Goal: Transaction & Acquisition: Purchase product/service

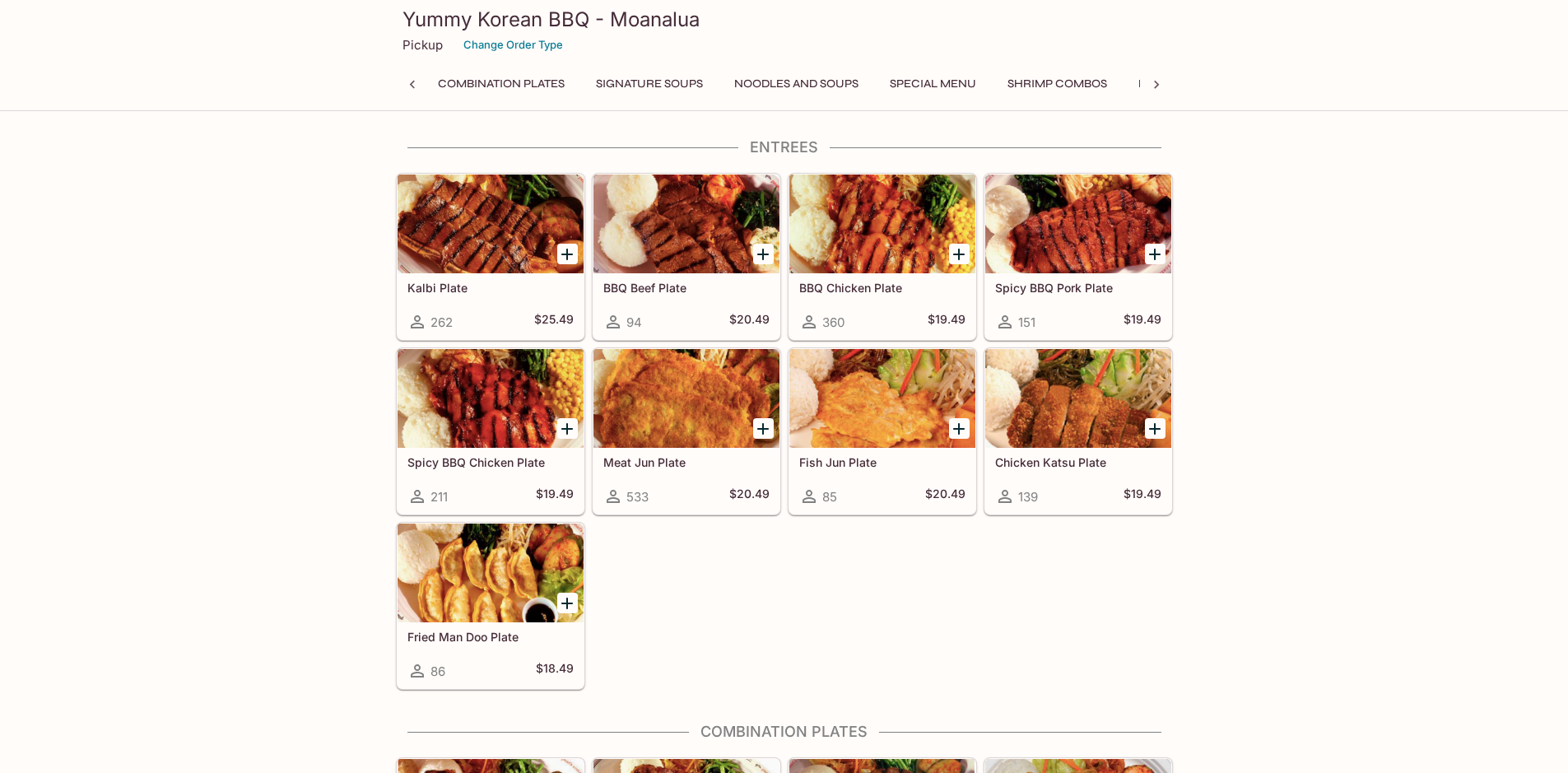
scroll to position [0, 7]
click at [1145, 250] on button "Add Spicy BBQ Pork Plate" at bounding box center [1156, 253] width 20 height 20
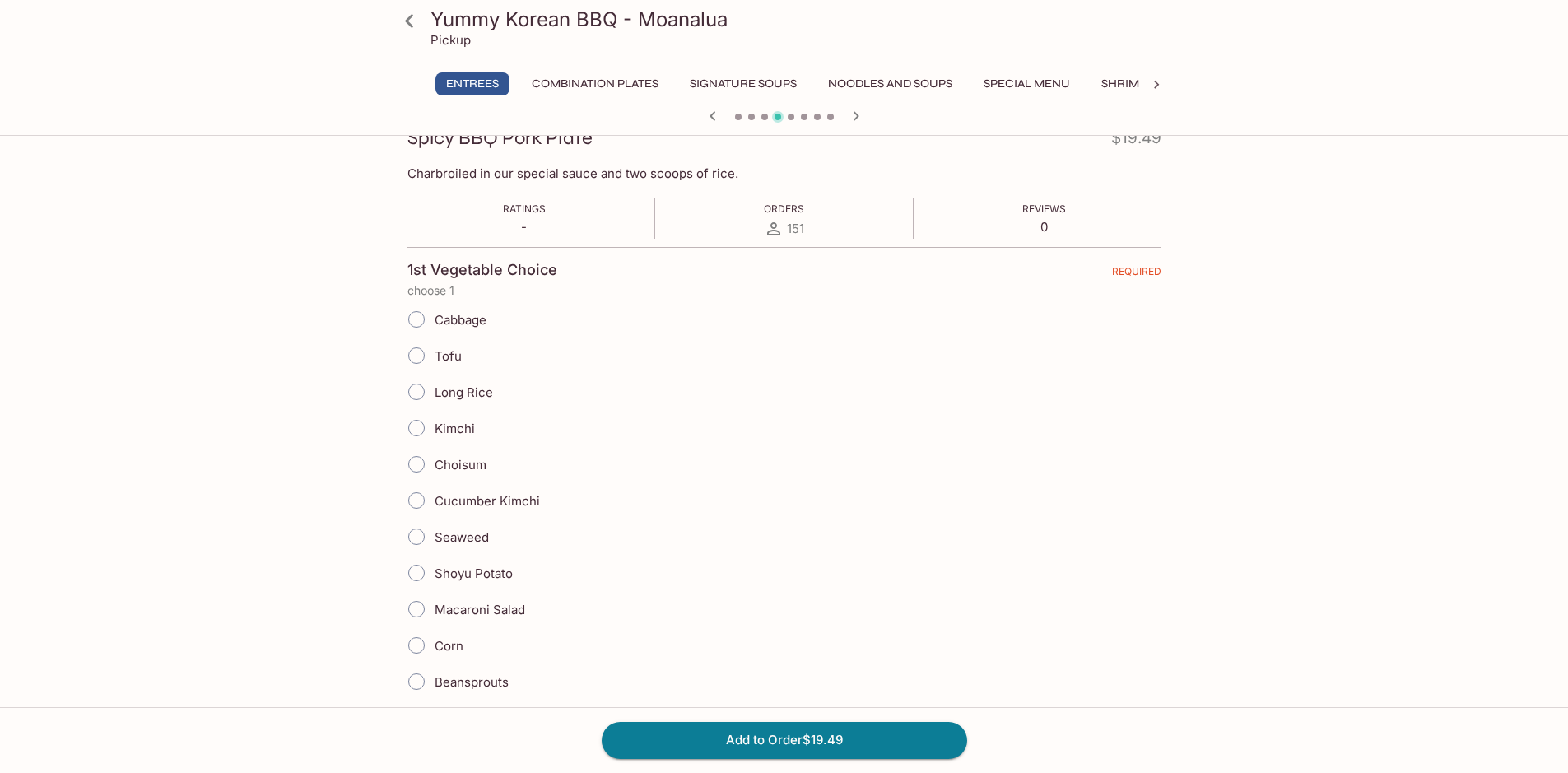
scroll to position [411, 0]
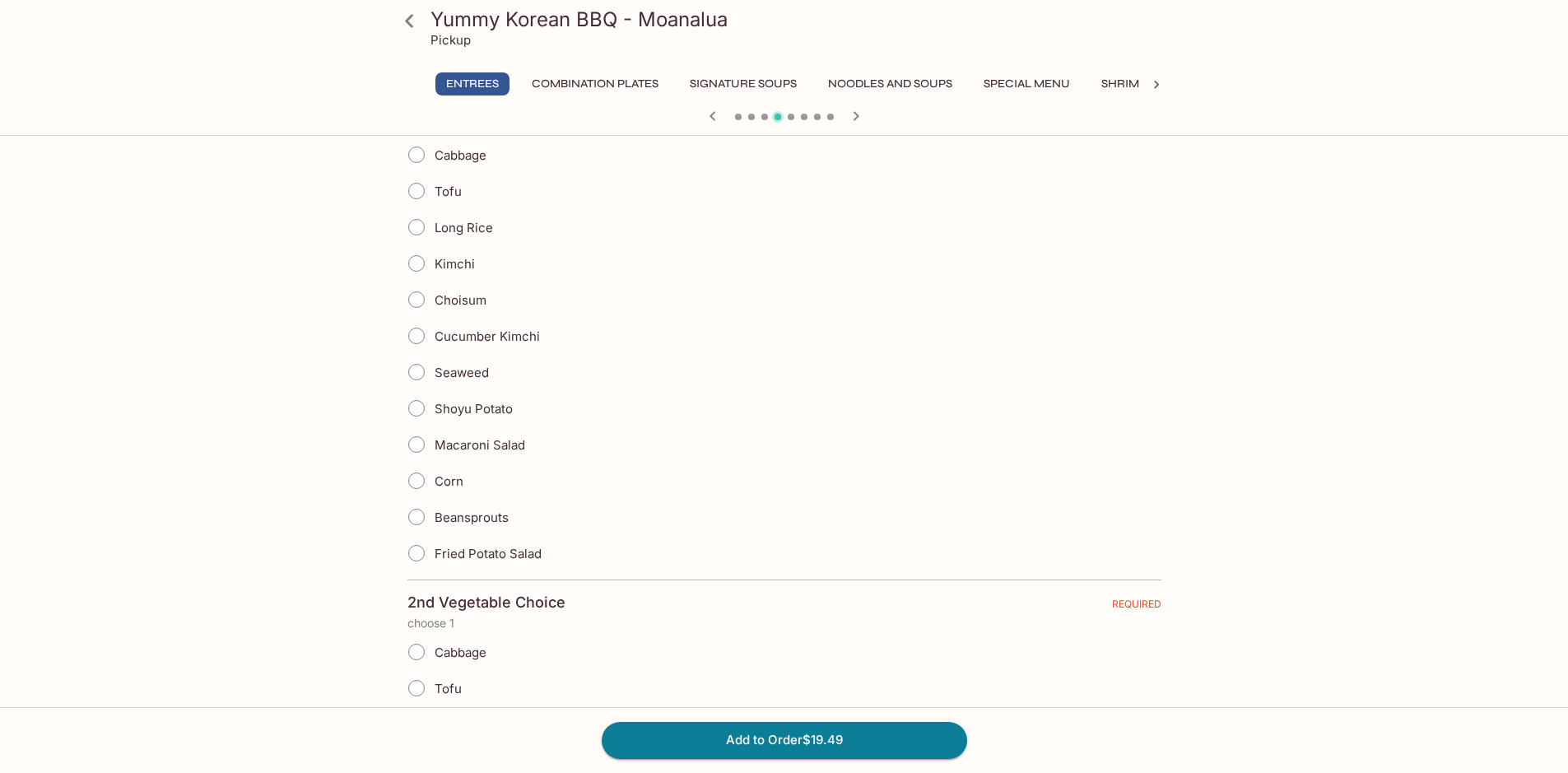
click at [414, 406] on input "Shoyu Potato" at bounding box center [416, 408] width 35 height 35
radio input "true"
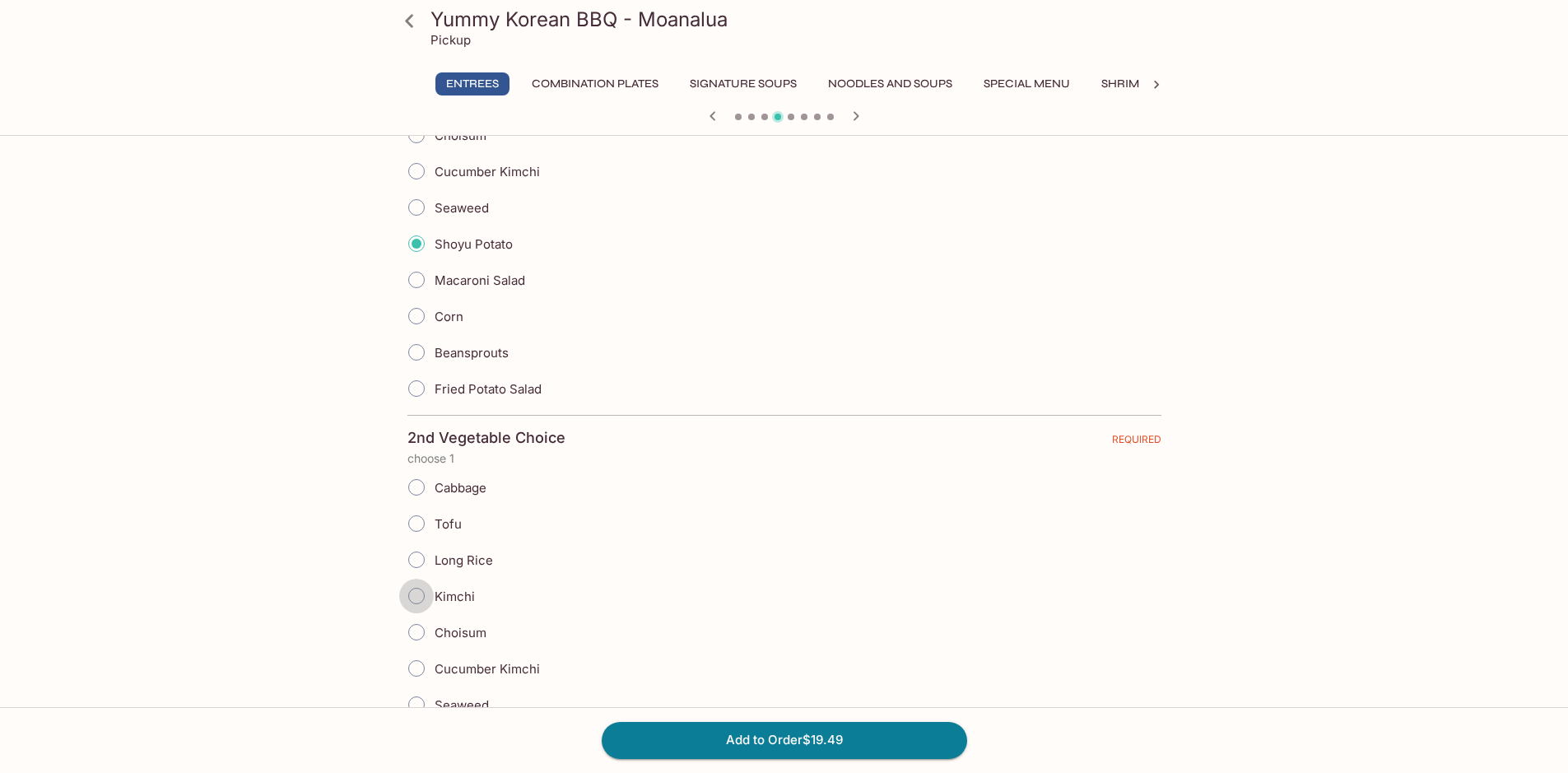
click at [417, 596] on input "Kimchi" at bounding box center [416, 596] width 35 height 35
radio input "true"
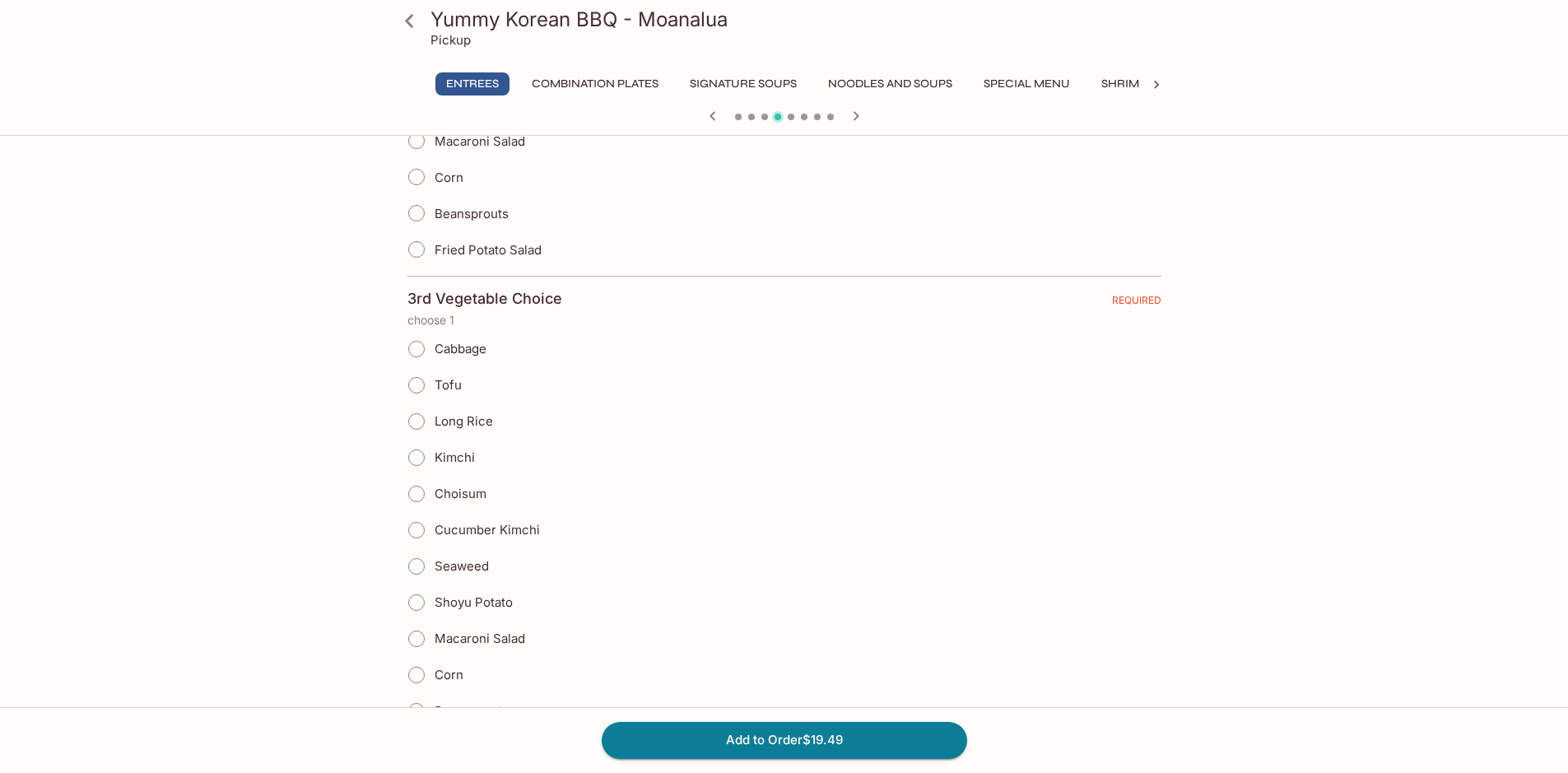
scroll to position [1234, 0]
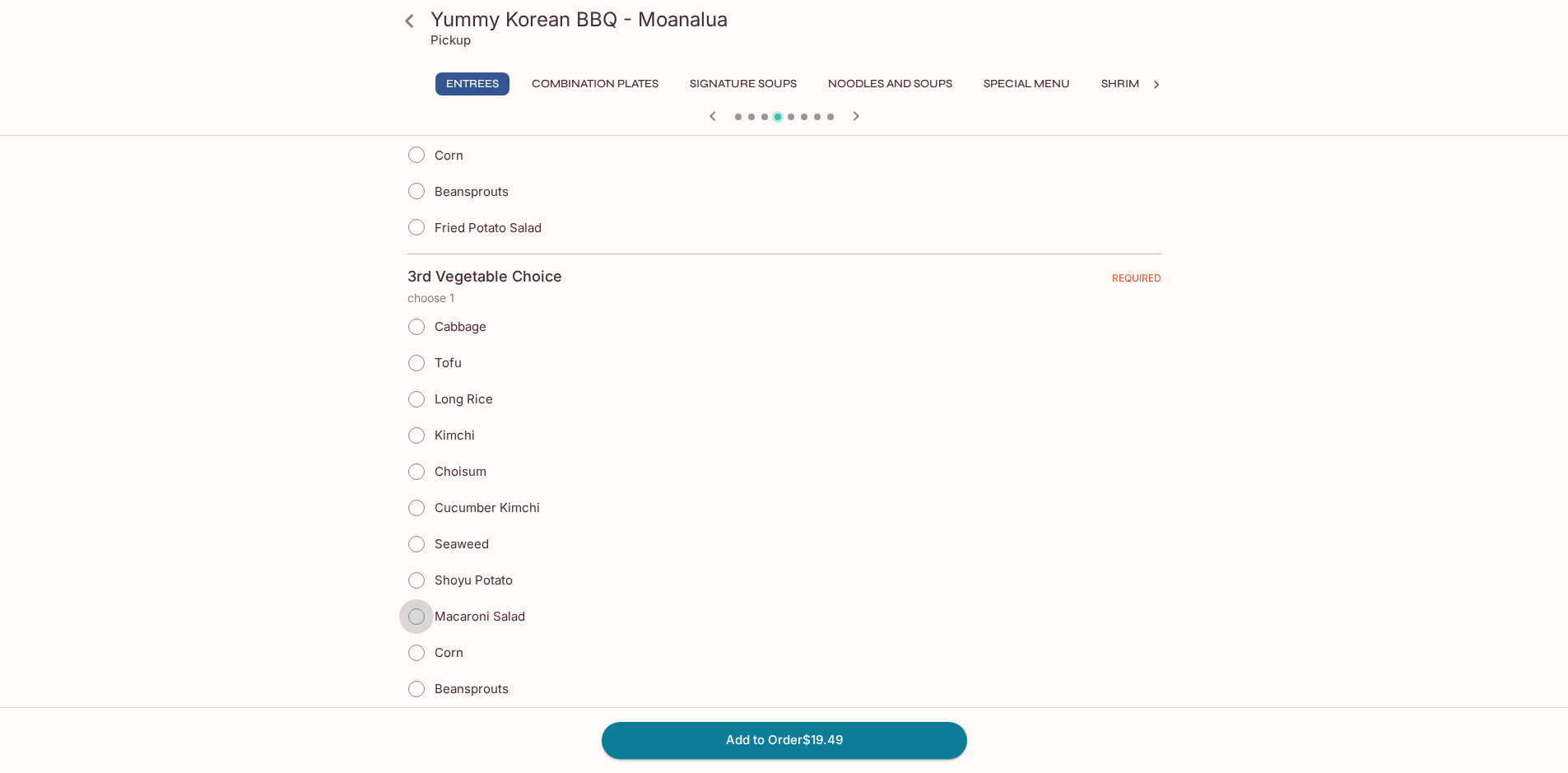
click at [413, 612] on input "Macaroni Salad" at bounding box center [416, 616] width 35 height 35
radio input "true"
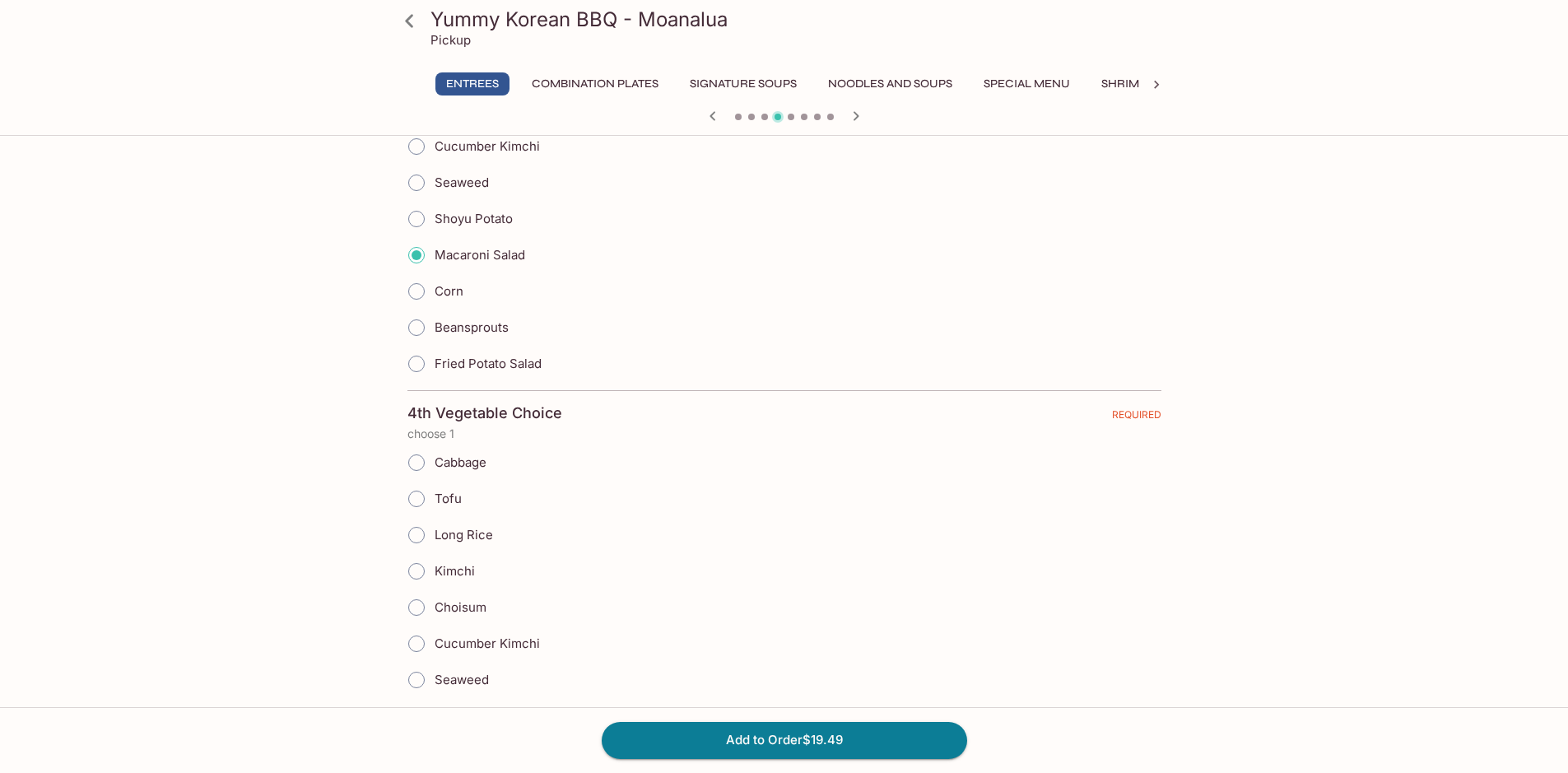
scroll to position [1728, 0]
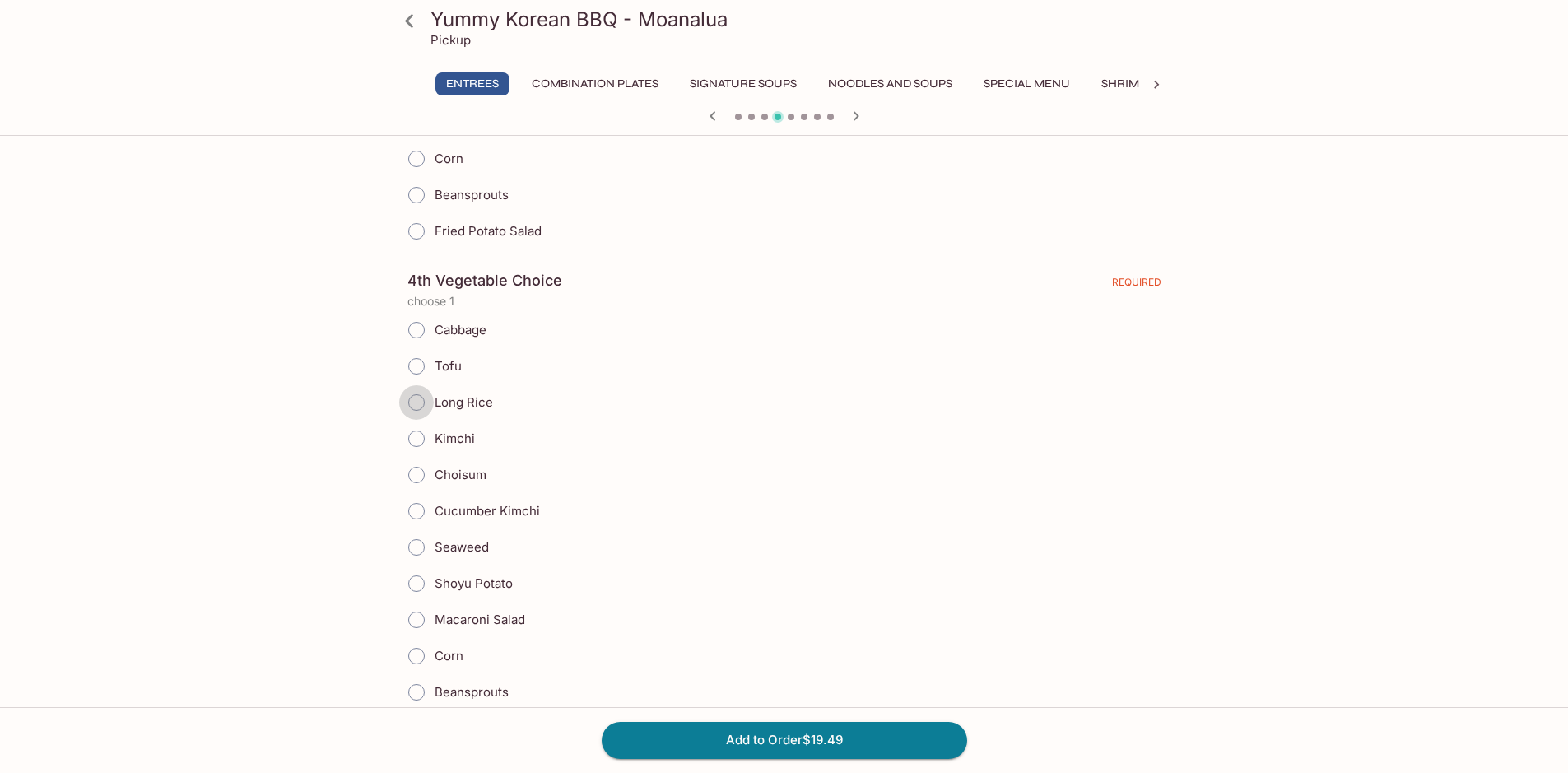
click at [419, 396] on input "Long Rice" at bounding box center [416, 402] width 35 height 35
radio input "true"
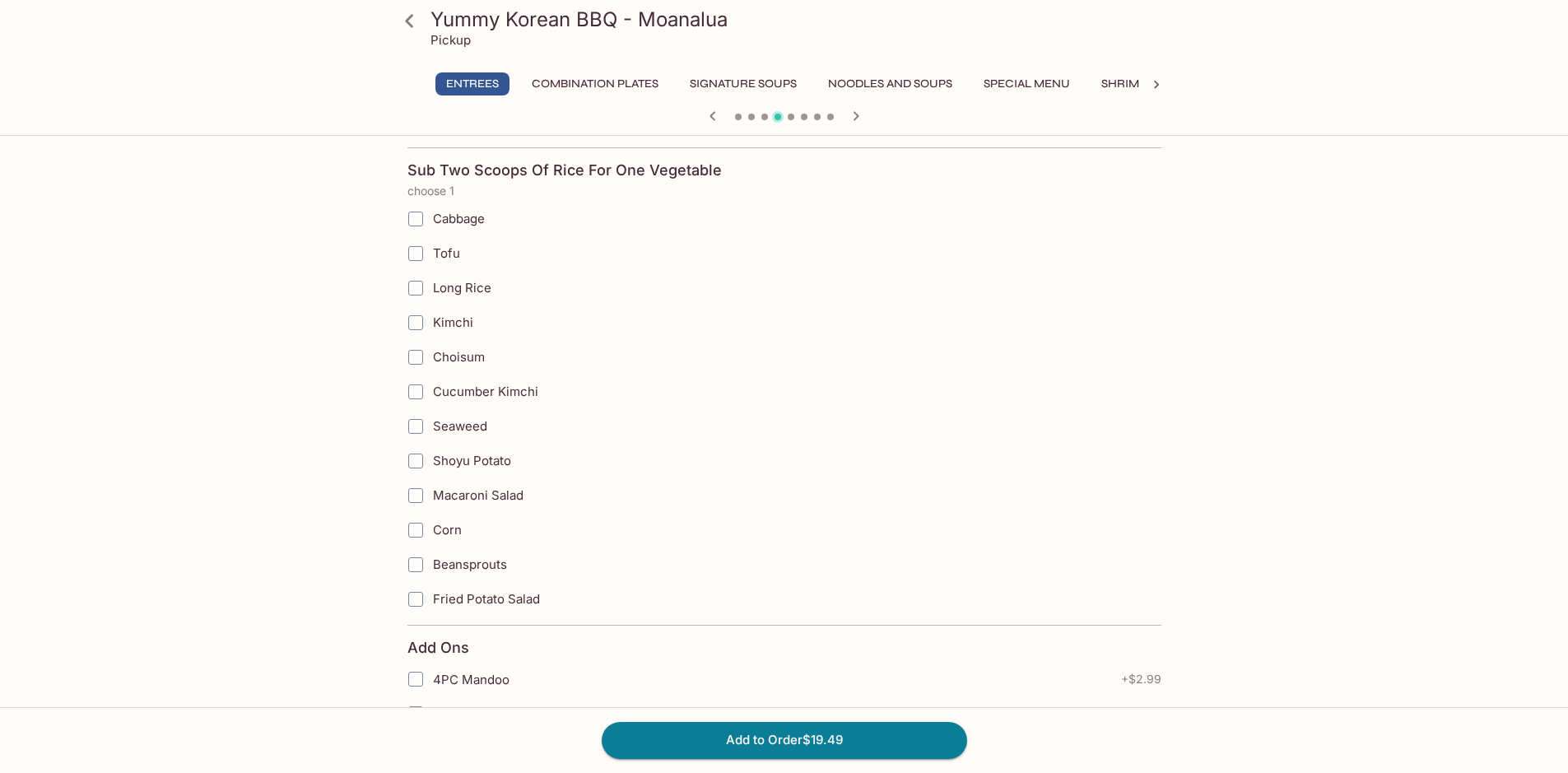
scroll to position [2624, 0]
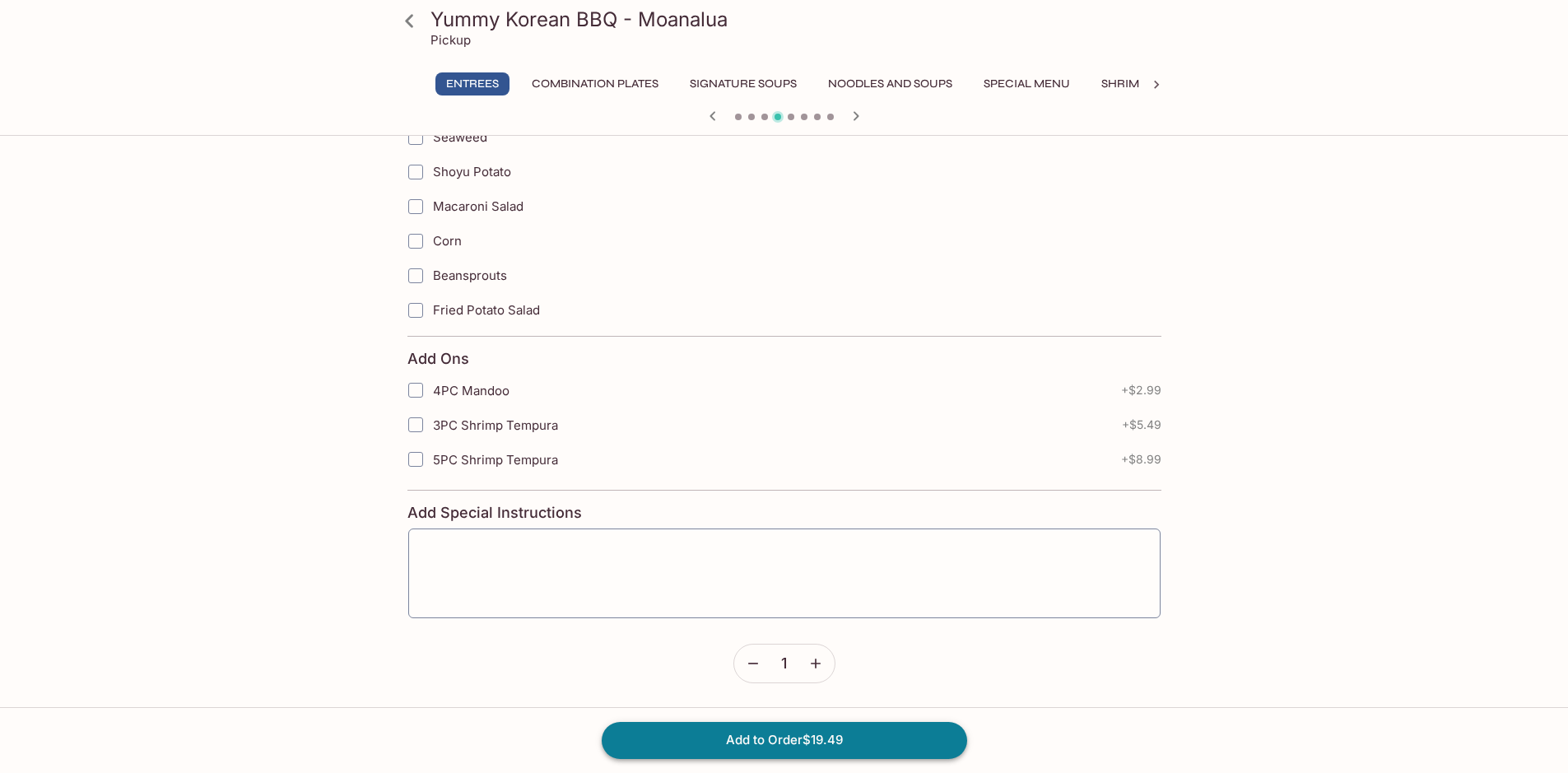
click at [803, 739] on button "Add to Order $19.49" at bounding box center [784, 739] width 365 height 36
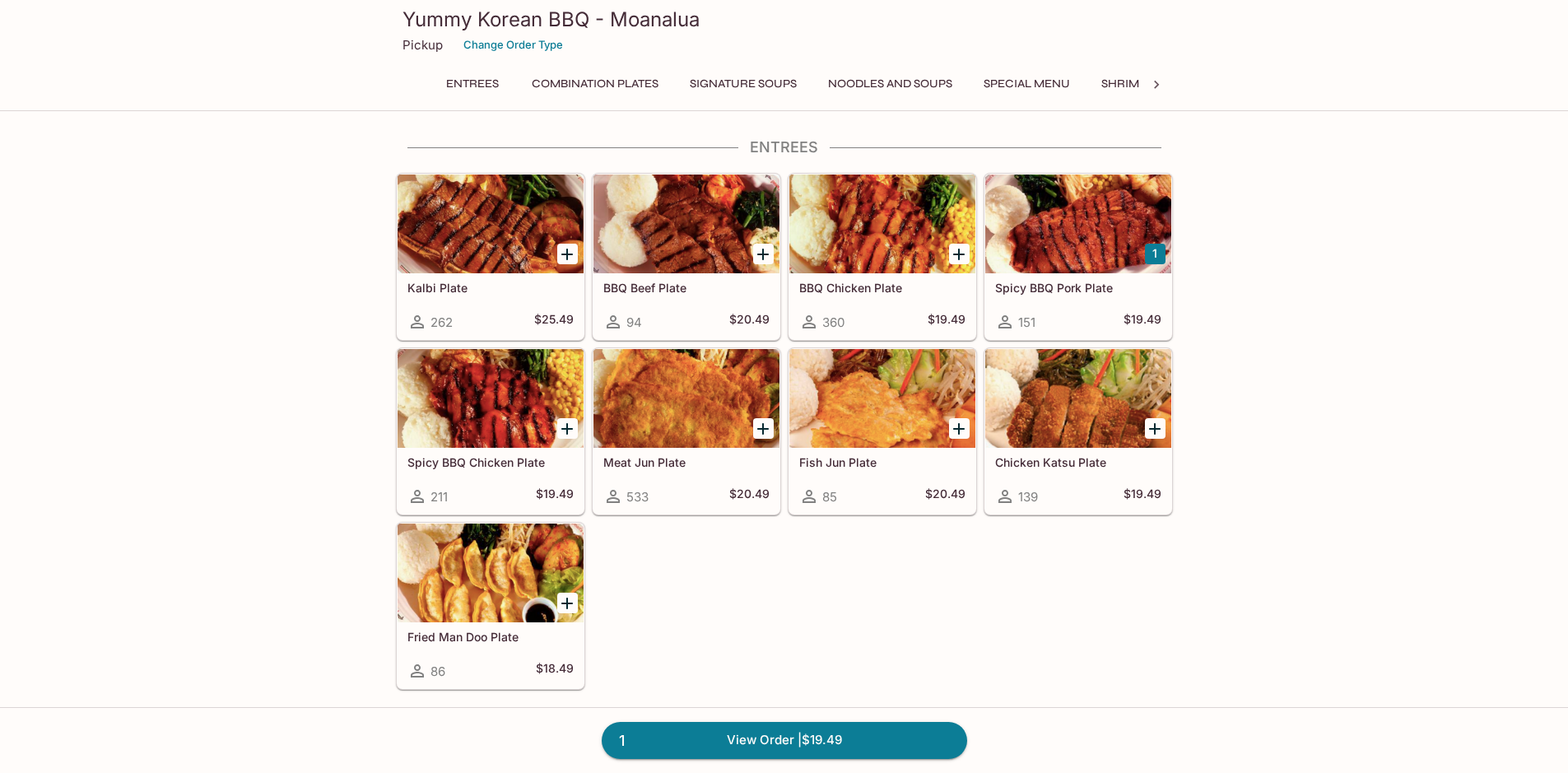
scroll to position [503, 0]
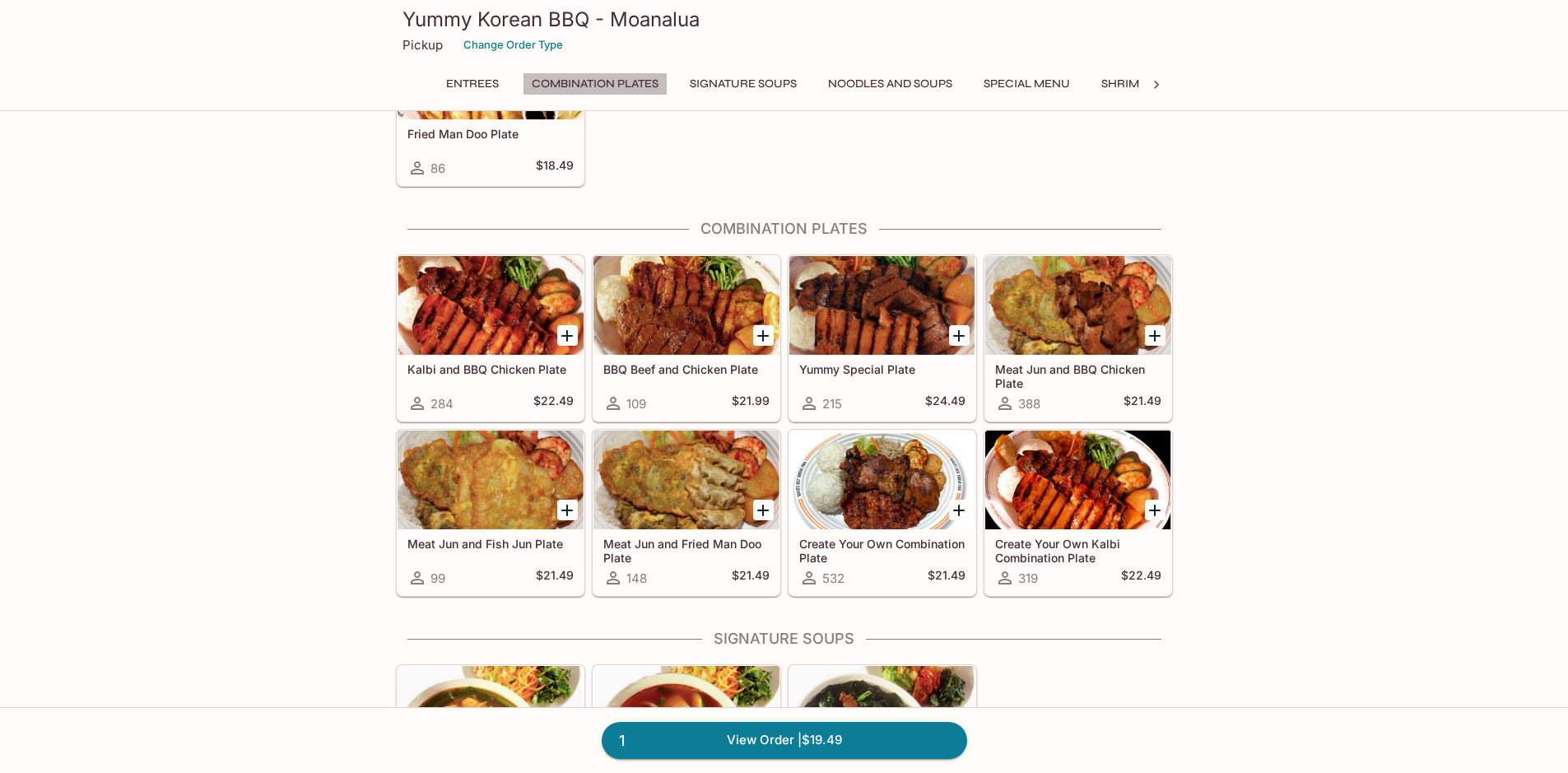
click at [569, 82] on button "Combination Plates" at bounding box center [594, 84] width 145 height 23
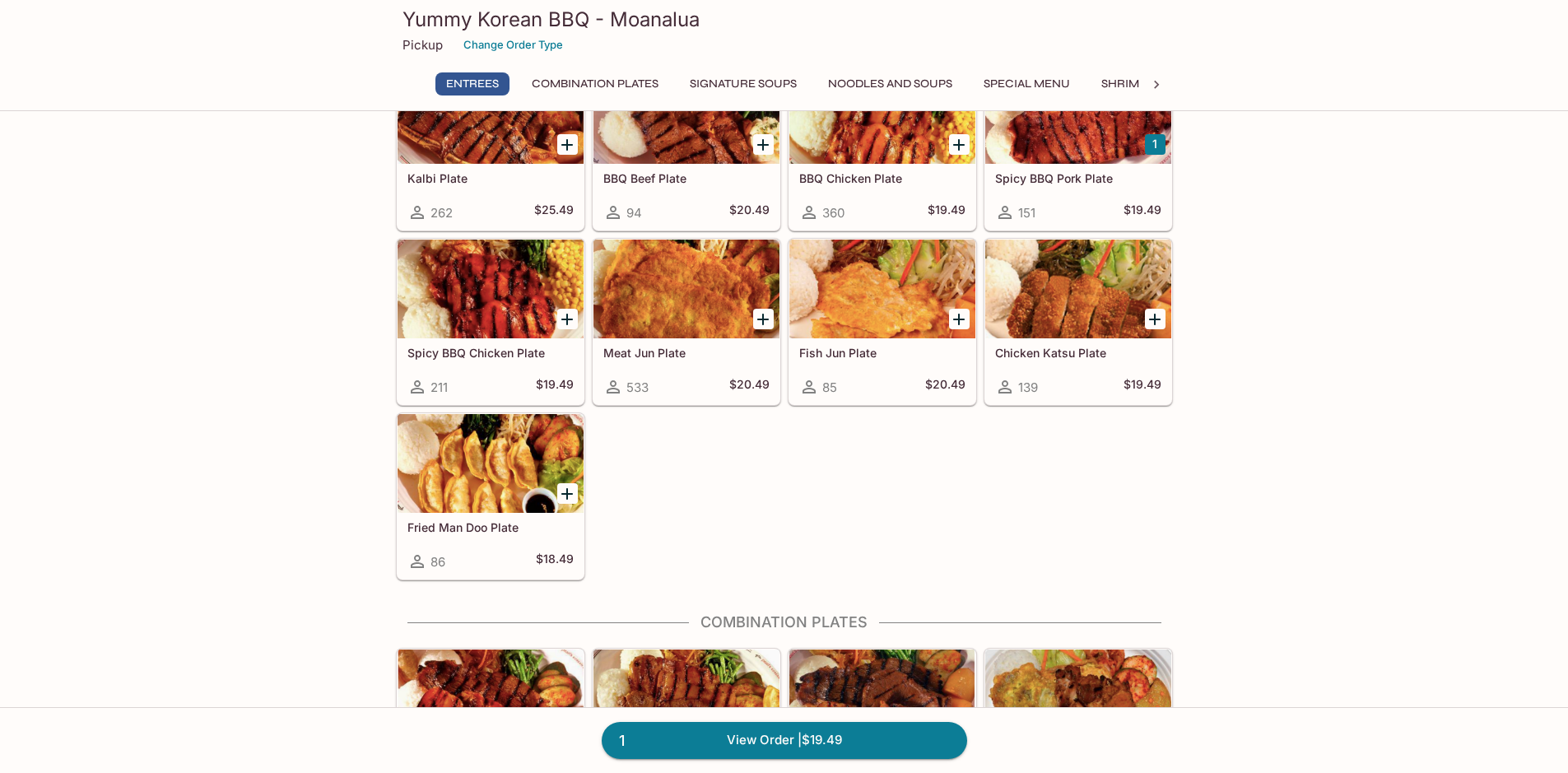
scroll to position [583, 0]
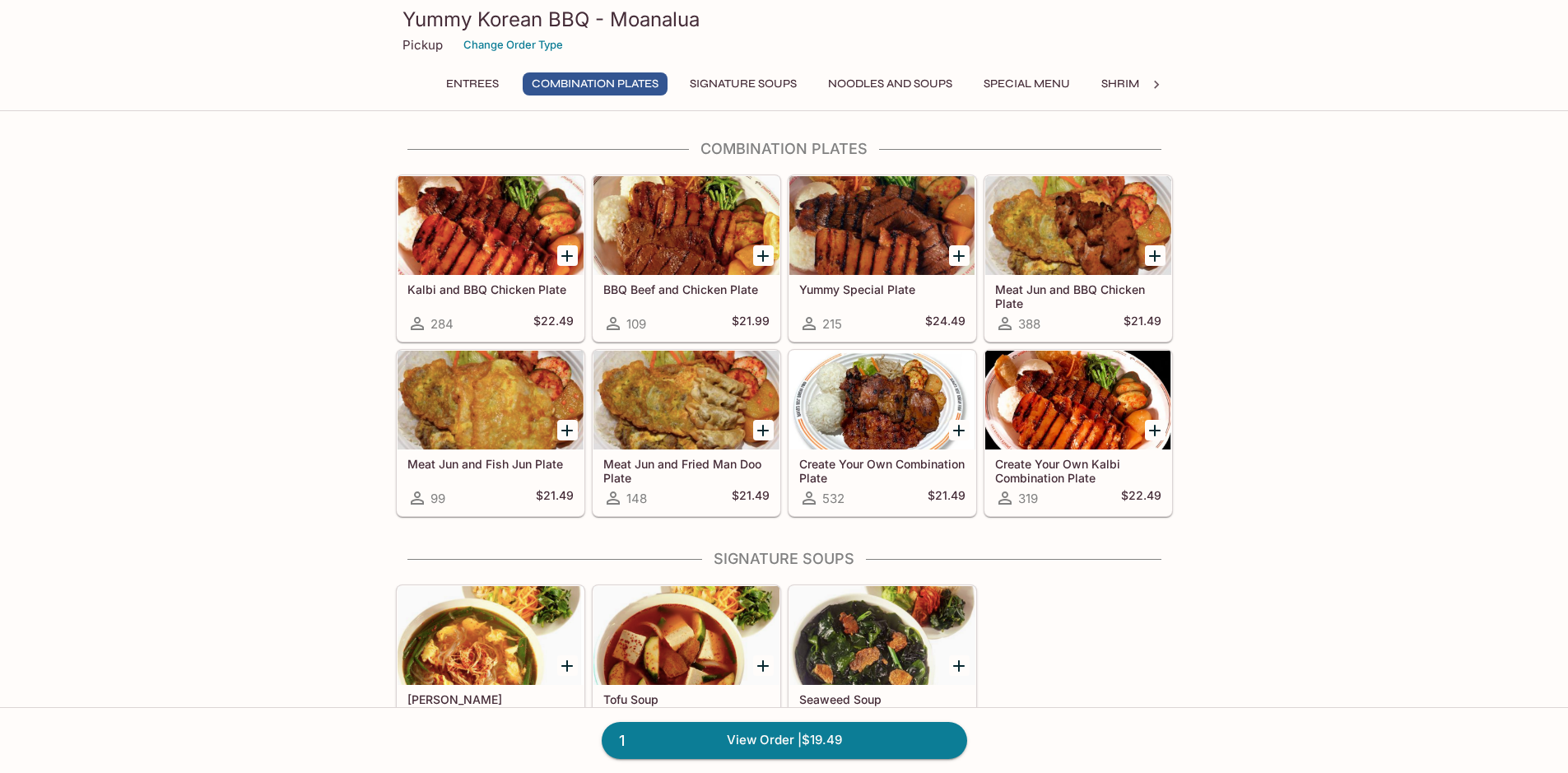
click at [937, 385] on div at bounding box center [882, 400] width 186 height 99
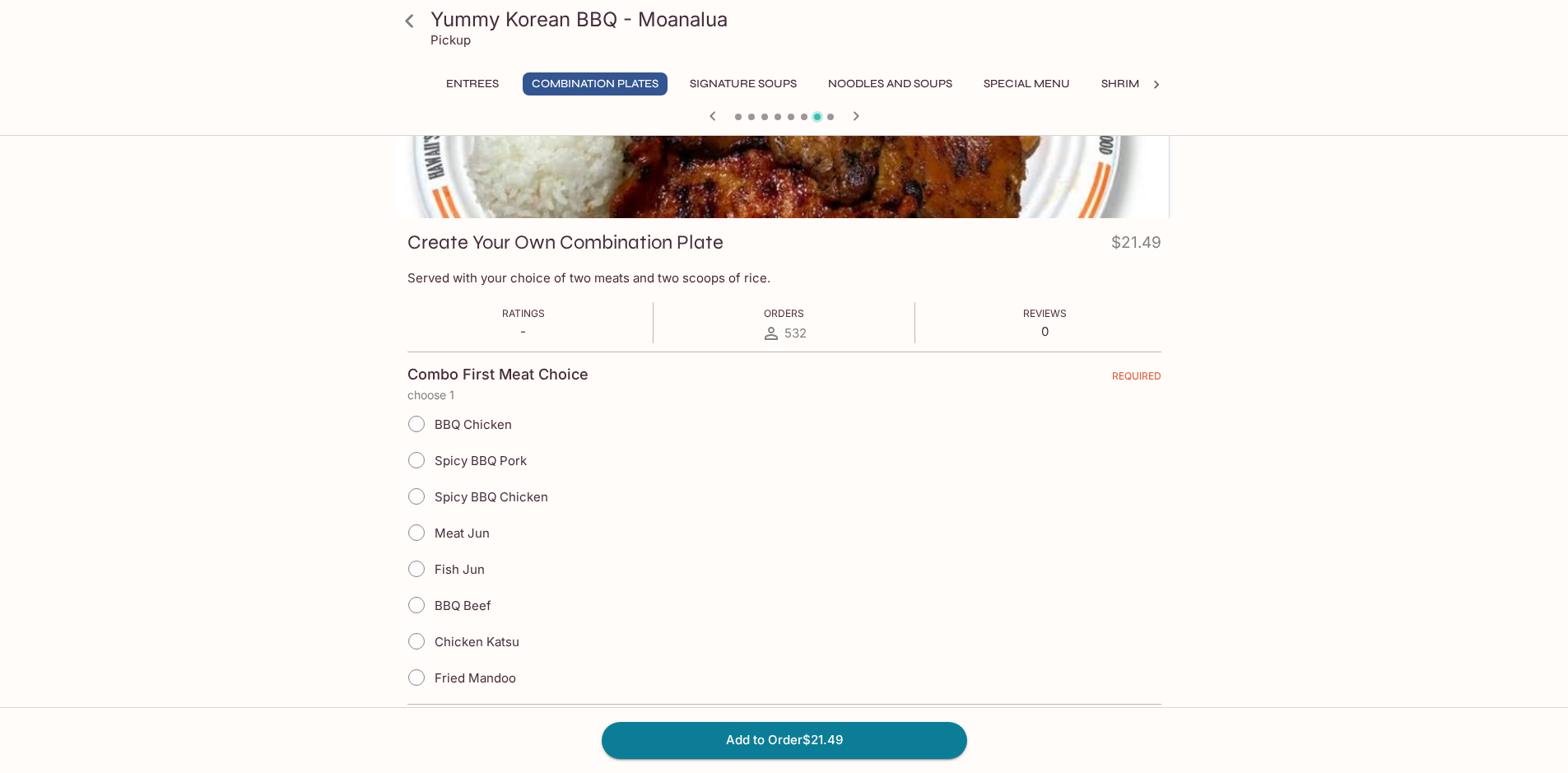
scroll to position [165, 0]
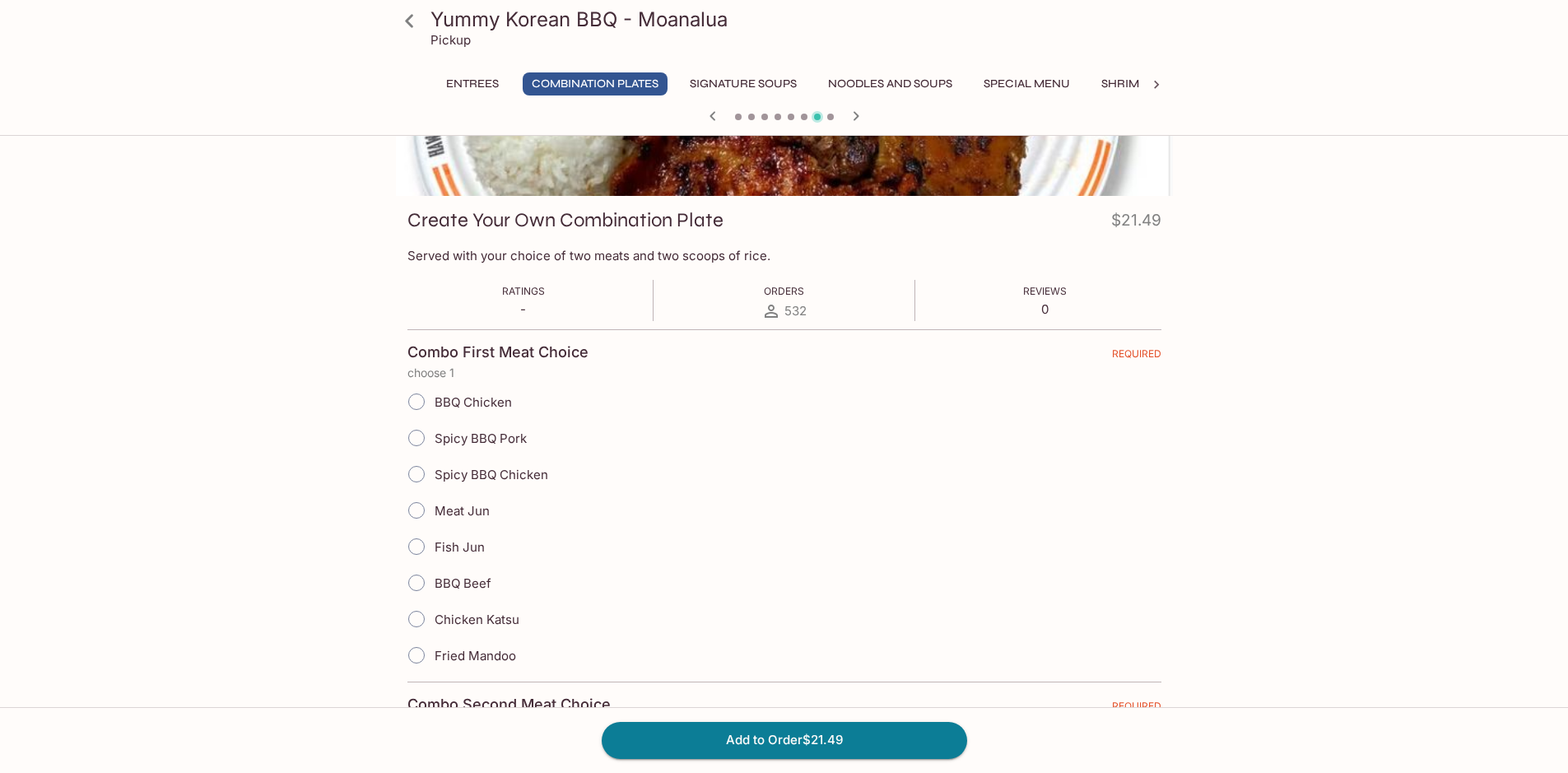
click at [417, 504] on input "Meat Jun" at bounding box center [416, 509] width 35 height 35
radio input "true"
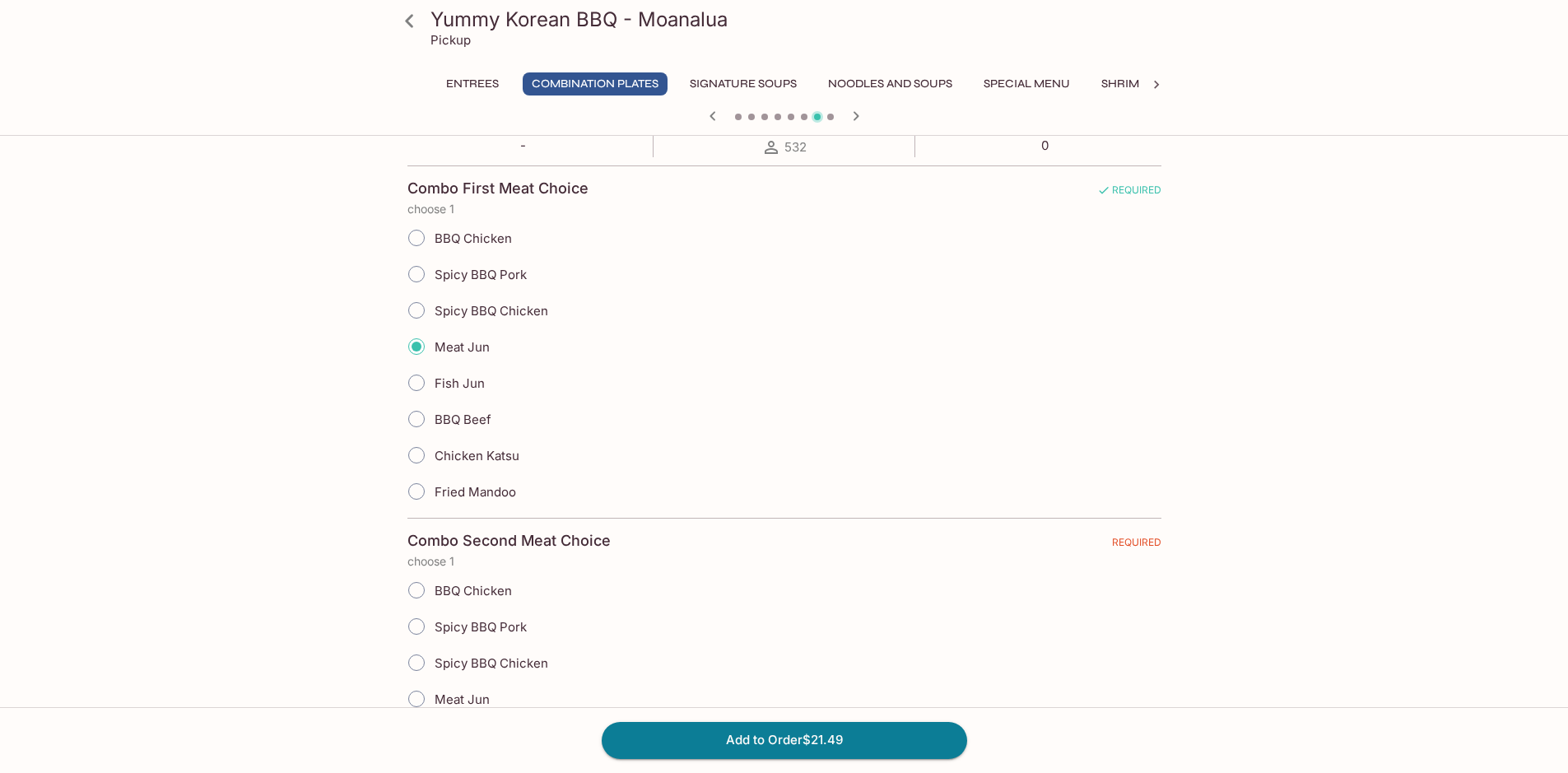
scroll to position [576, 0]
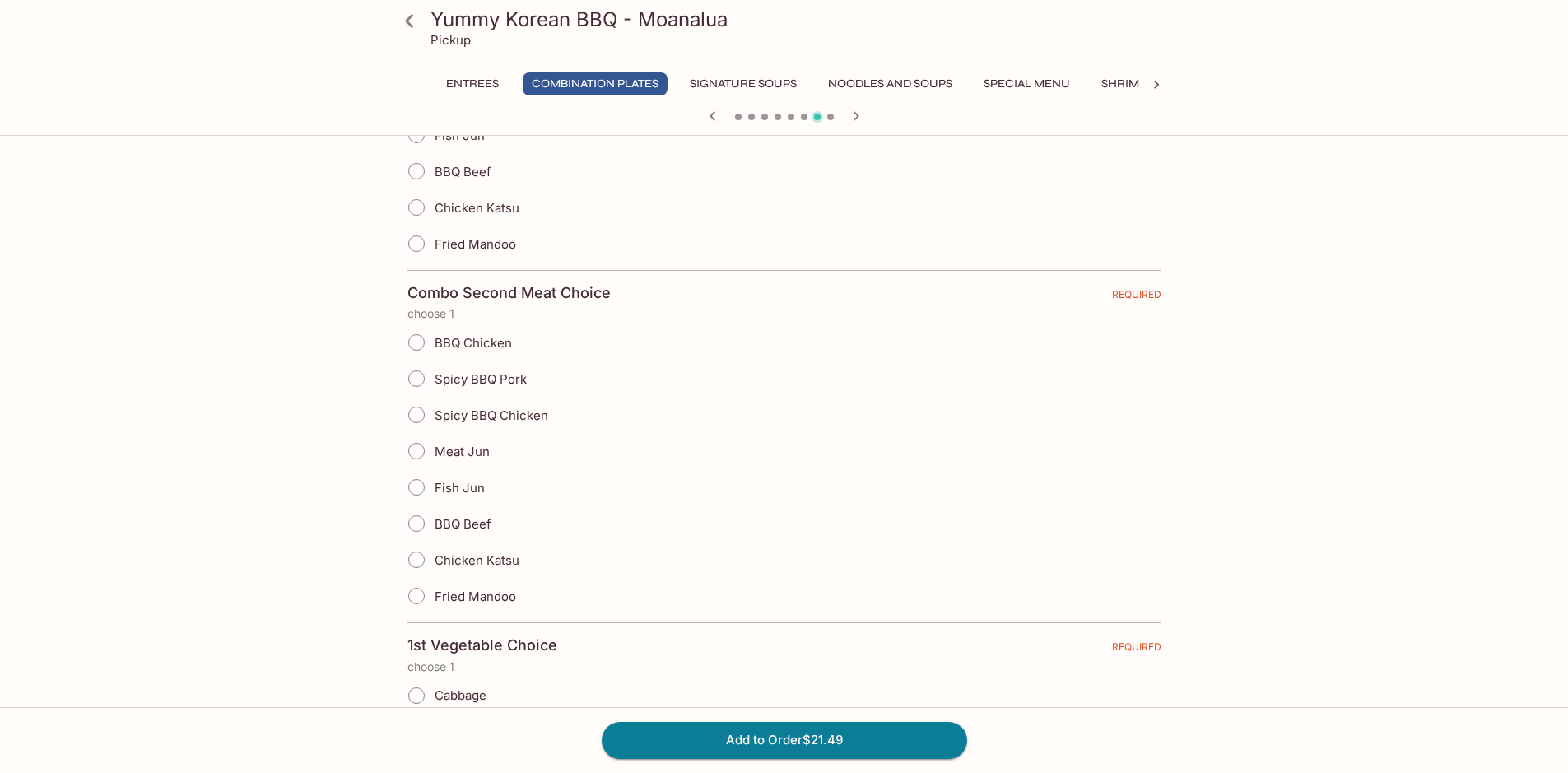
click at [408, 556] on input "Chicken Katsu" at bounding box center [416, 559] width 35 height 35
radio input "true"
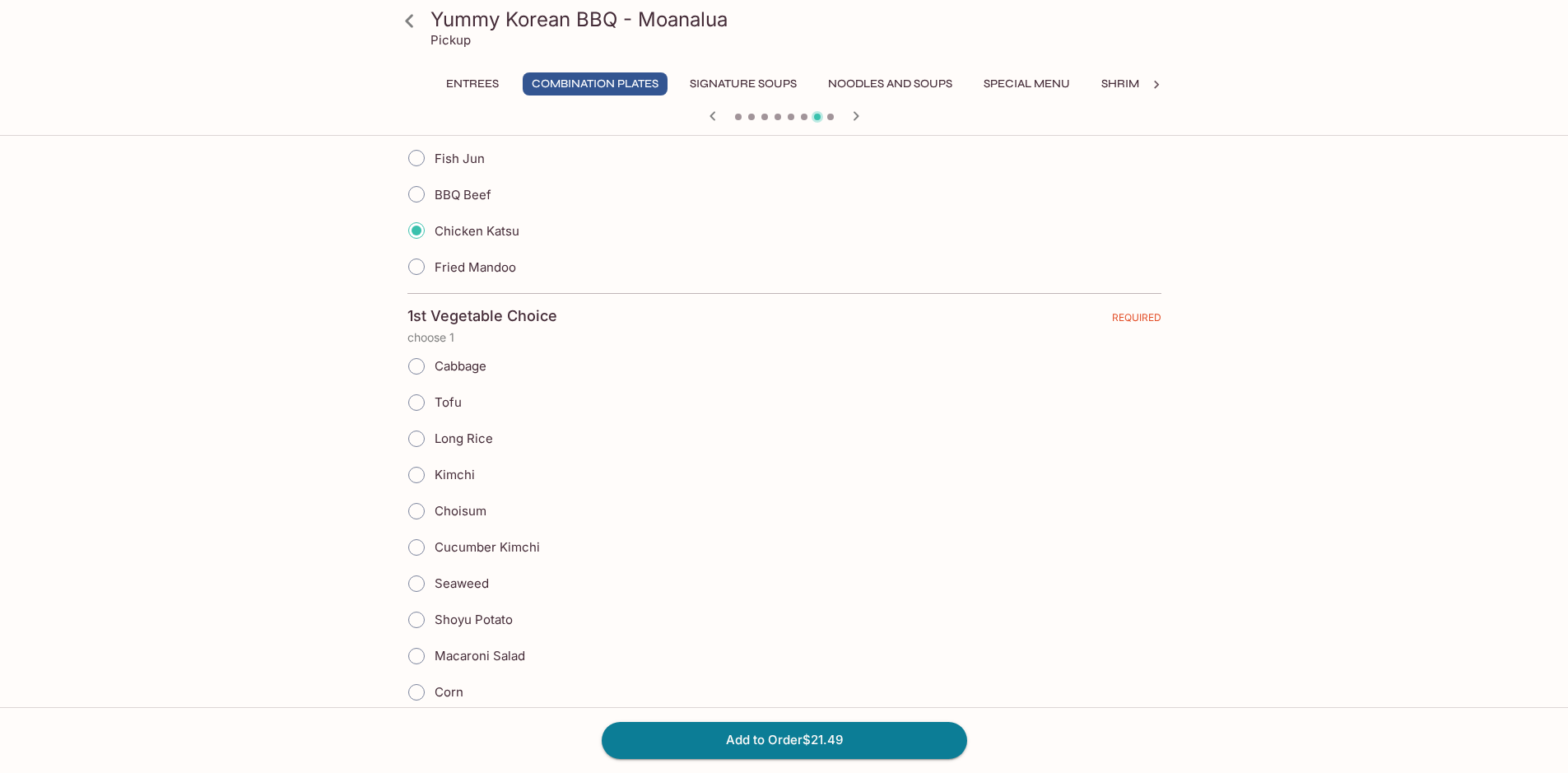
click at [411, 654] on input "Macaroni Salad" at bounding box center [416, 656] width 35 height 35
radio input "true"
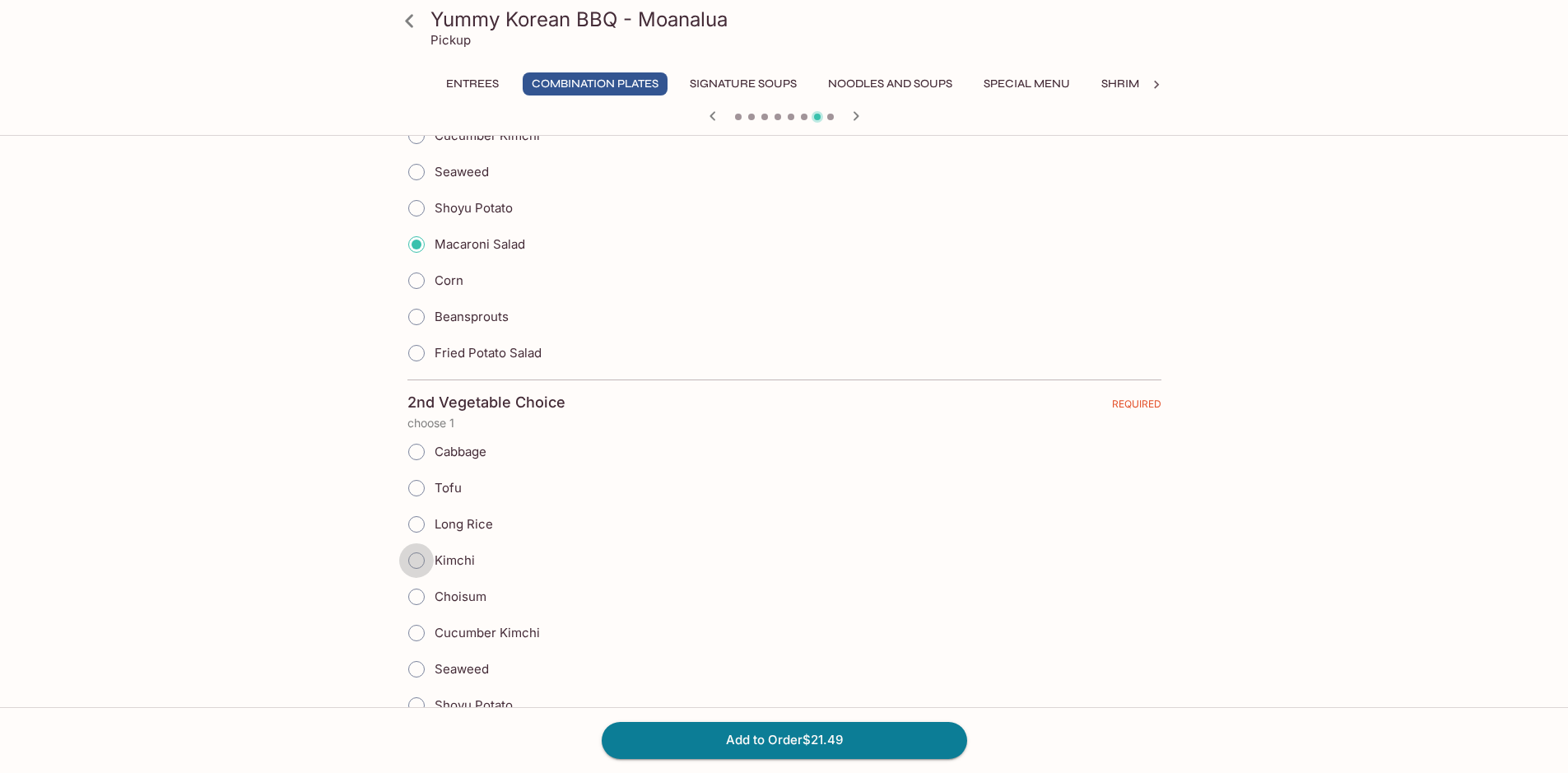
click at [423, 564] on input "Kimchi" at bounding box center [416, 560] width 35 height 35
radio input "true"
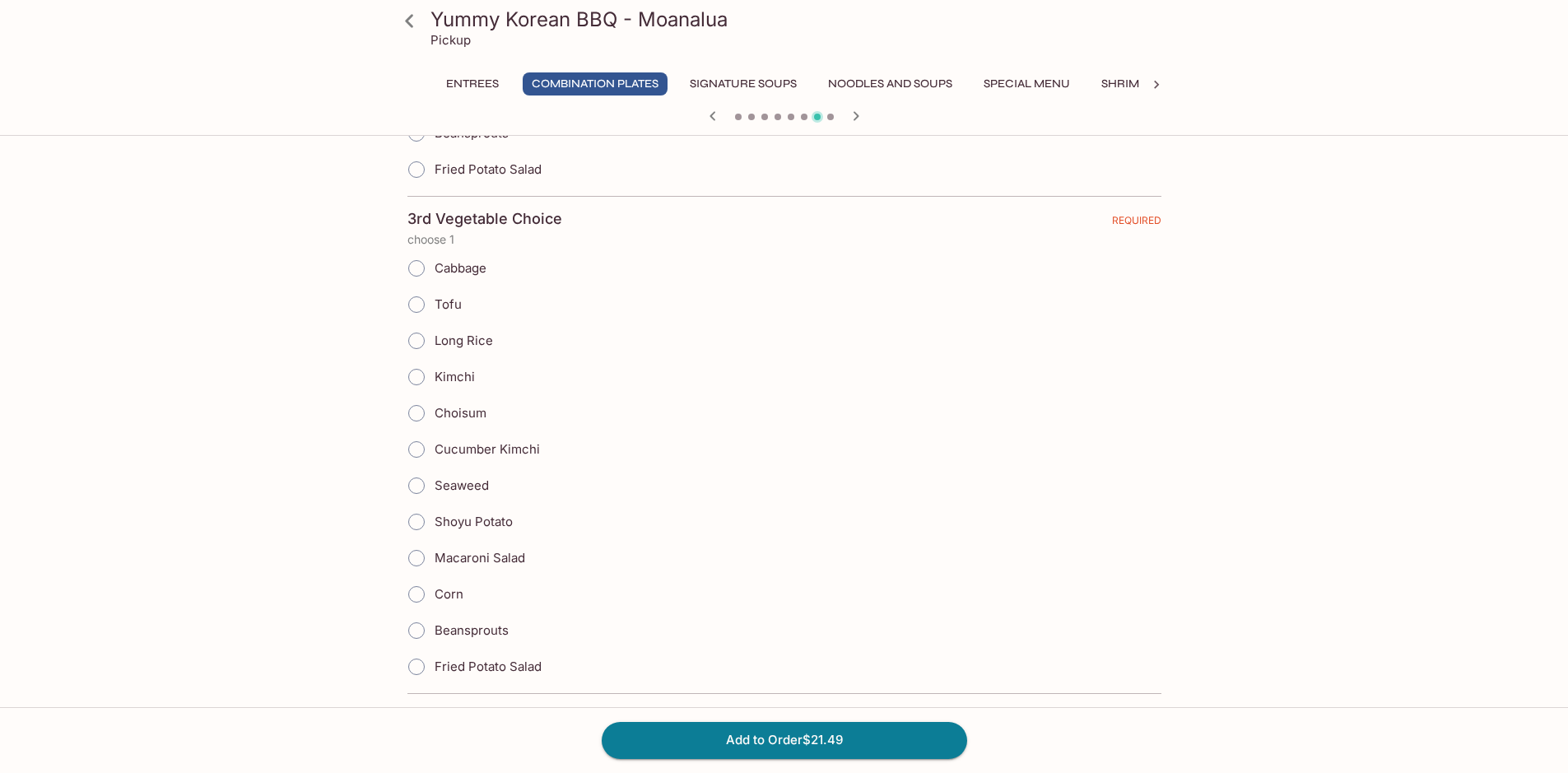
scroll to position [2057, 0]
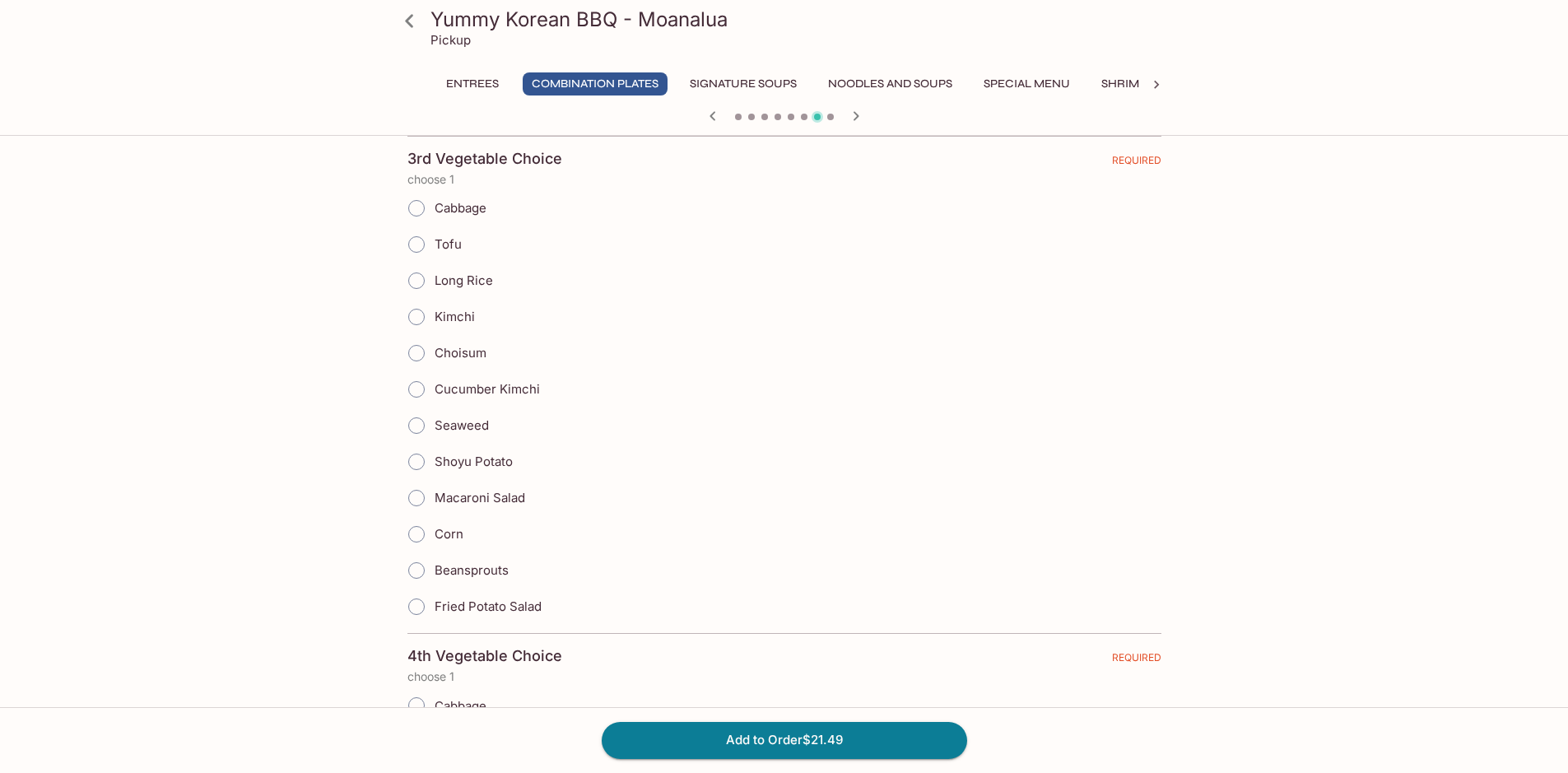
click at [419, 353] on input "Choisum" at bounding box center [416, 352] width 35 height 35
radio input "true"
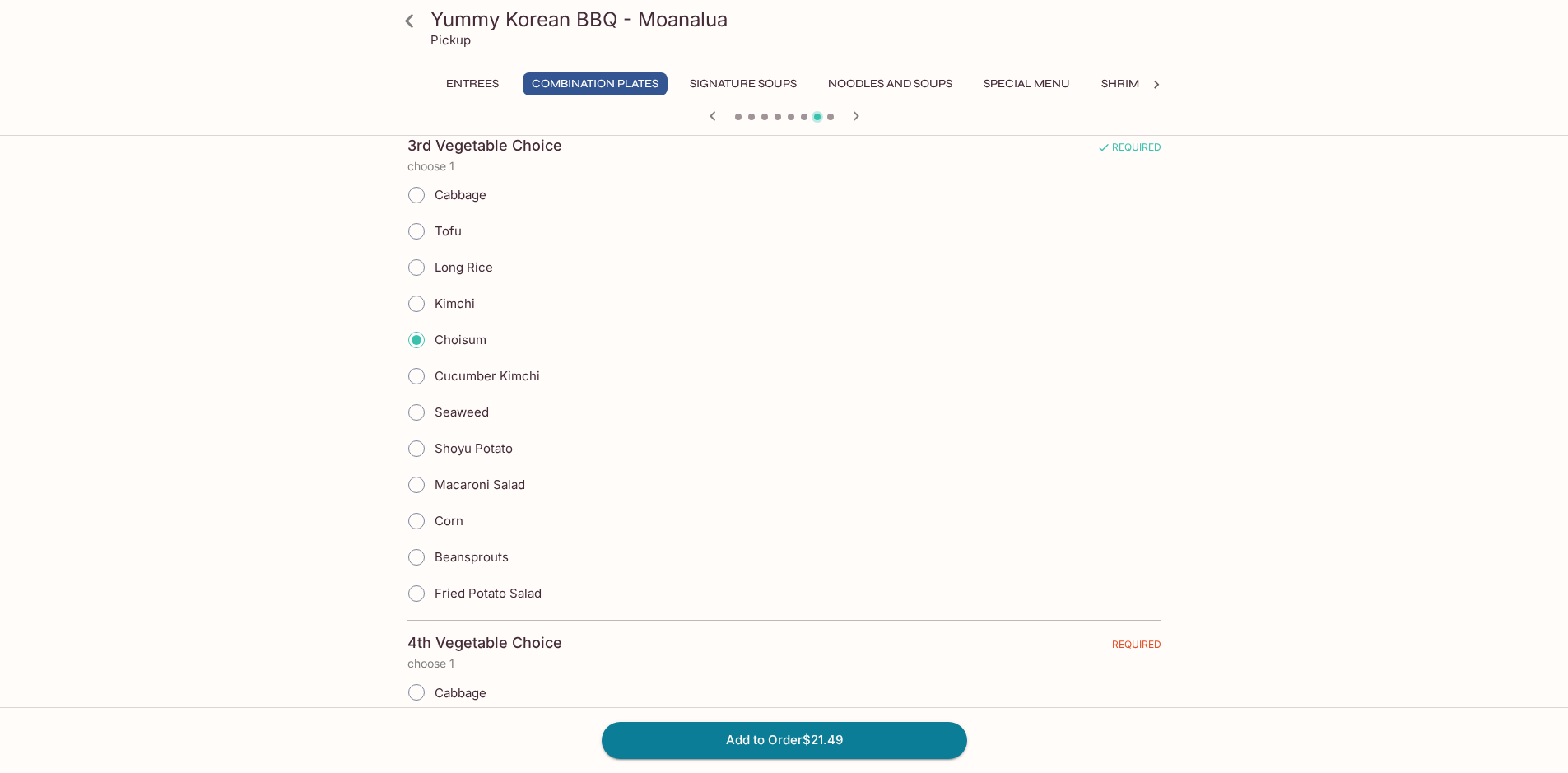
scroll to position [2386, 0]
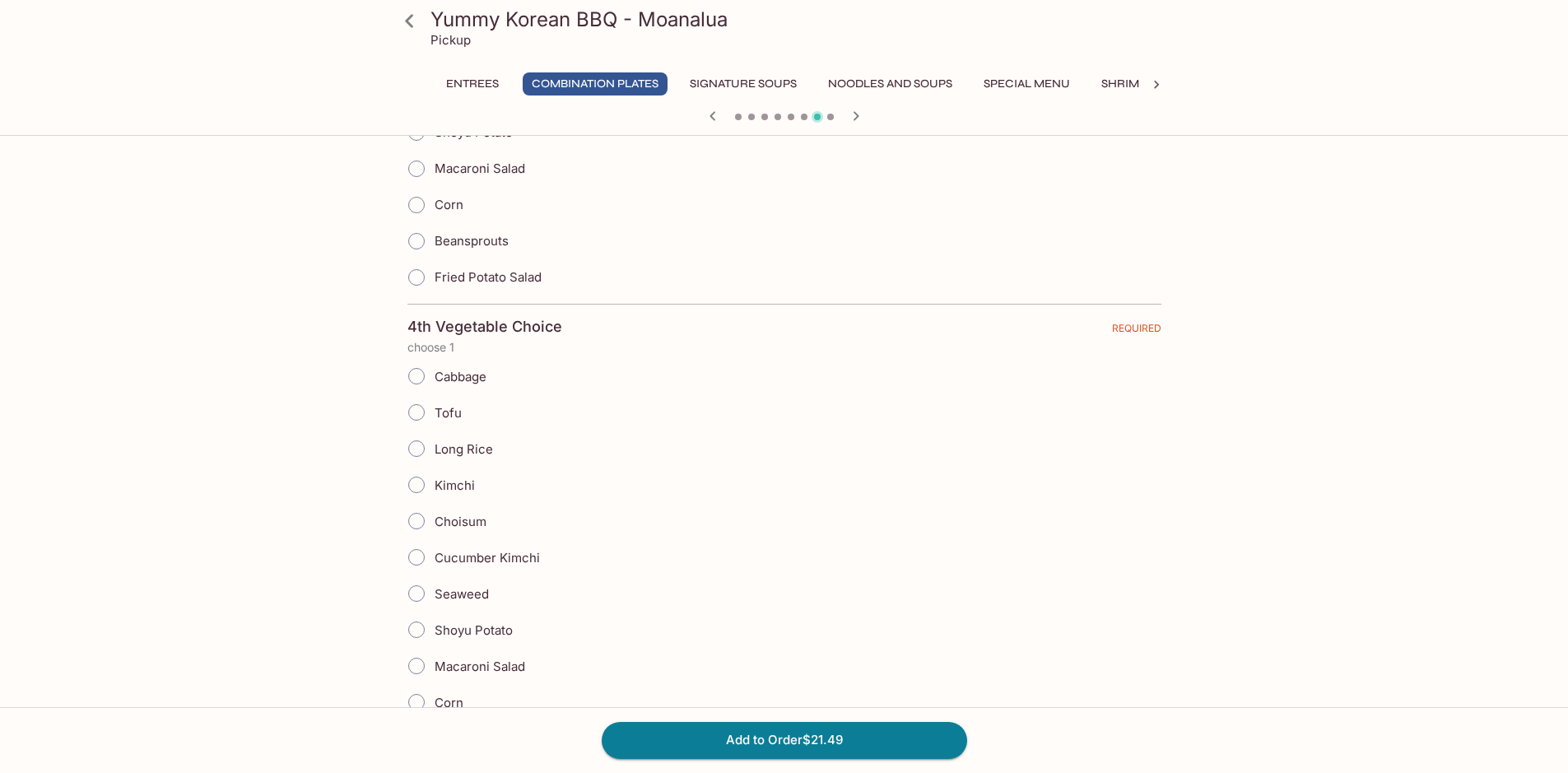
click at [411, 448] on input "Long Rice" at bounding box center [416, 448] width 35 height 35
radio input "true"
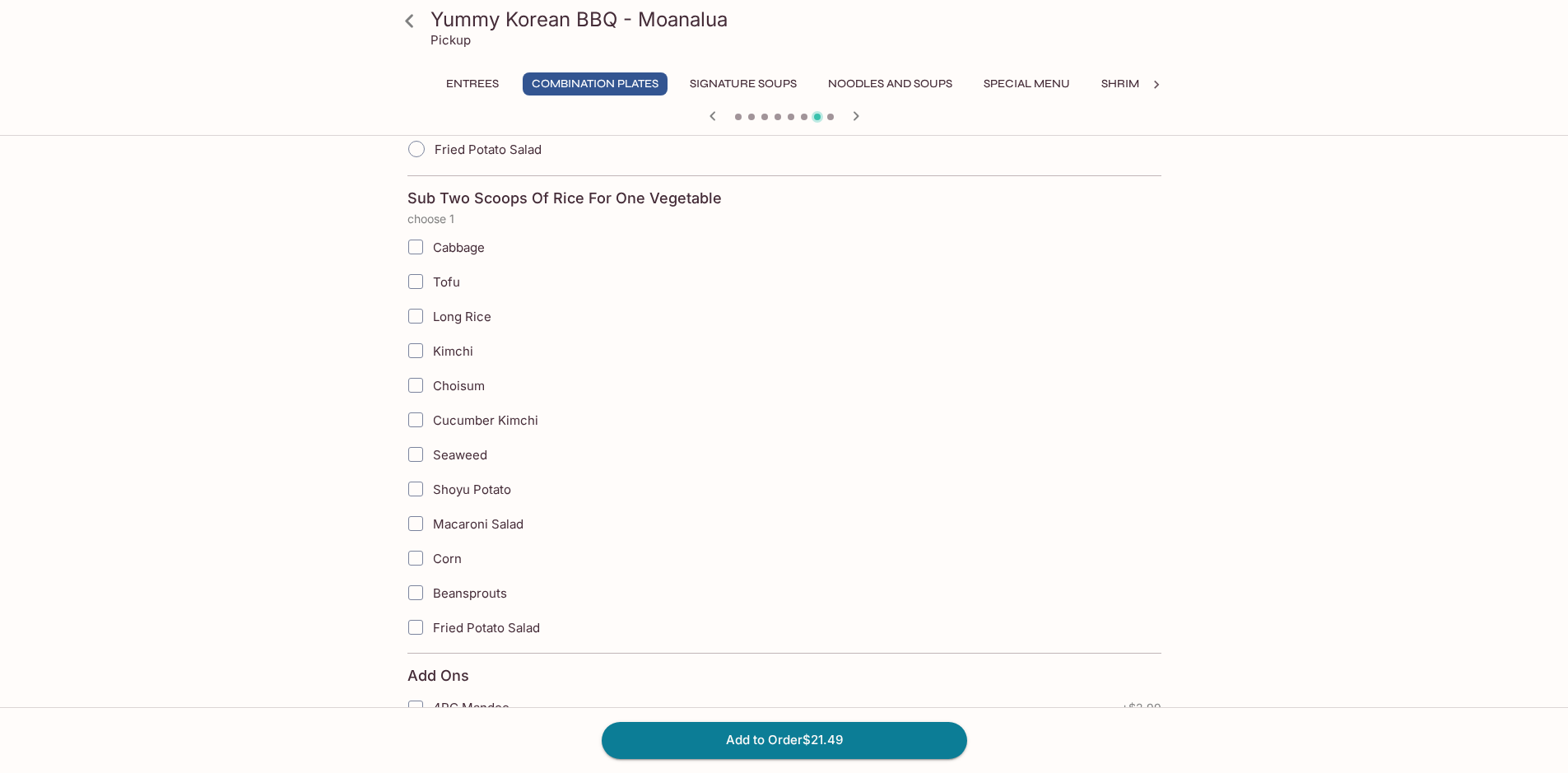
scroll to position [3329, 0]
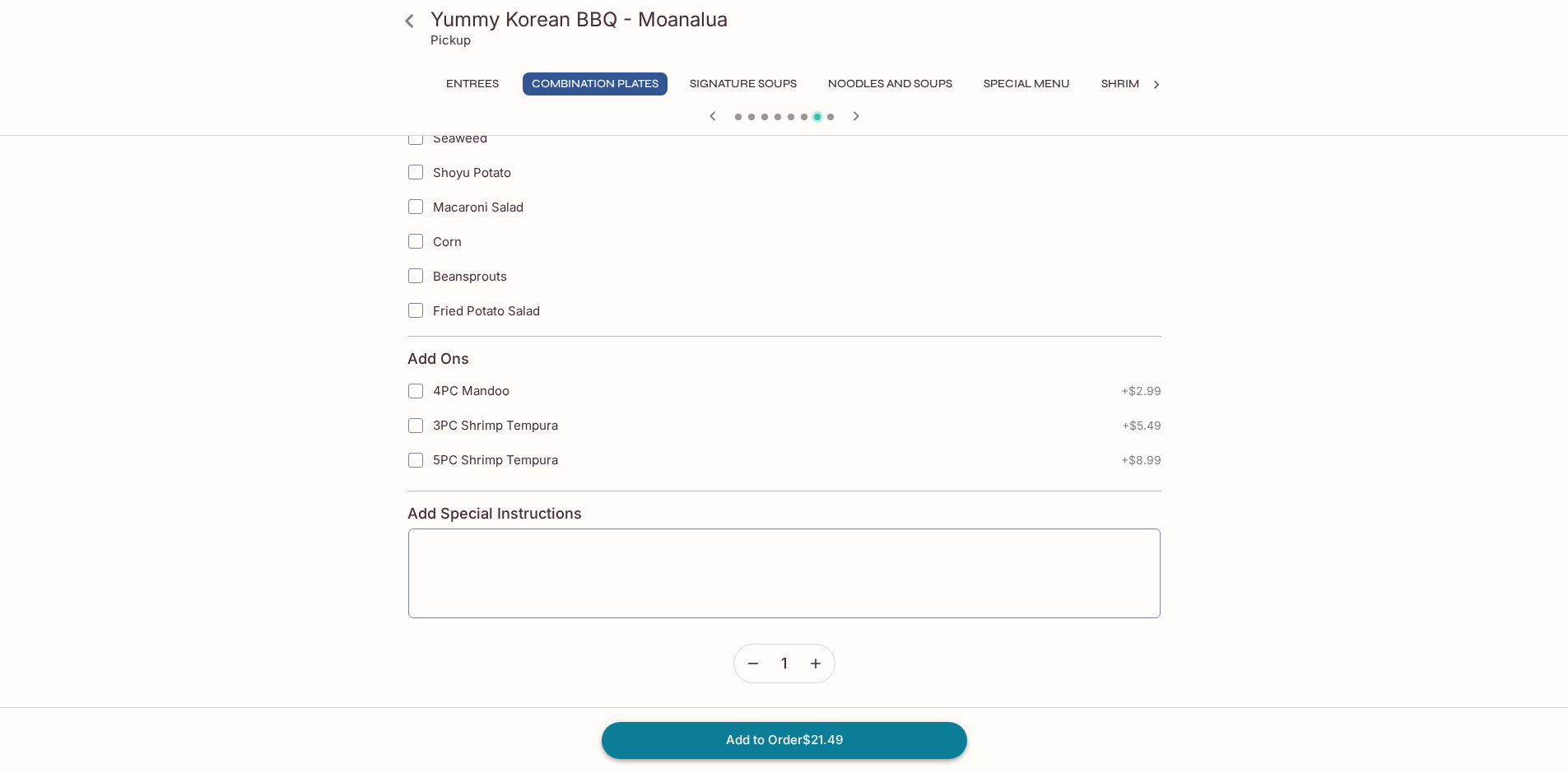
click at [823, 744] on button "Add to Order $21.49" at bounding box center [784, 739] width 365 height 36
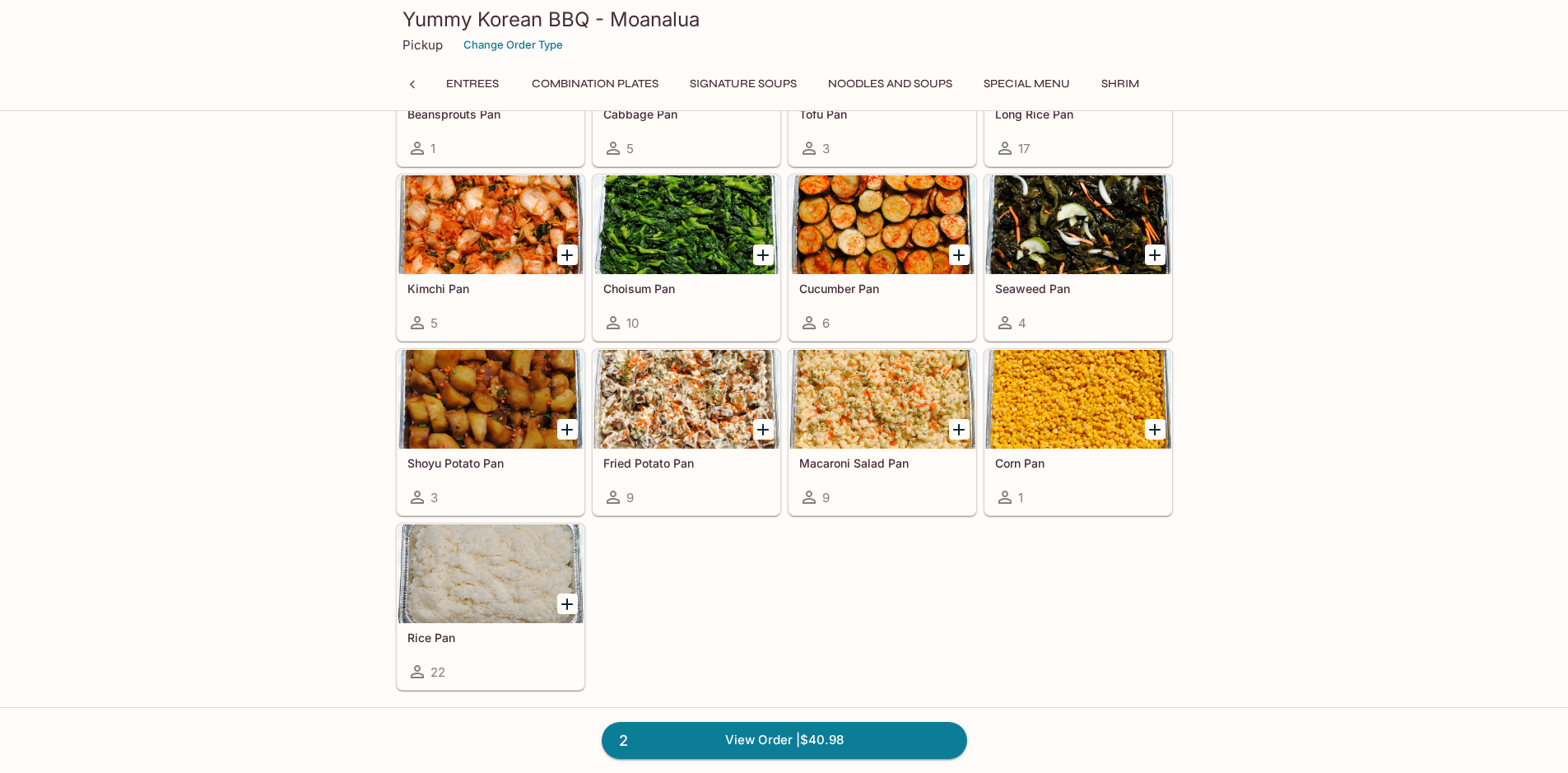
scroll to position [0, 769]
click at [404, 82] on icon at bounding box center [412, 84] width 16 height 16
click at [408, 85] on icon at bounding box center [412, 84] width 16 height 16
click at [594, 81] on button "Combination Plates" at bounding box center [532, 84] width 145 height 23
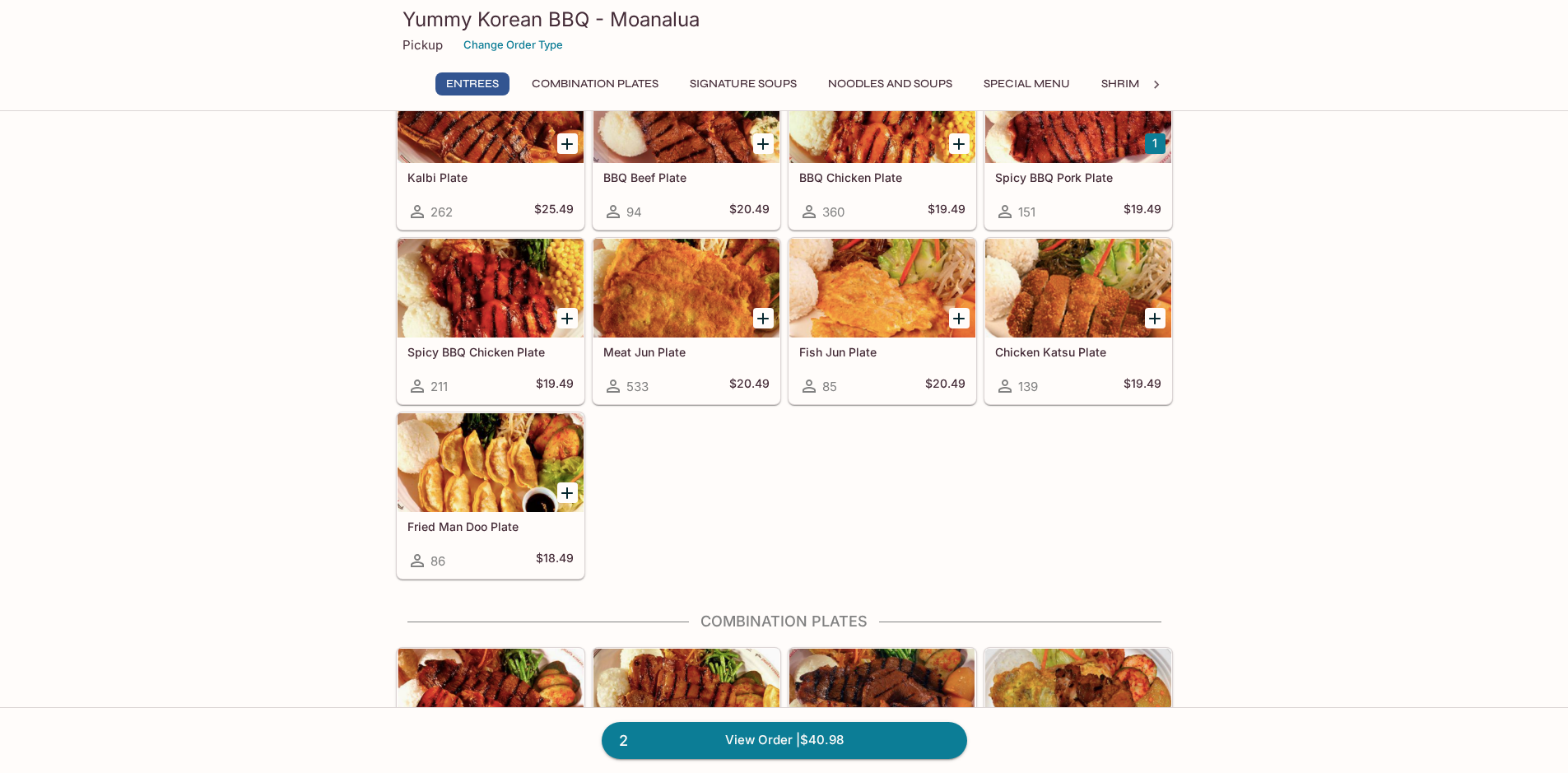
scroll to position [583, 0]
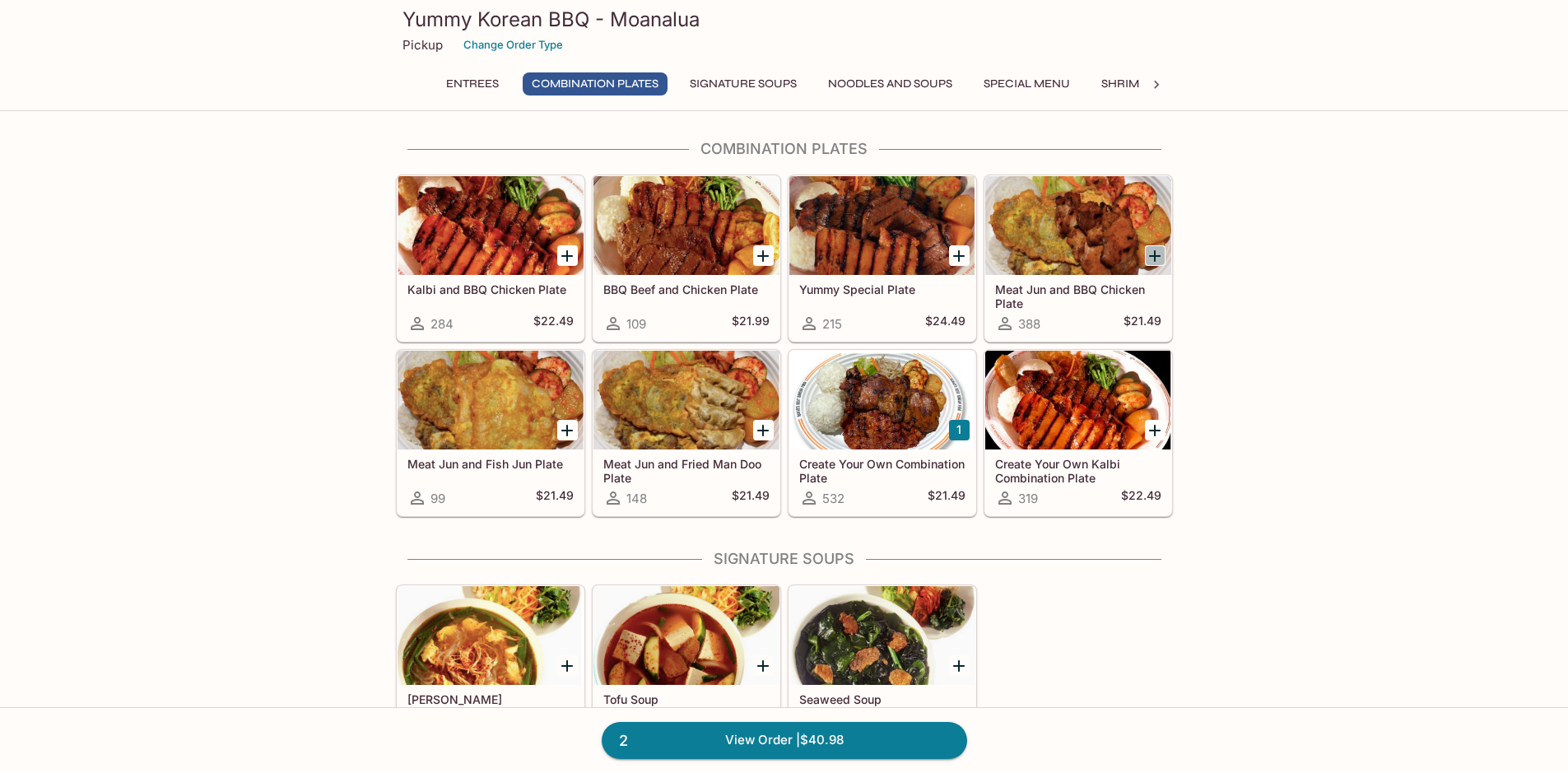
click at [1155, 255] on icon "Add Meat Jun and BBQ Chicken Plate" at bounding box center [1156, 256] width 12 height 12
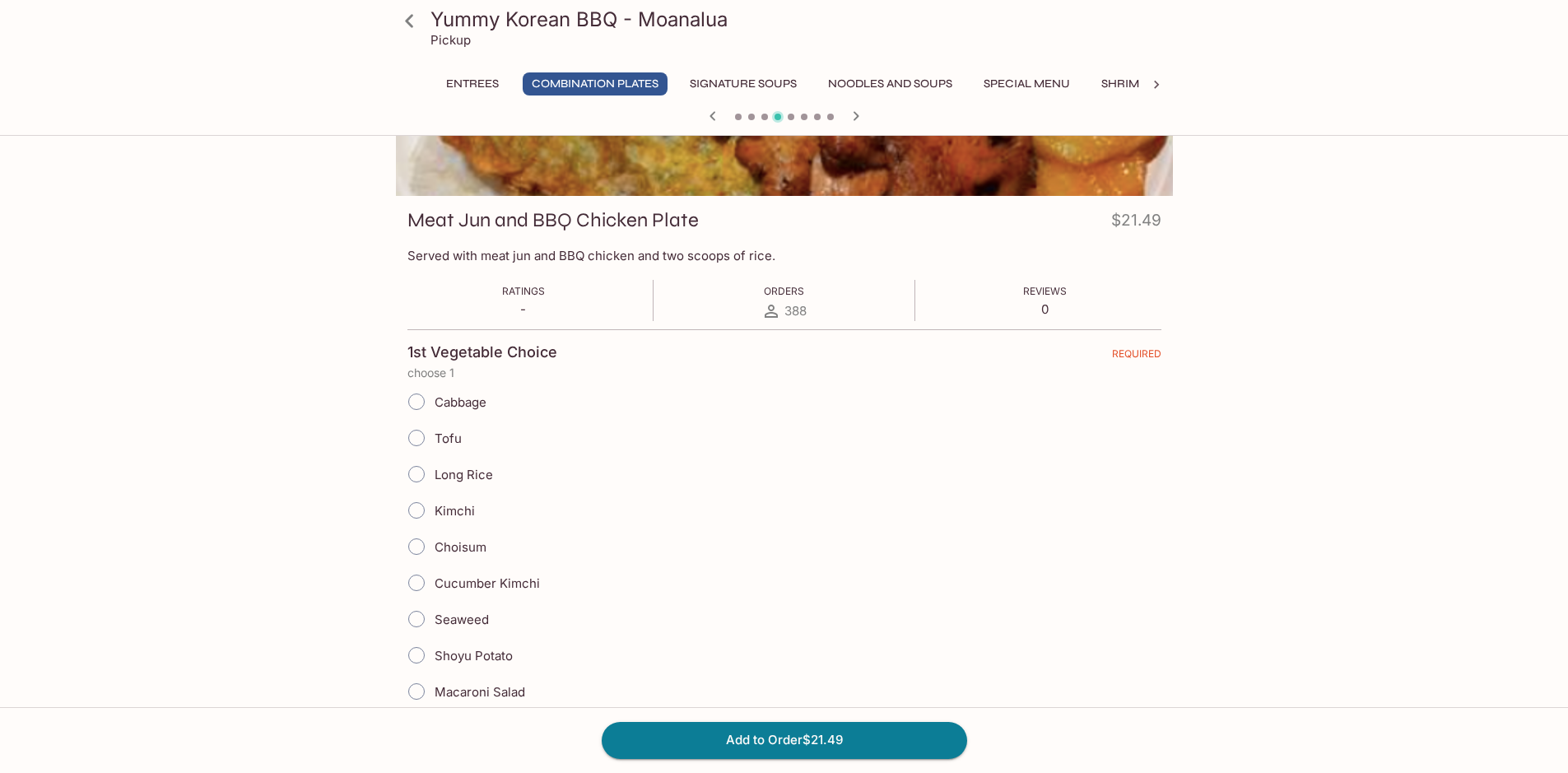
scroll to position [329, 0]
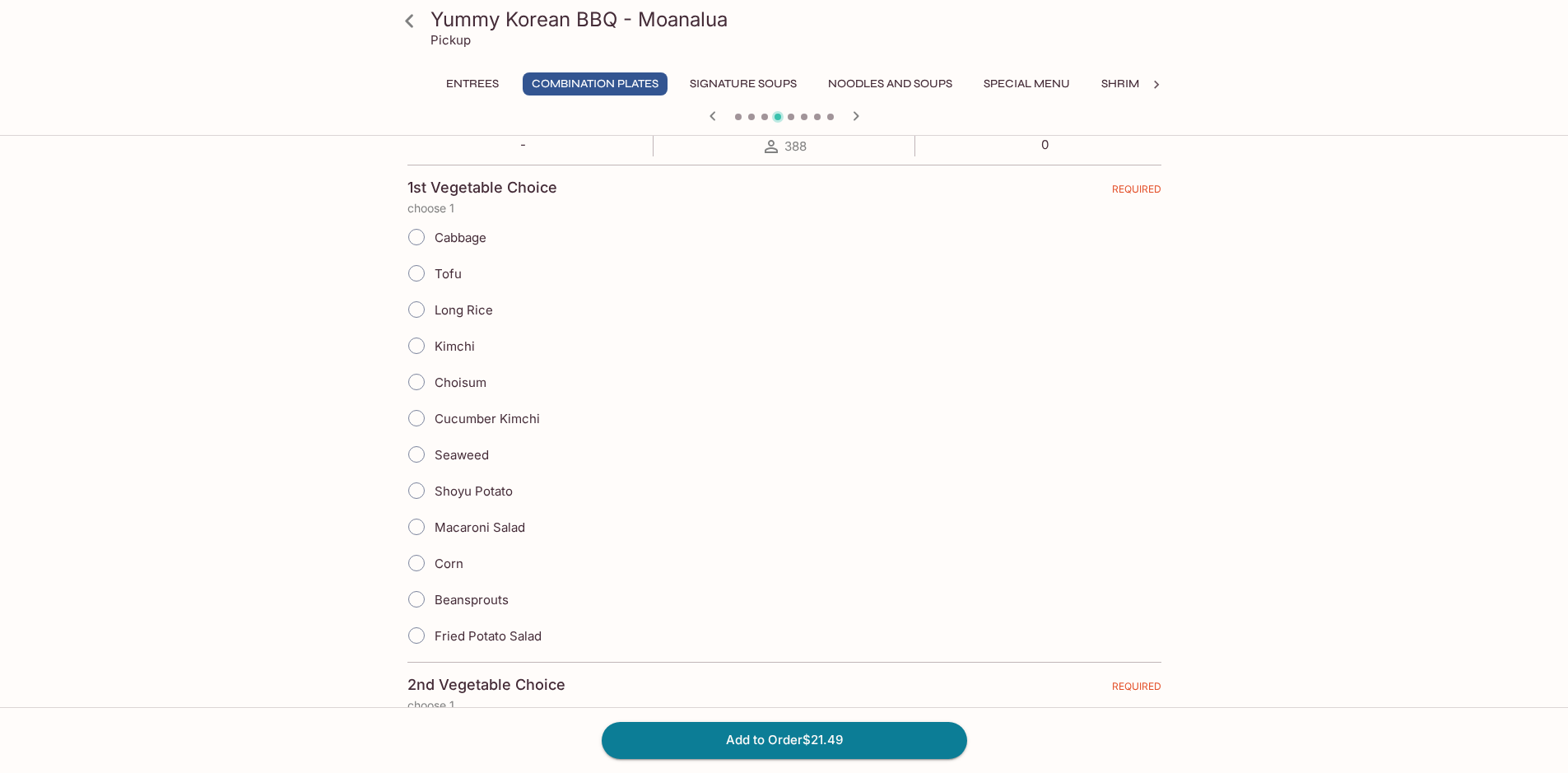
click at [416, 565] on input "Corn" at bounding box center [416, 563] width 35 height 35
radio input "true"
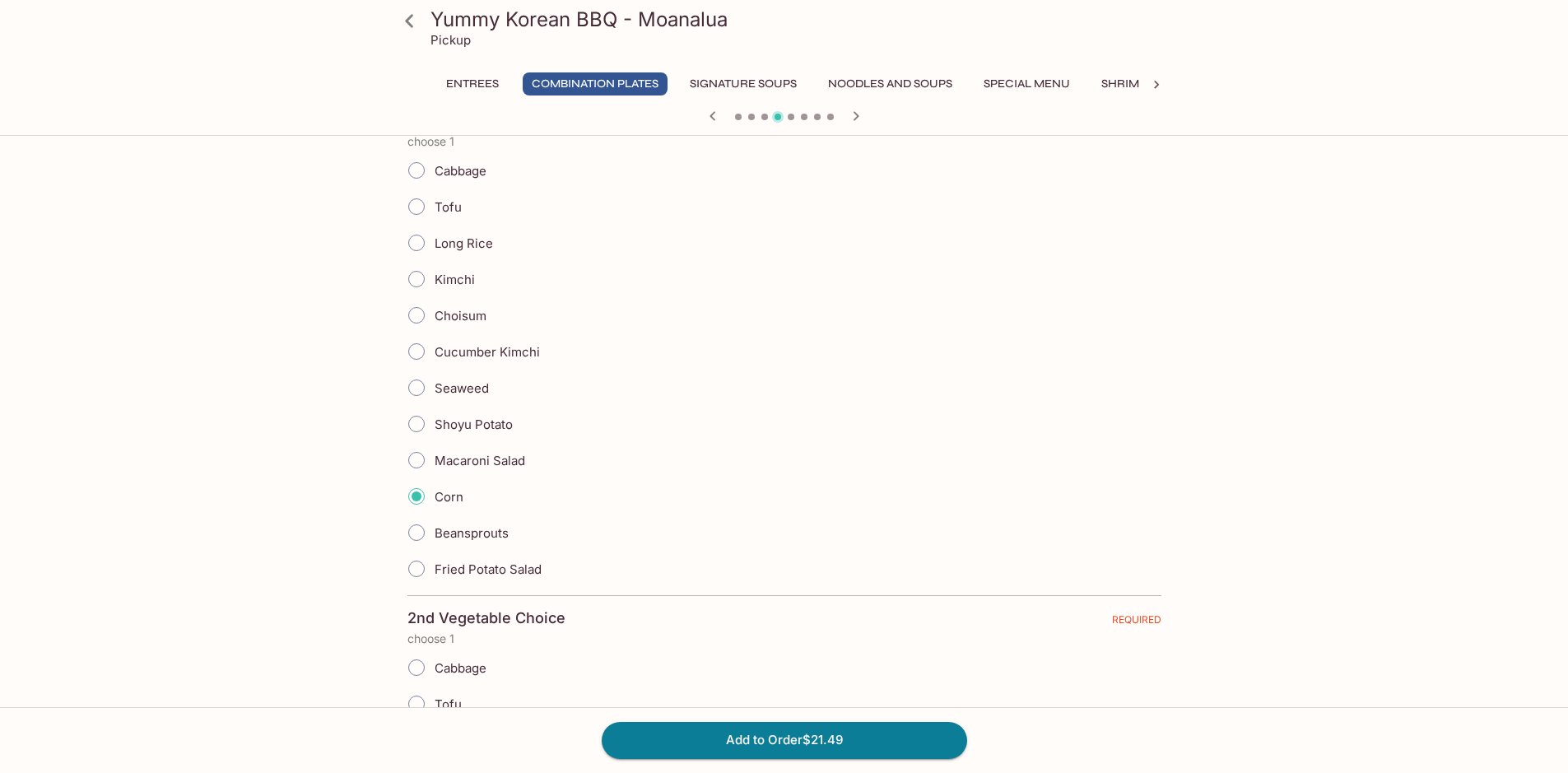
scroll to position [905, 0]
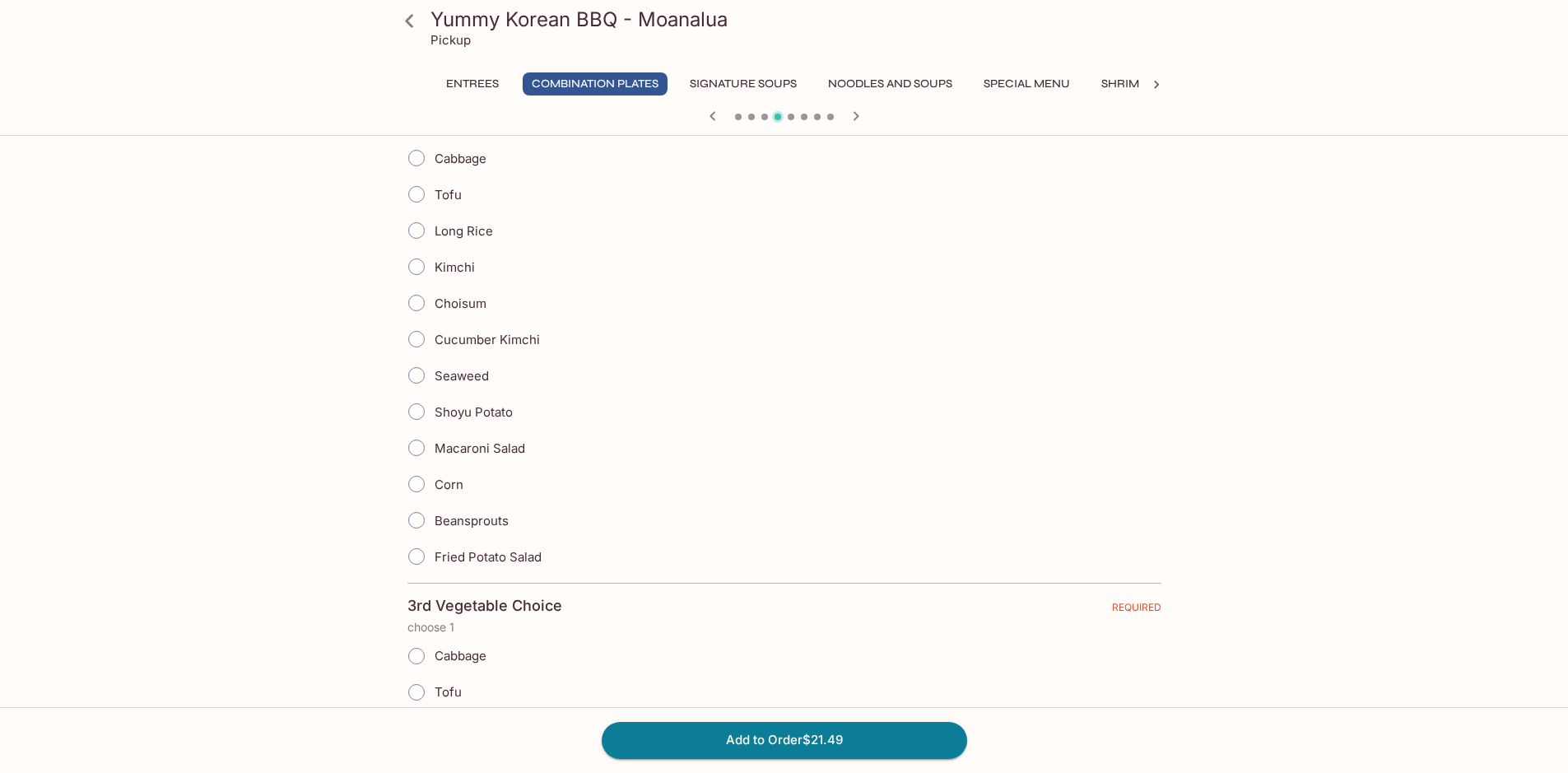
click at [418, 449] on input "Macaroni Salad" at bounding box center [416, 447] width 35 height 35
radio input "true"
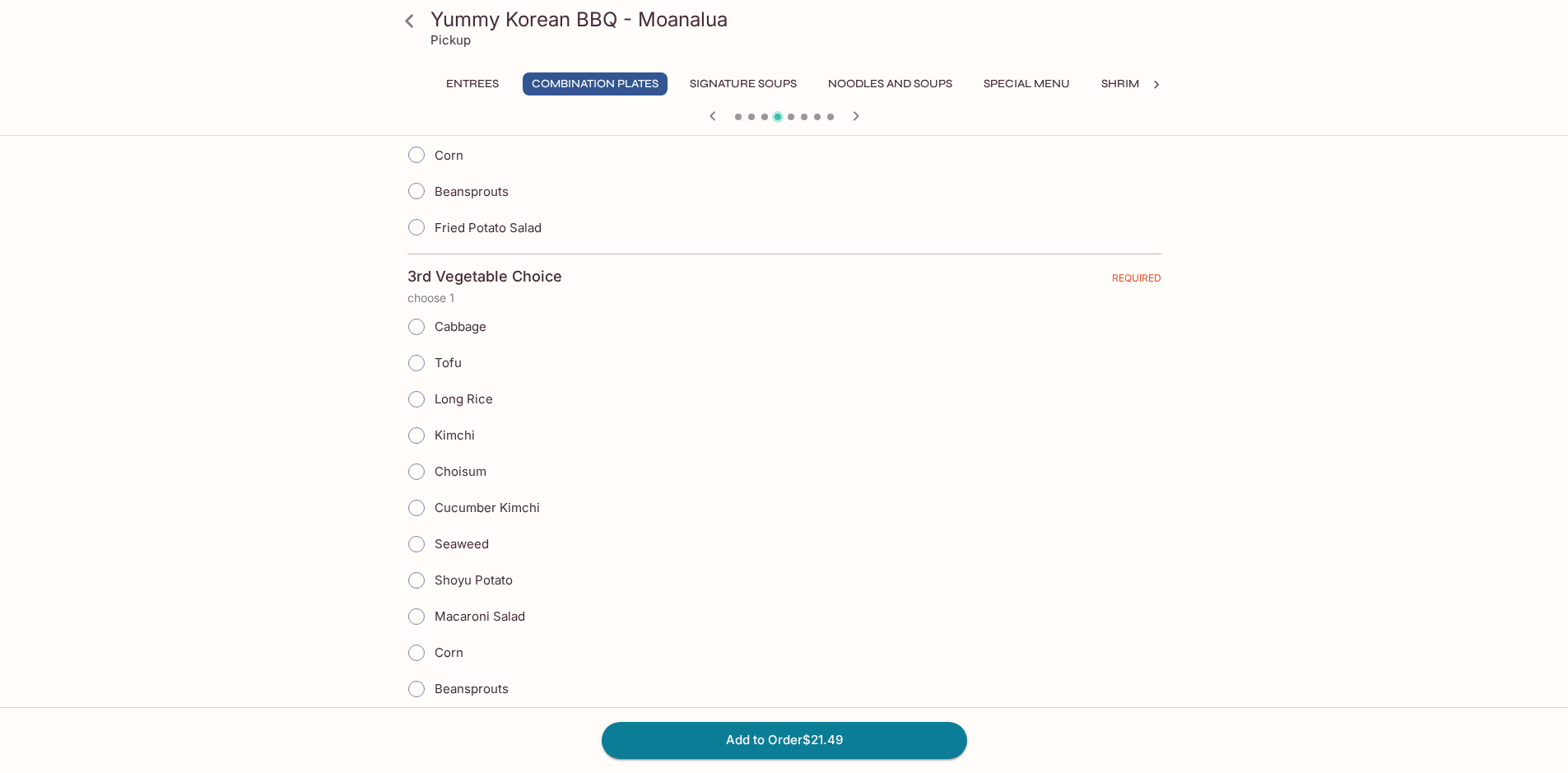
scroll to position [1399, 0]
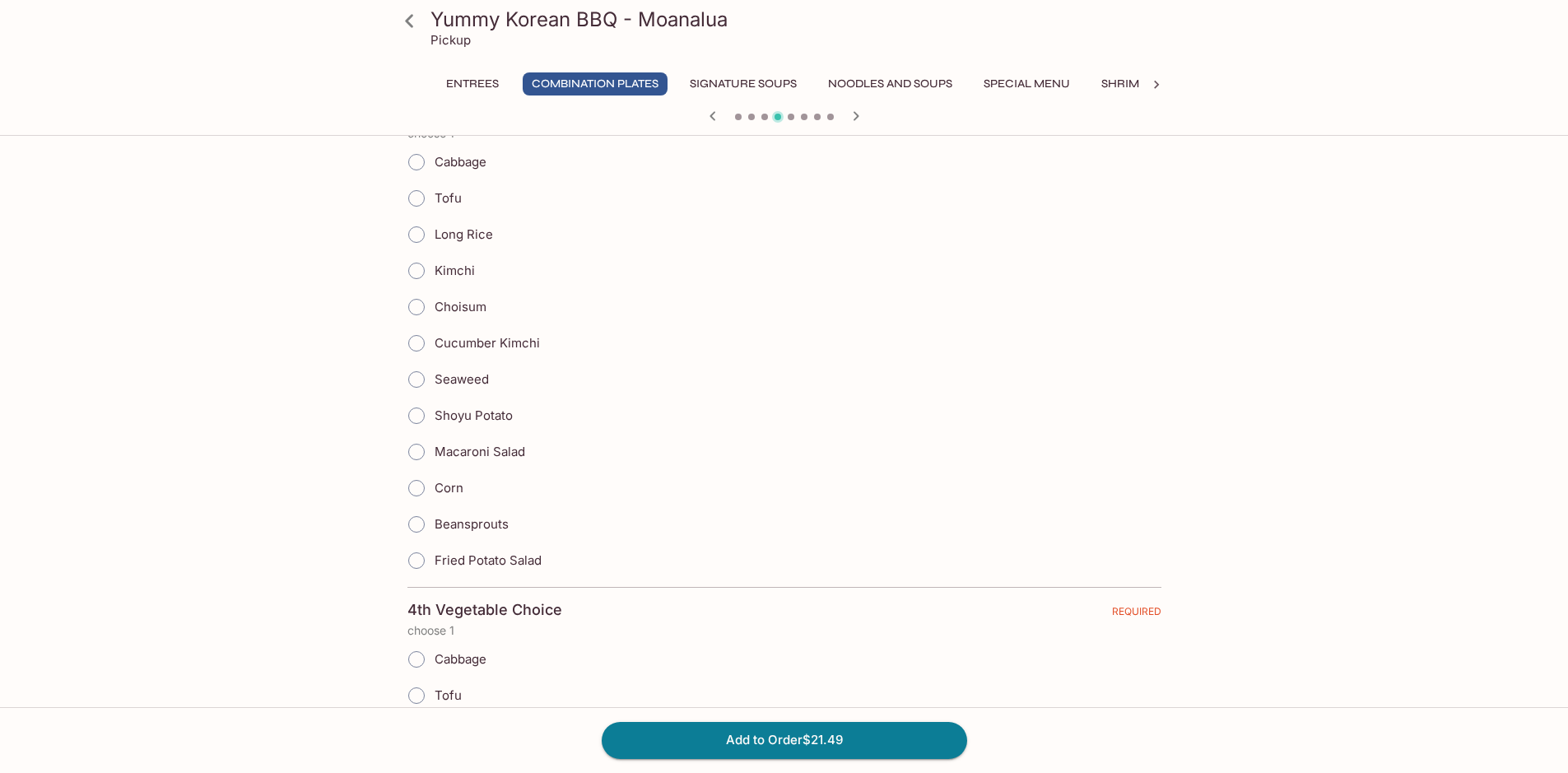
click at [420, 409] on input "Shoyu Potato" at bounding box center [416, 415] width 35 height 35
radio input "true"
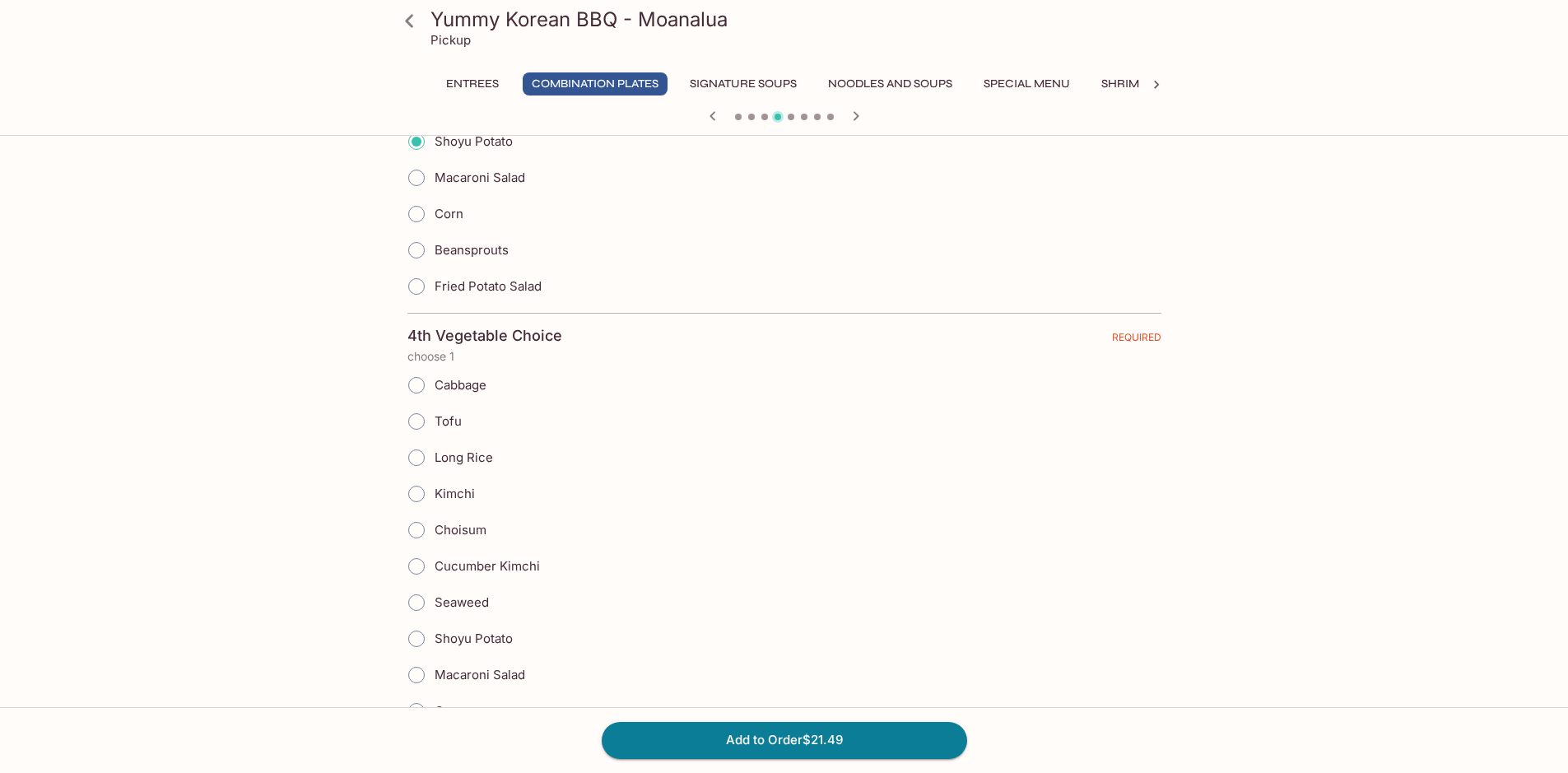
scroll to position [1892, 0]
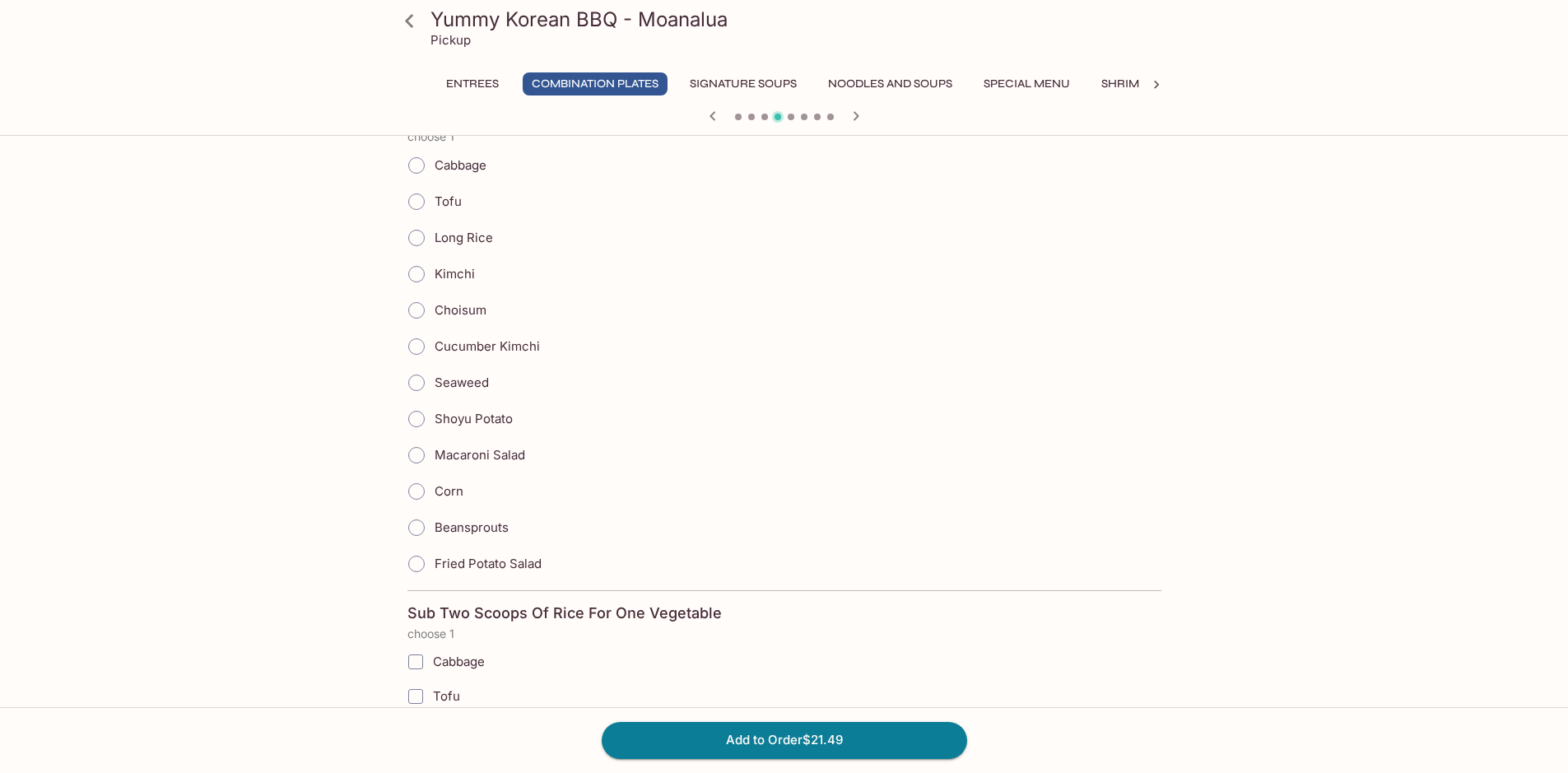
click at [412, 562] on input "Fried Potato Salad" at bounding box center [416, 563] width 35 height 35
radio input "true"
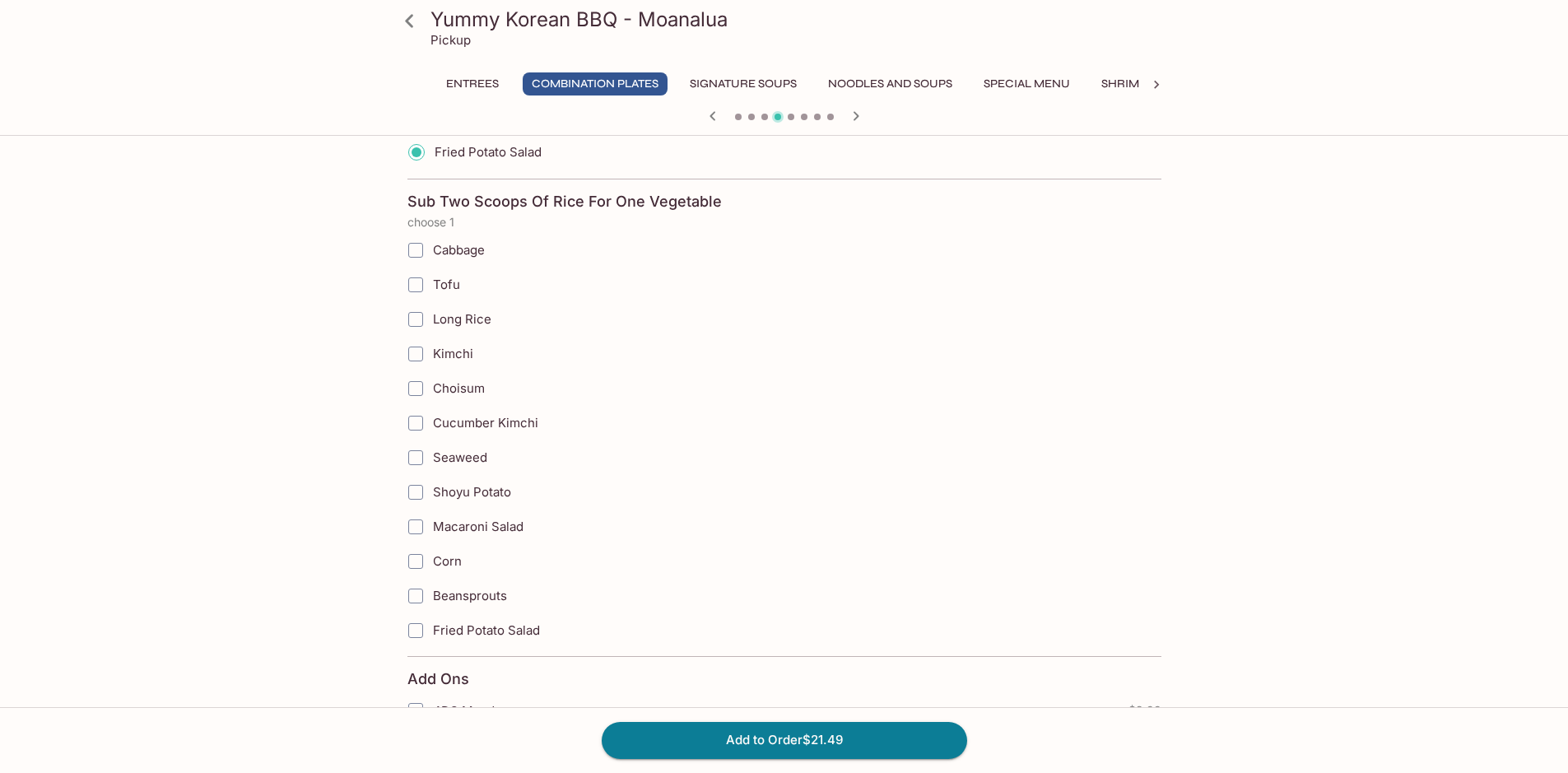
scroll to position [2624, 0]
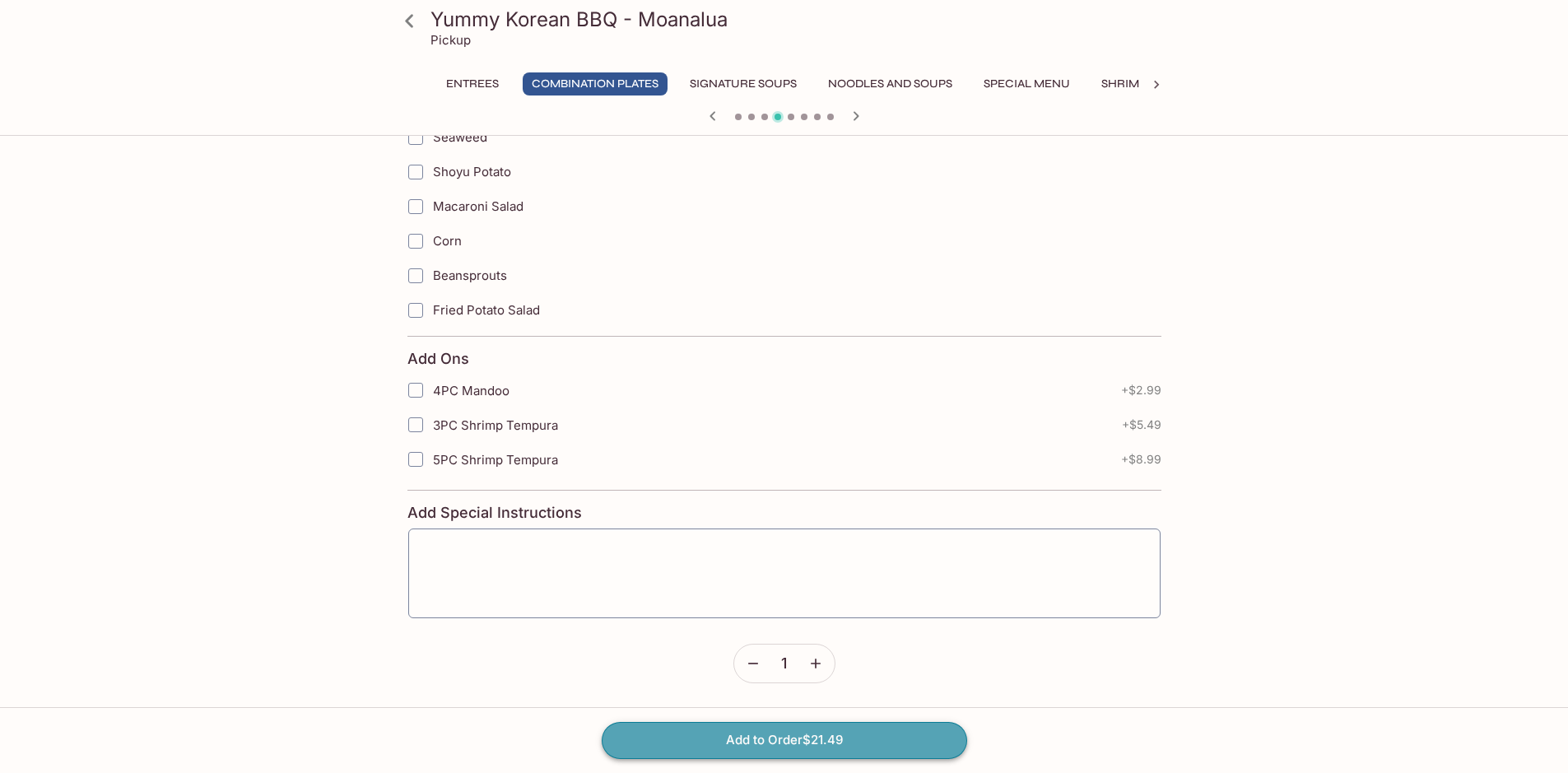
click at [784, 738] on button "Add to Order $21.49" at bounding box center [784, 739] width 365 height 36
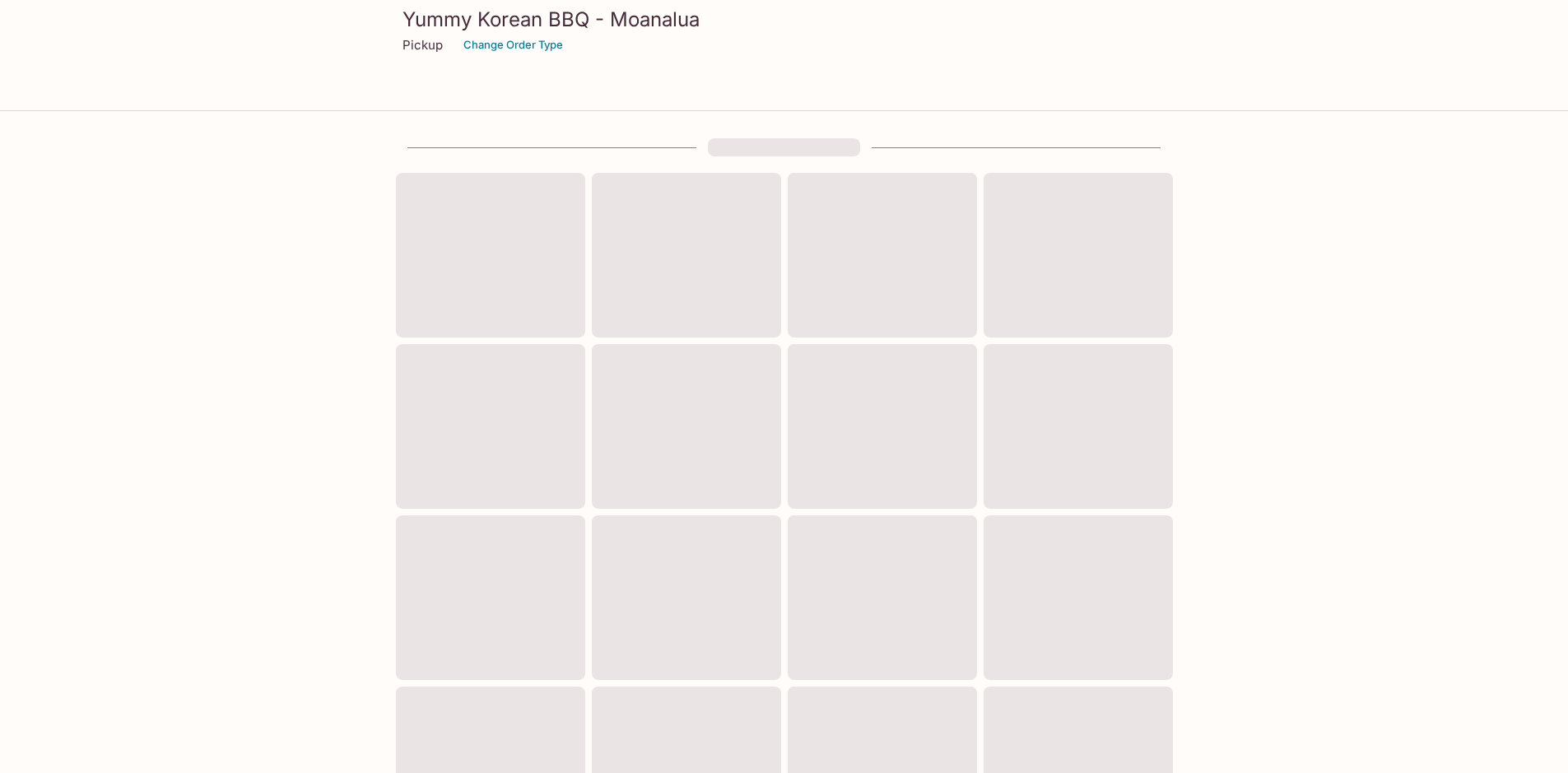
scroll to position [503, 0]
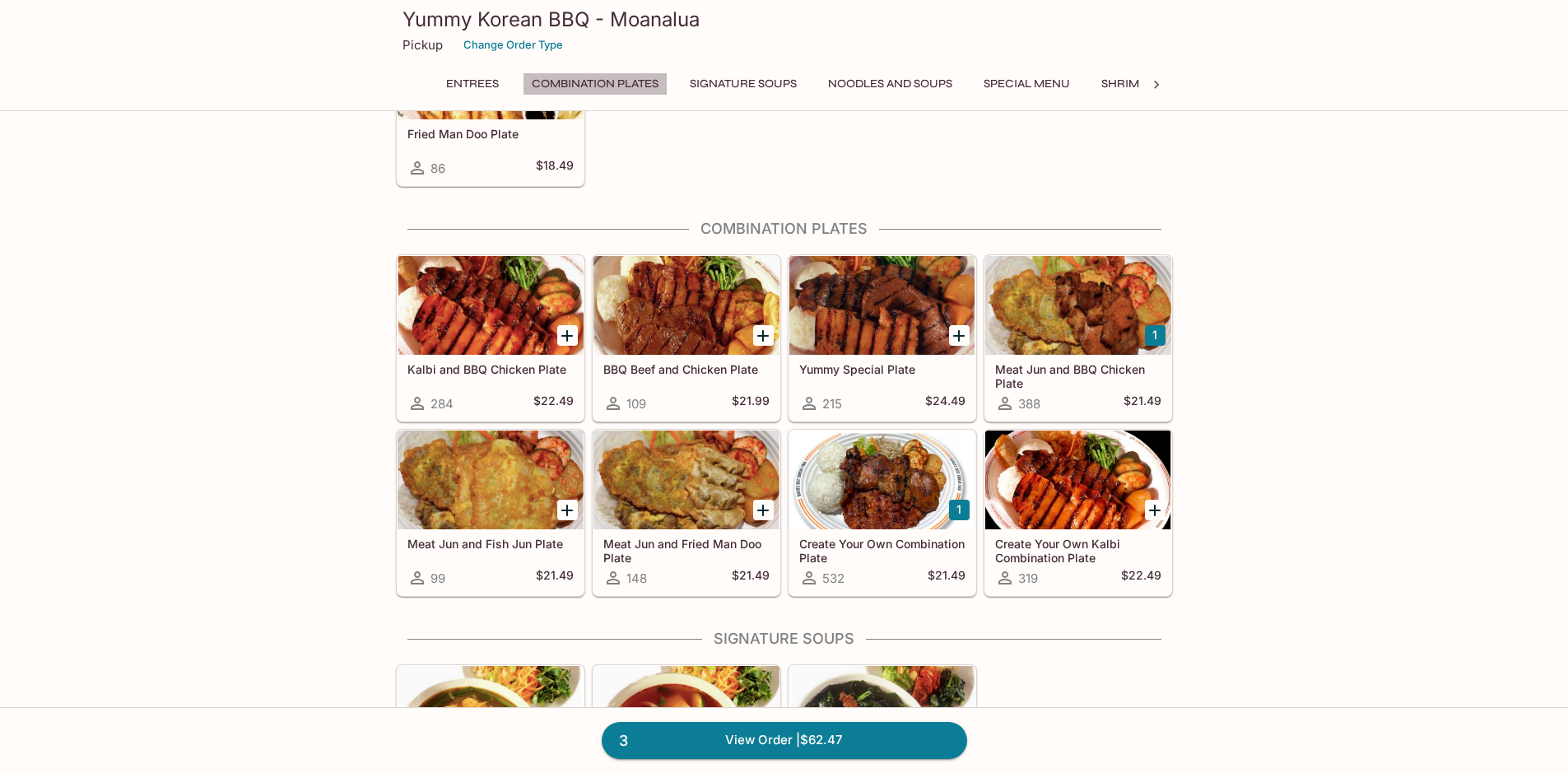
click at [588, 76] on button "Combination Plates" at bounding box center [594, 84] width 145 height 23
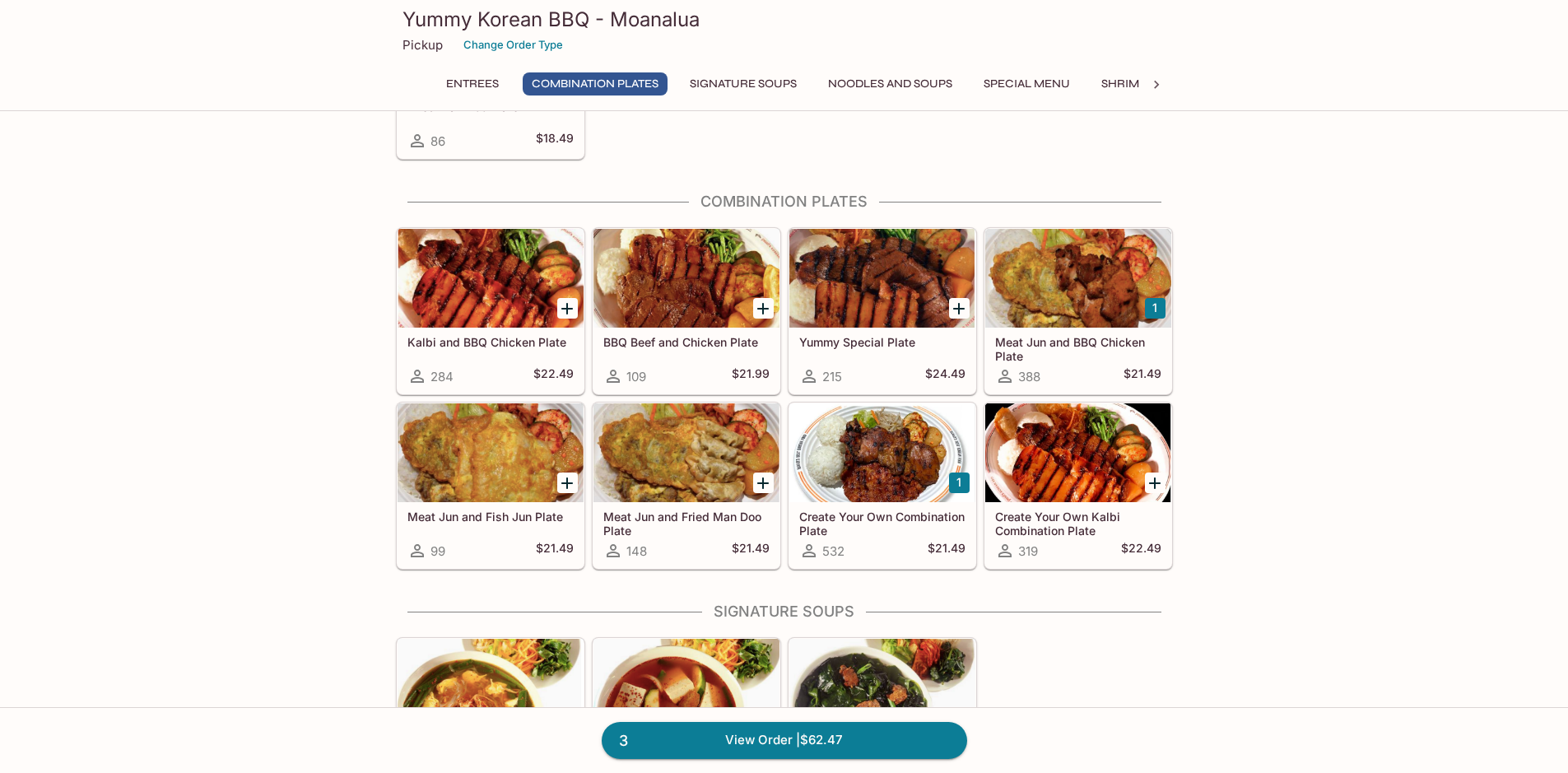
scroll to position [583, 0]
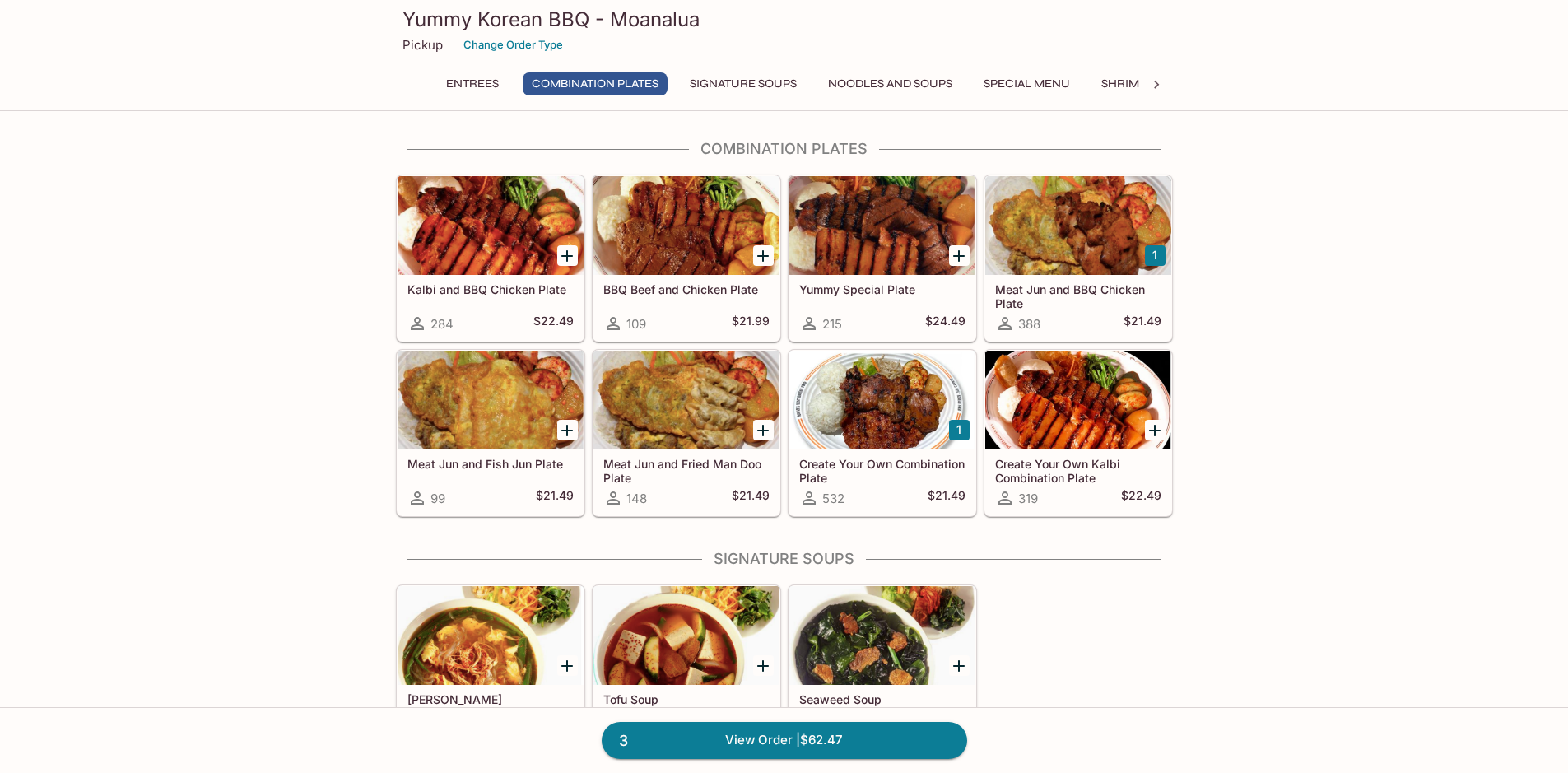
click at [486, 229] on div at bounding box center [490, 225] width 186 height 99
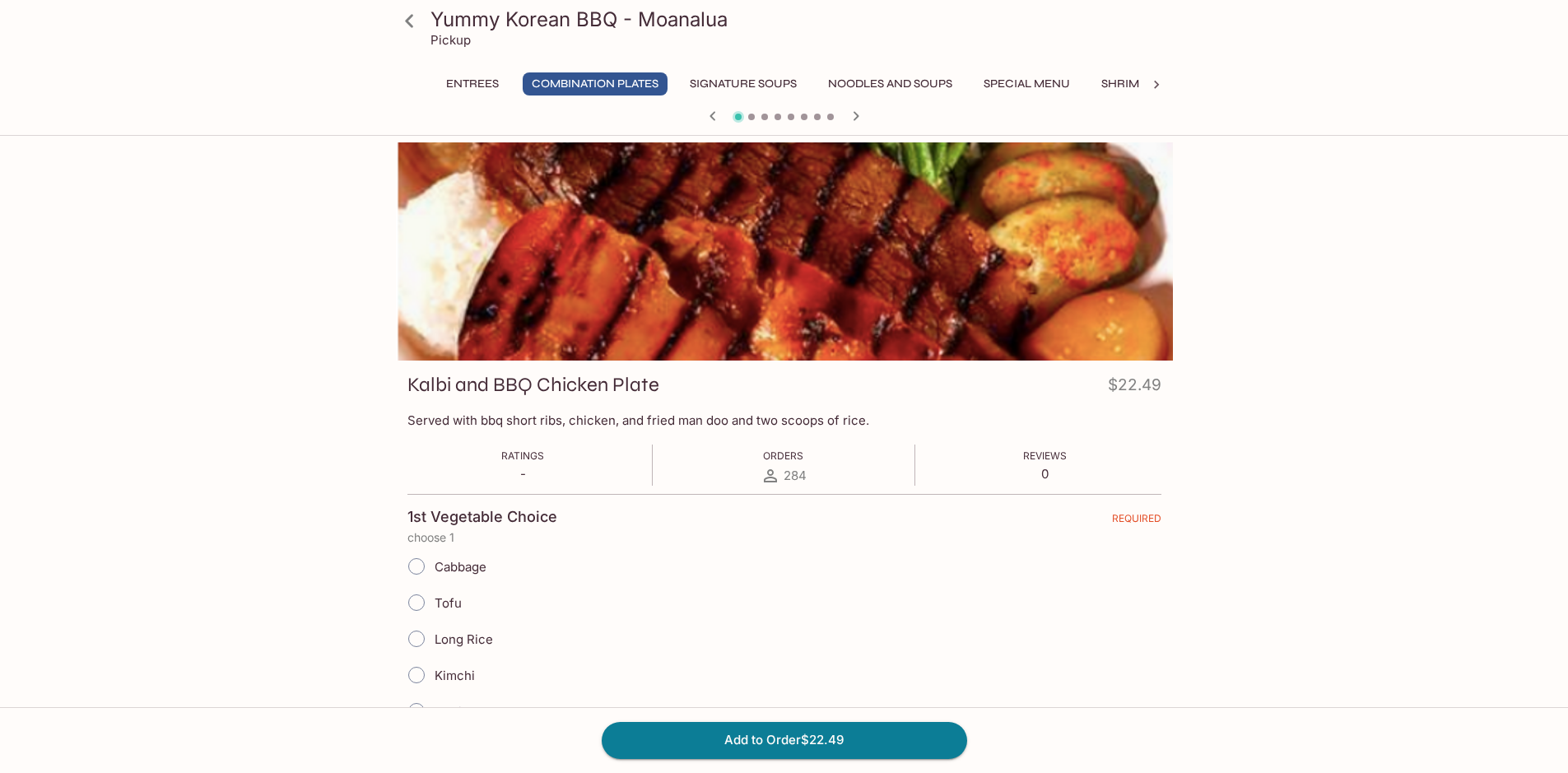
scroll to position [329, 0]
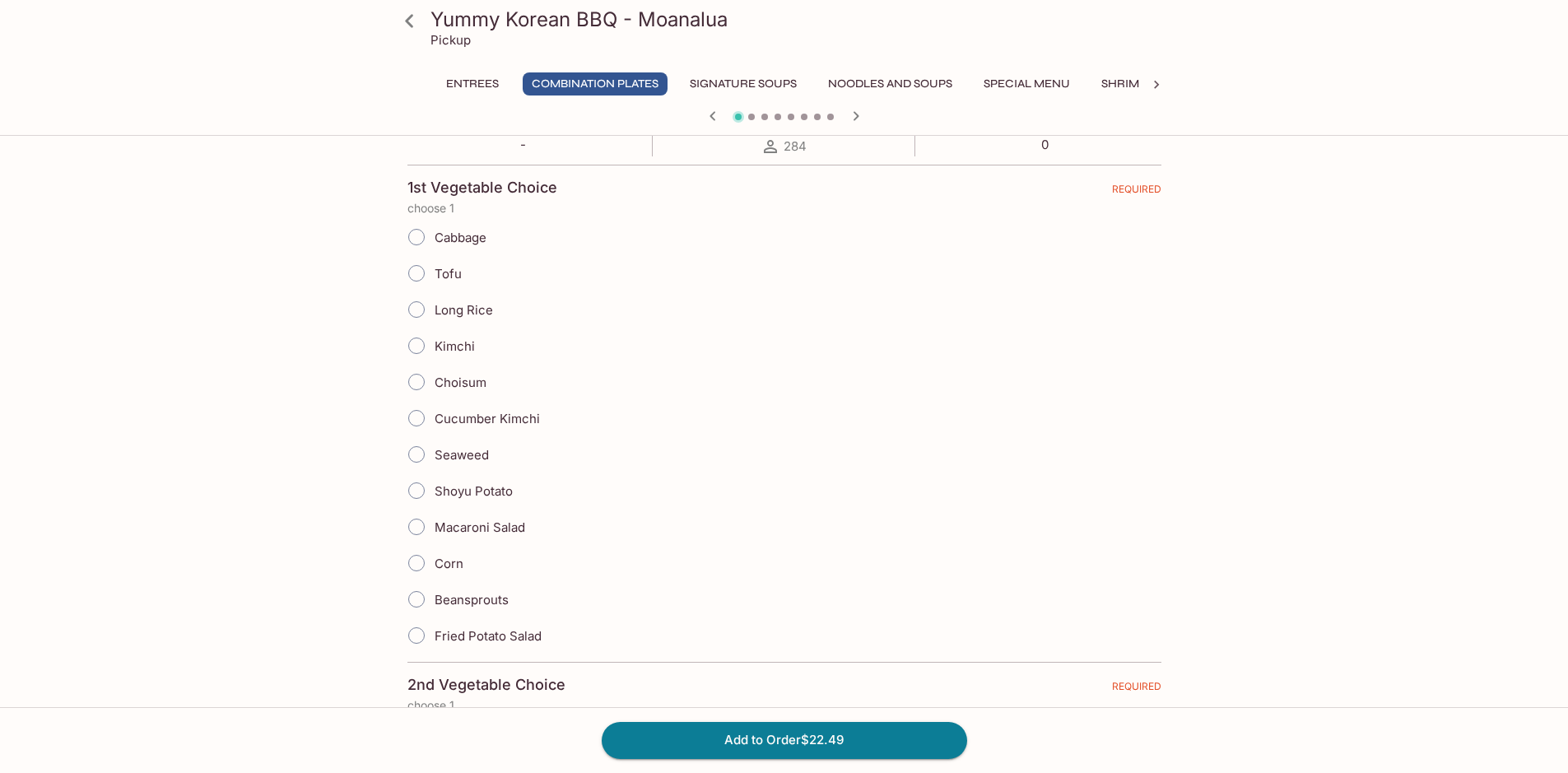
click at [417, 634] on input "Fried Potato Salad" at bounding box center [416, 634] width 35 height 35
radio input "true"
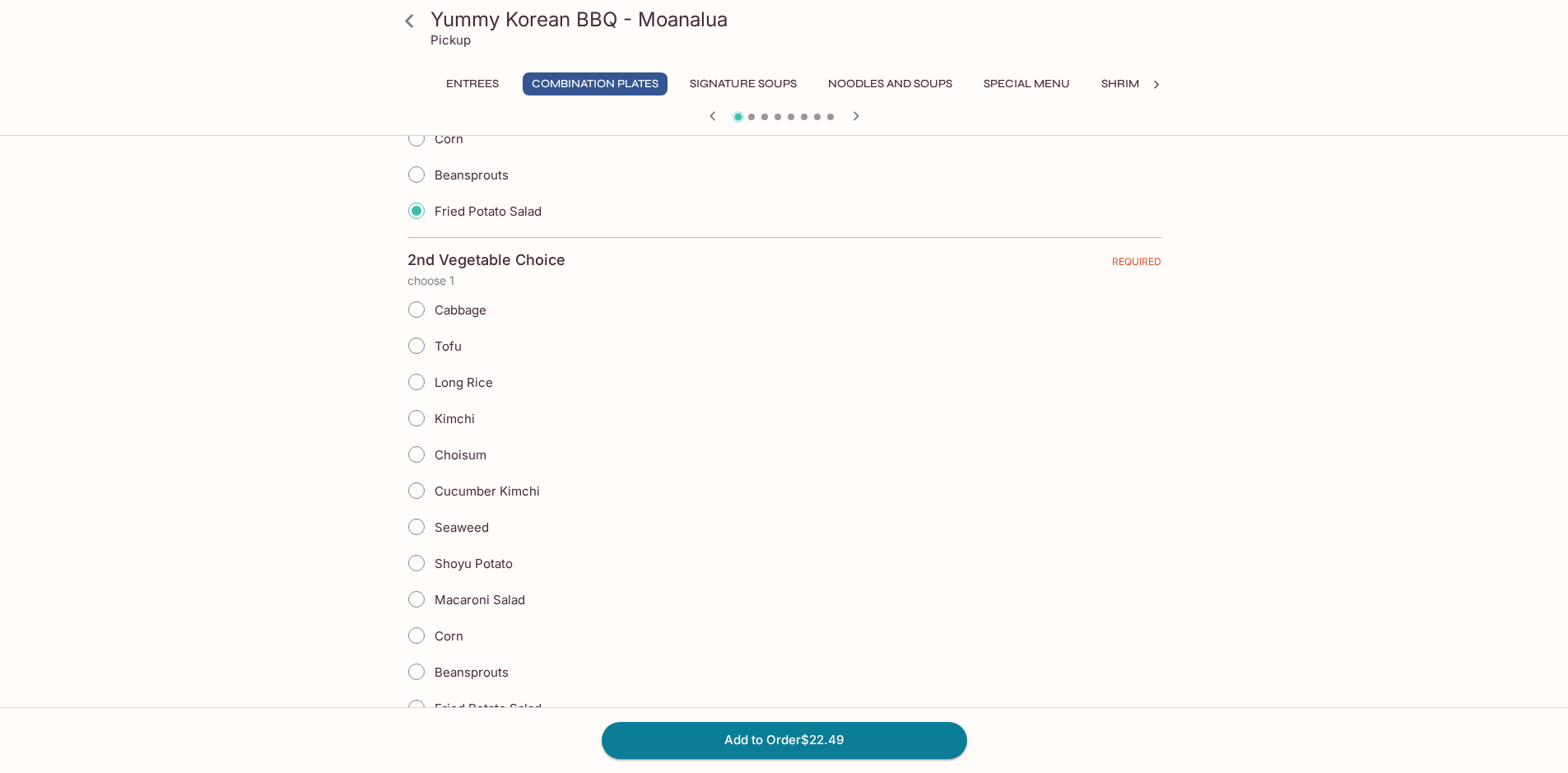
scroll to position [905, 0]
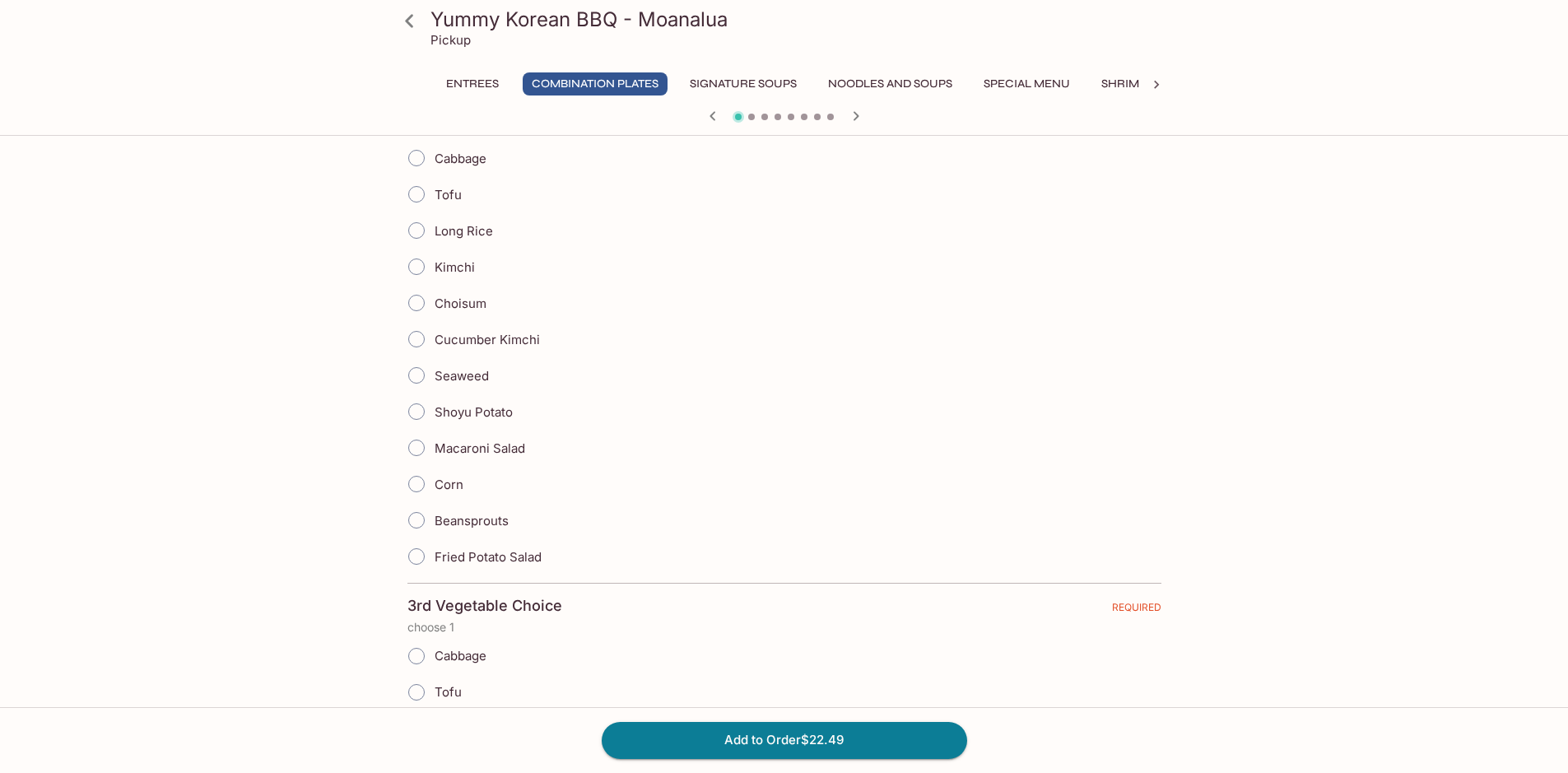
click at [420, 553] on input "Fried Potato Salad" at bounding box center [416, 556] width 35 height 35
radio input "true"
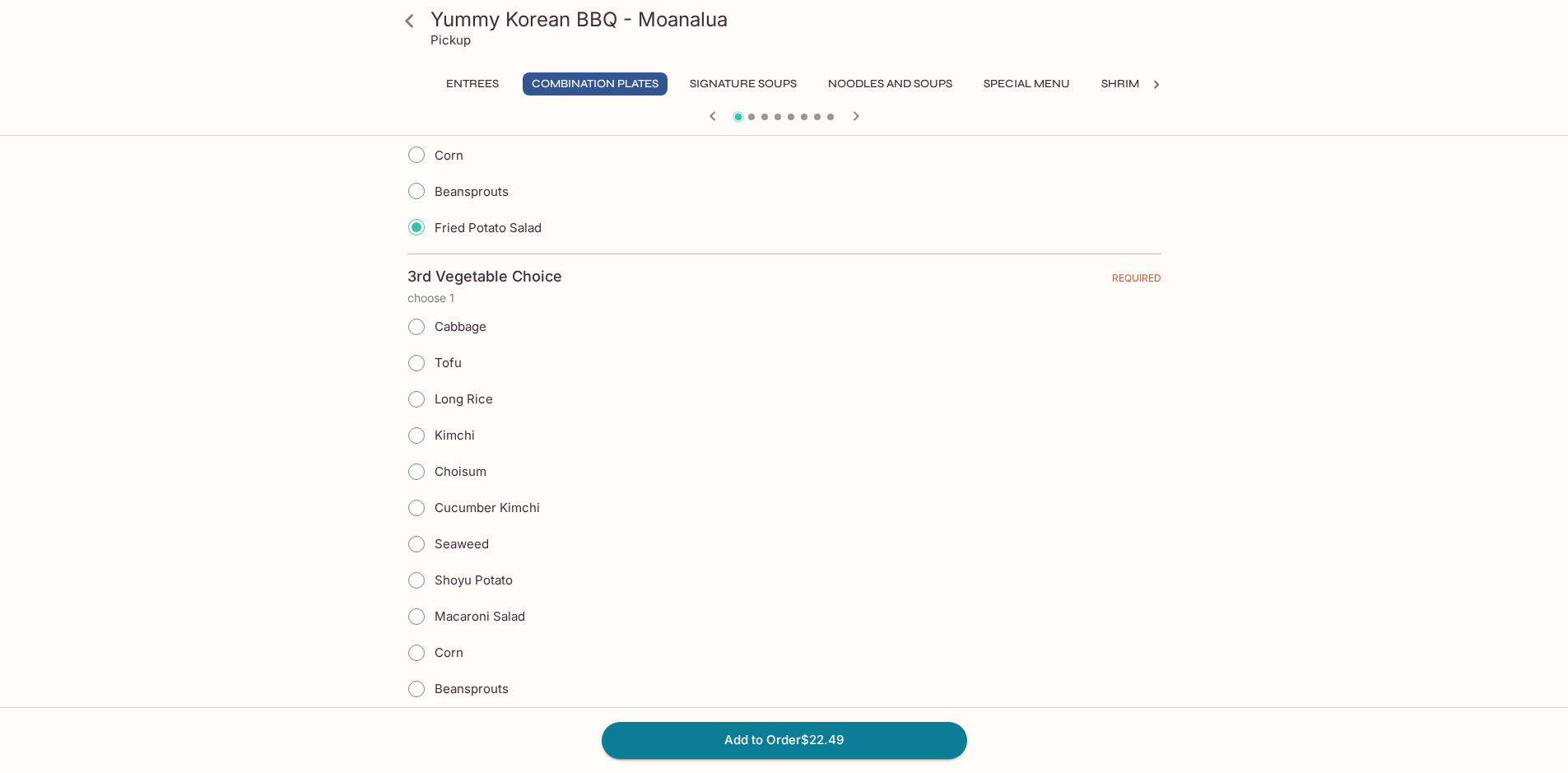
scroll to position [1481, 0]
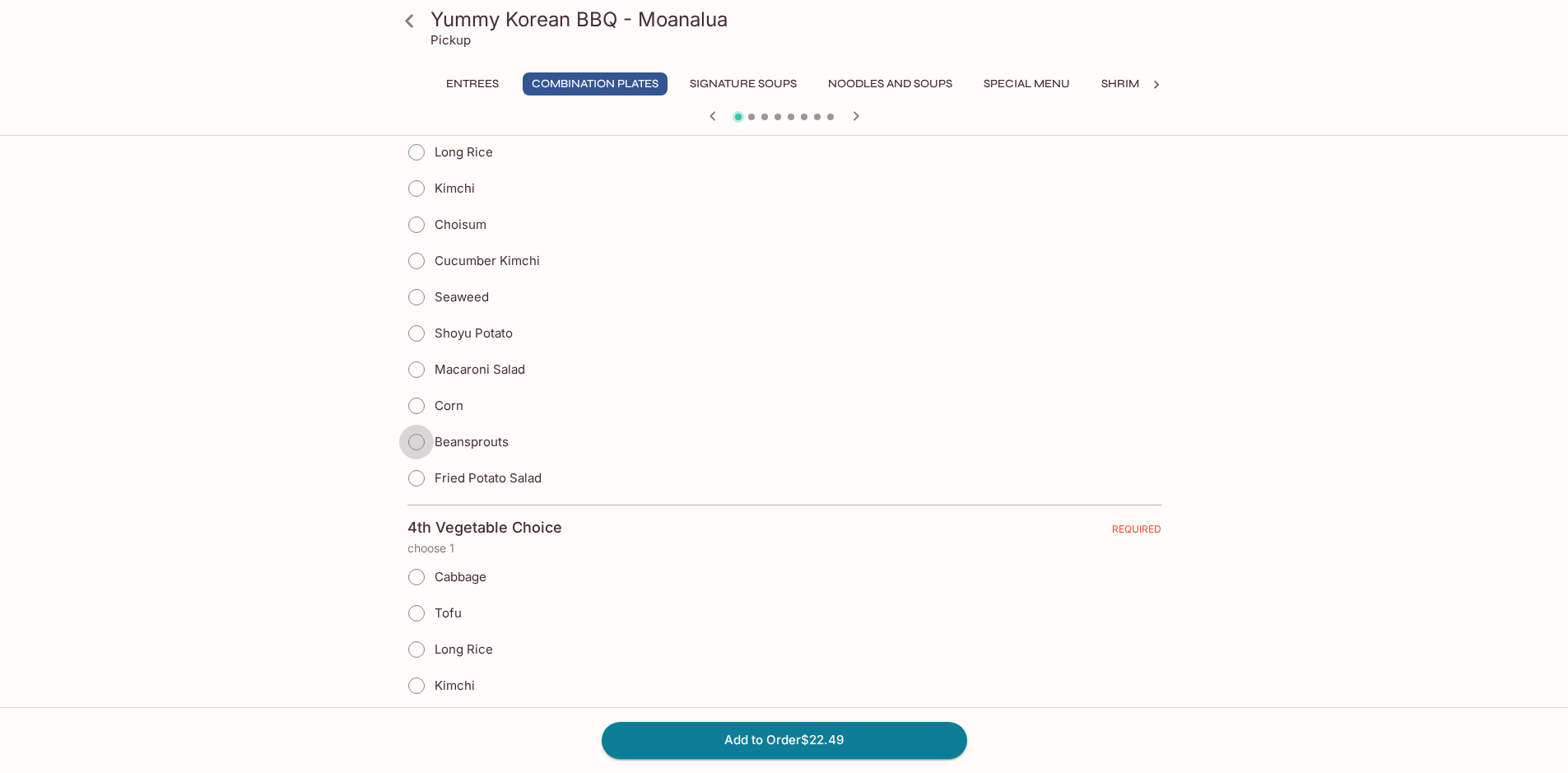
click at [415, 444] on input "Beansprouts" at bounding box center [416, 442] width 35 height 35
radio input "true"
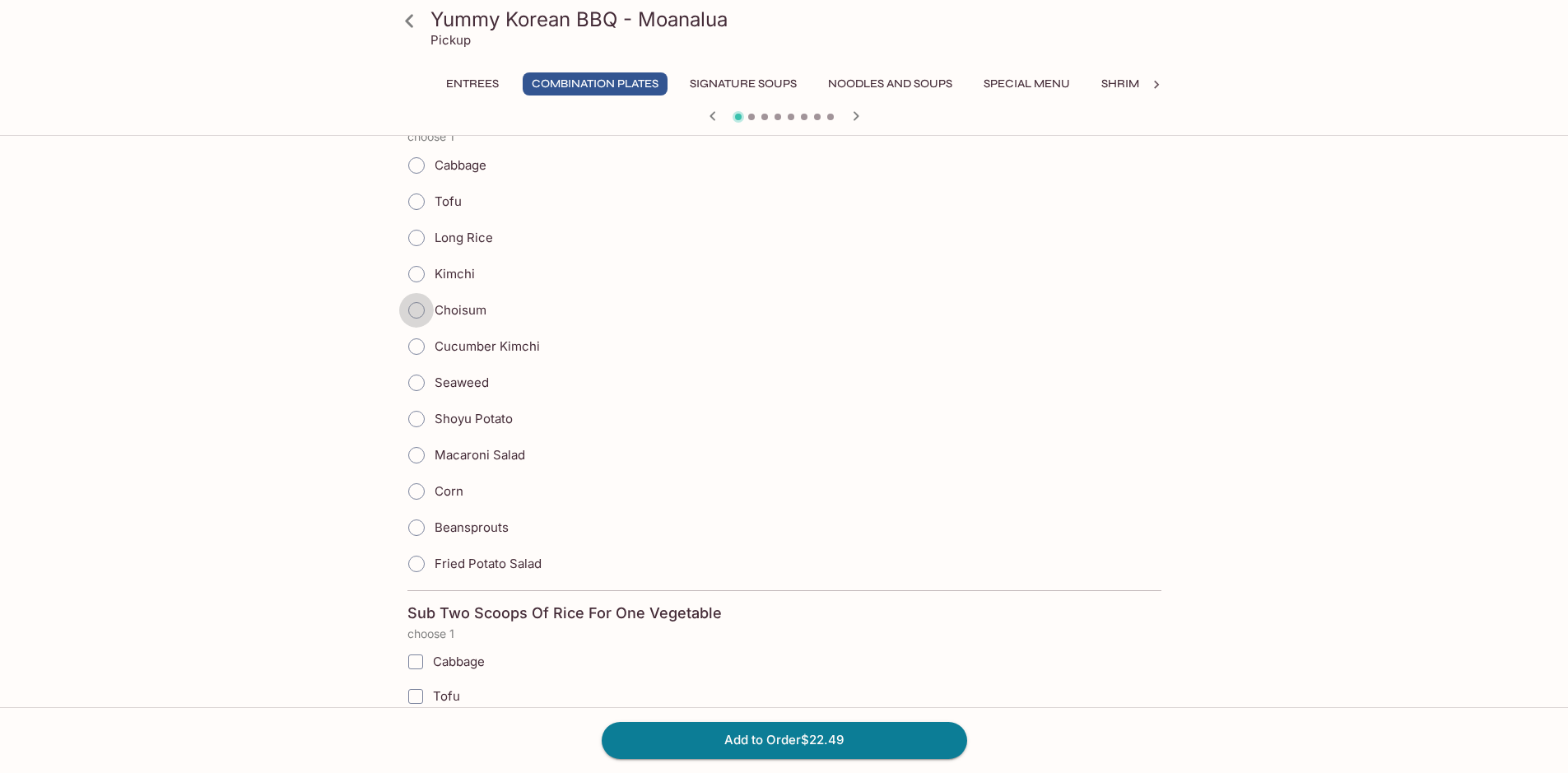
click at [415, 313] on input "Choisum" at bounding box center [416, 310] width 35 height 35
radio input "true"
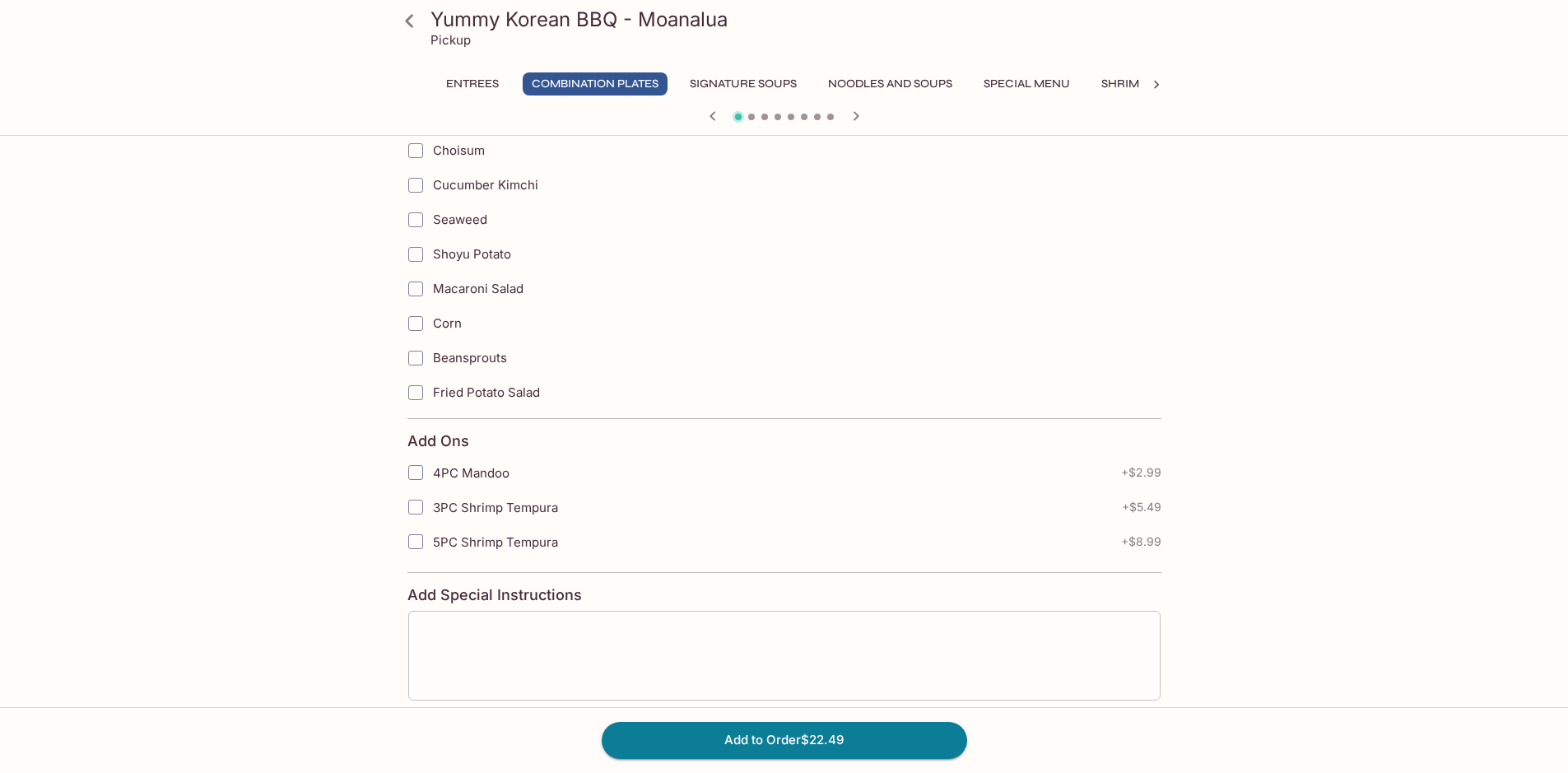
scroll to position [2624, 0]
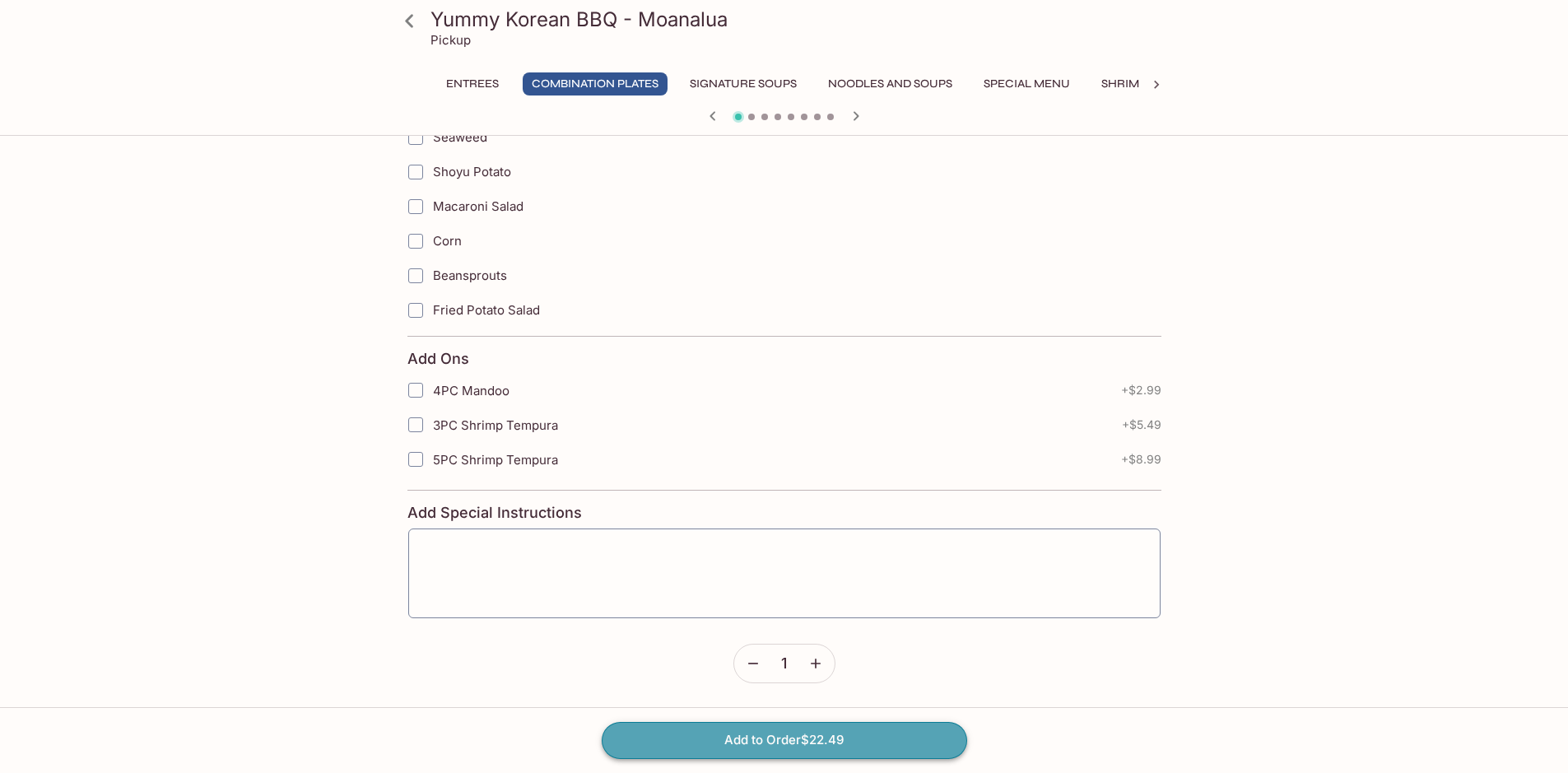
click at [803, 747] on button "Add to Order $22.49" at bounding box center [784, 739] width 365 height 36
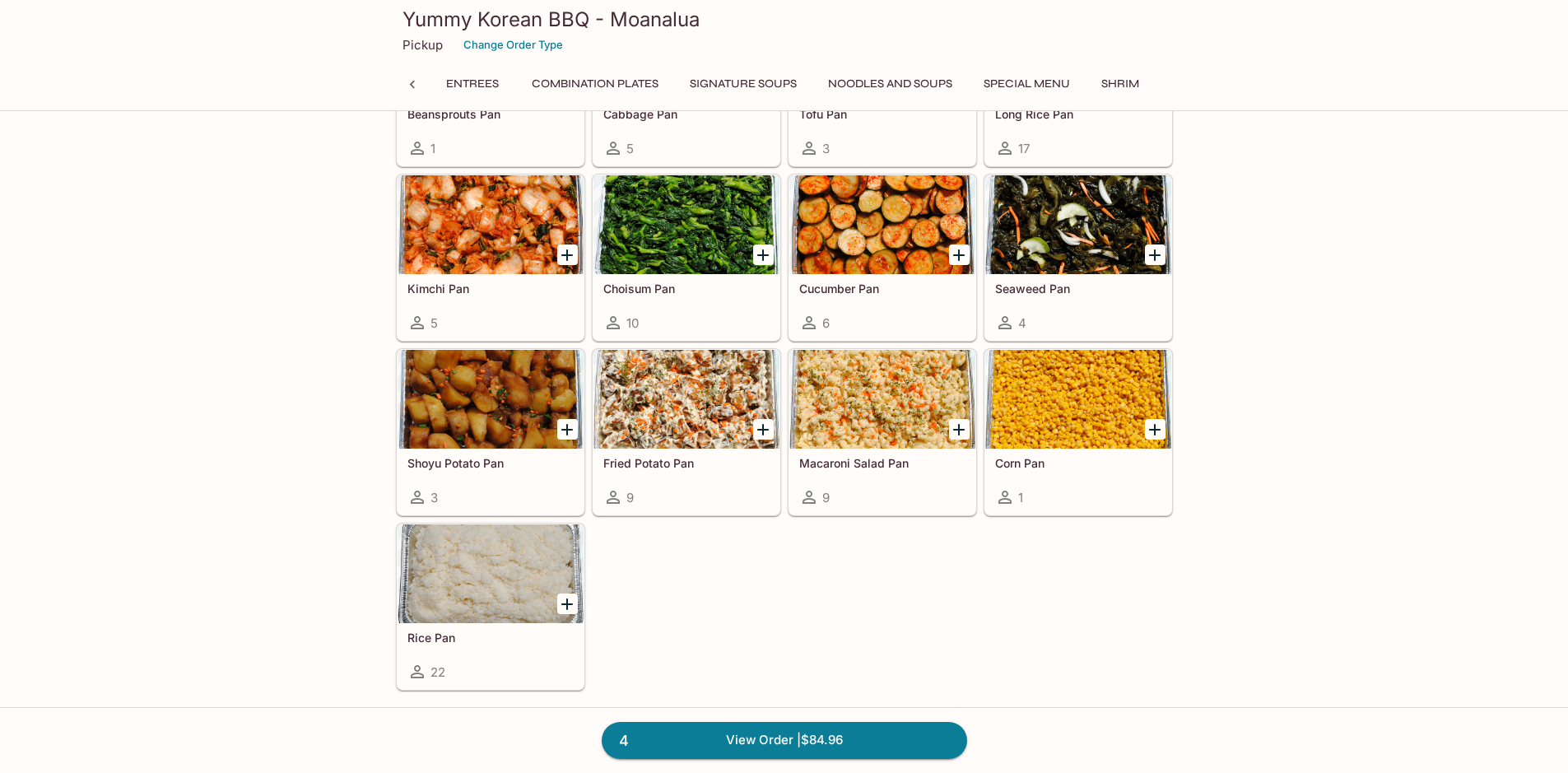
scroll to position [0, 769]
click at [871, 729] on link "4 View Order | $84.96" at bounding box center [784, 739] width 365 height 36
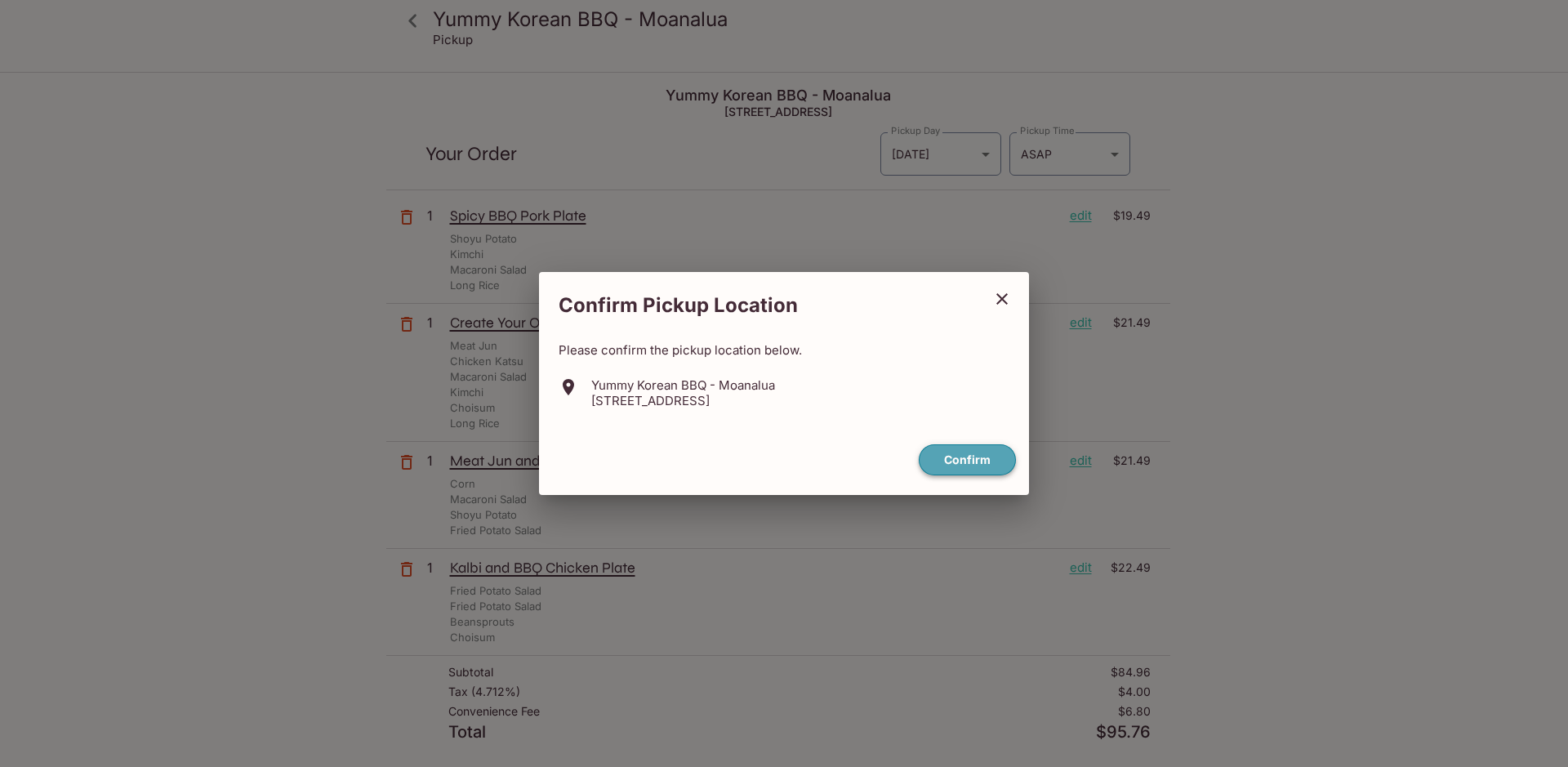
click at [947, 455] on button "Confirm" at bounding box center [968, 460] width 97 height 32
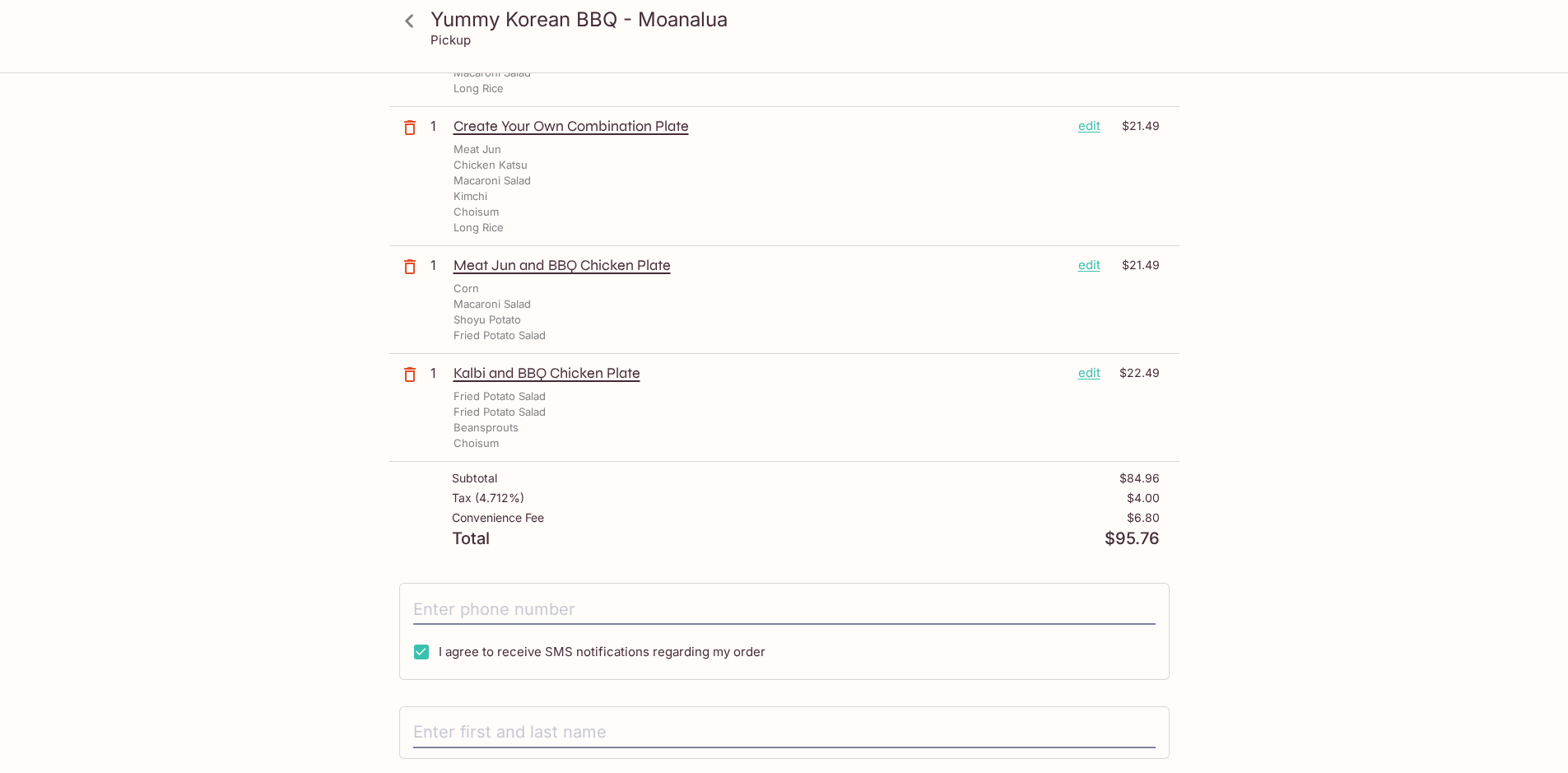
scroll to position [363, 0]
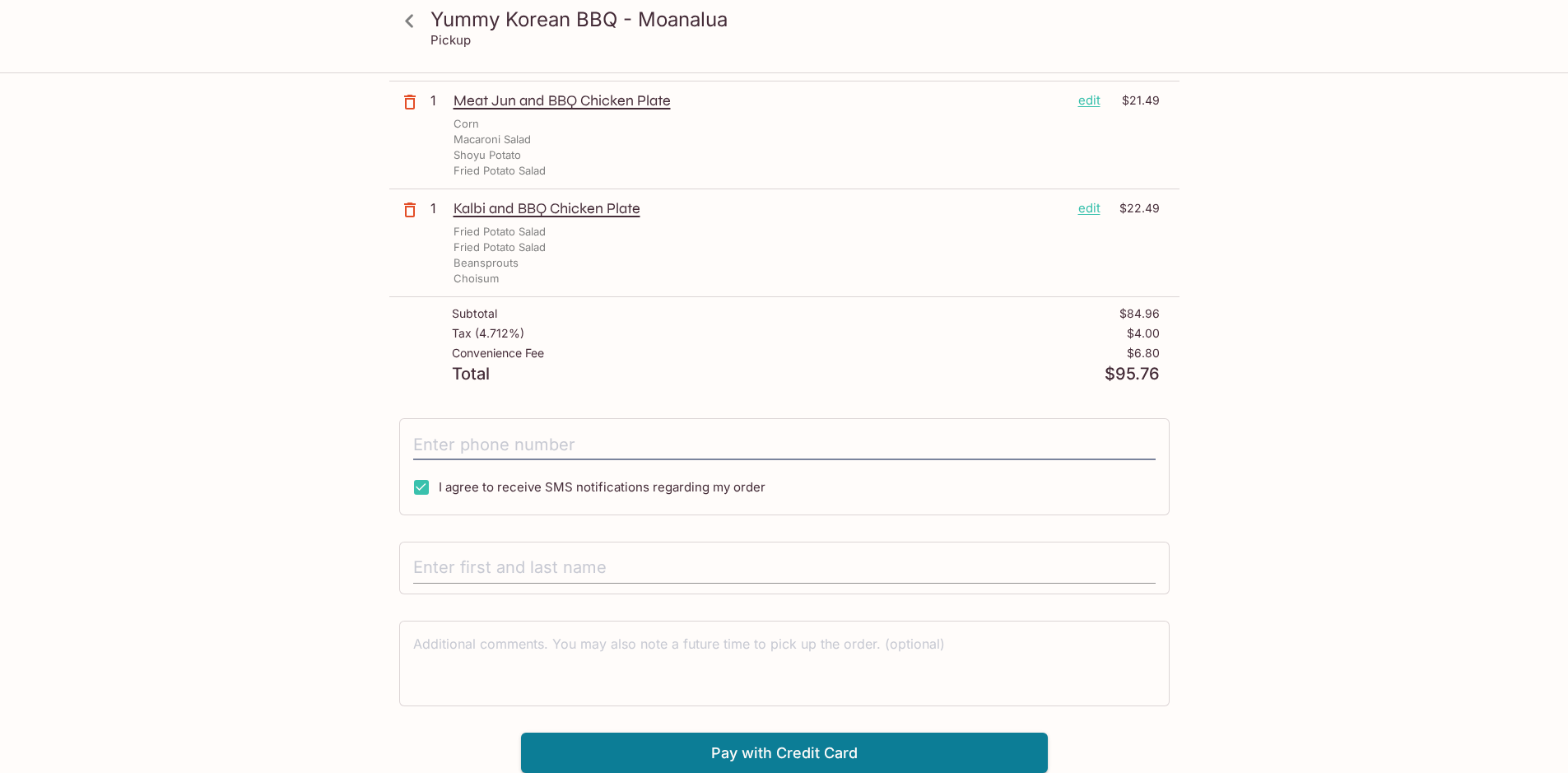
click at [537, 569] on input "text" at bounding box center [784, 568] width 742 height 31
type input "[PERSON_NAME]"
click at [897, 754] on button "Pay with Credit Card" at bounding box center [784, 753] width 527 height 41
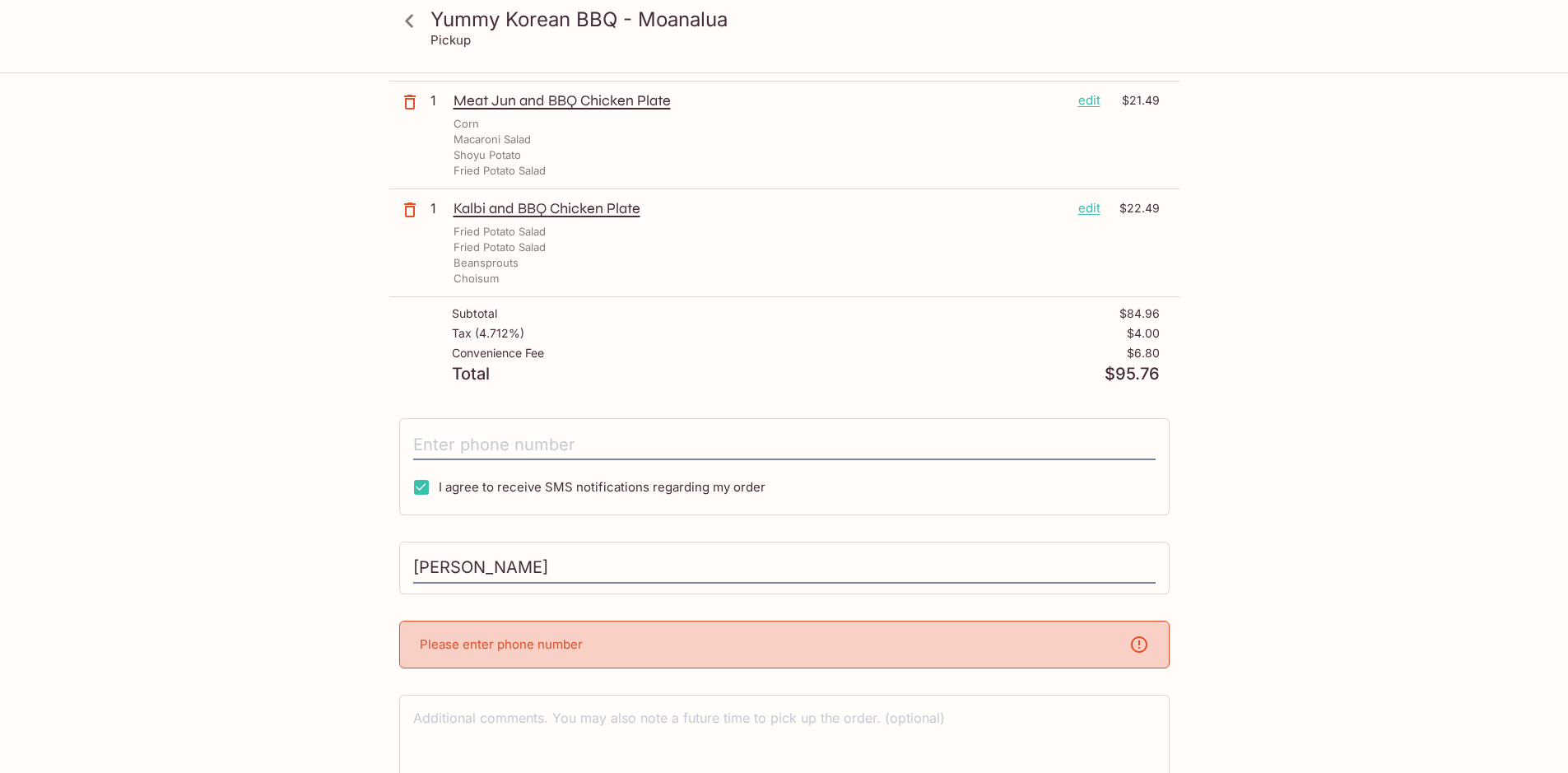
scroll to position [438, 0]
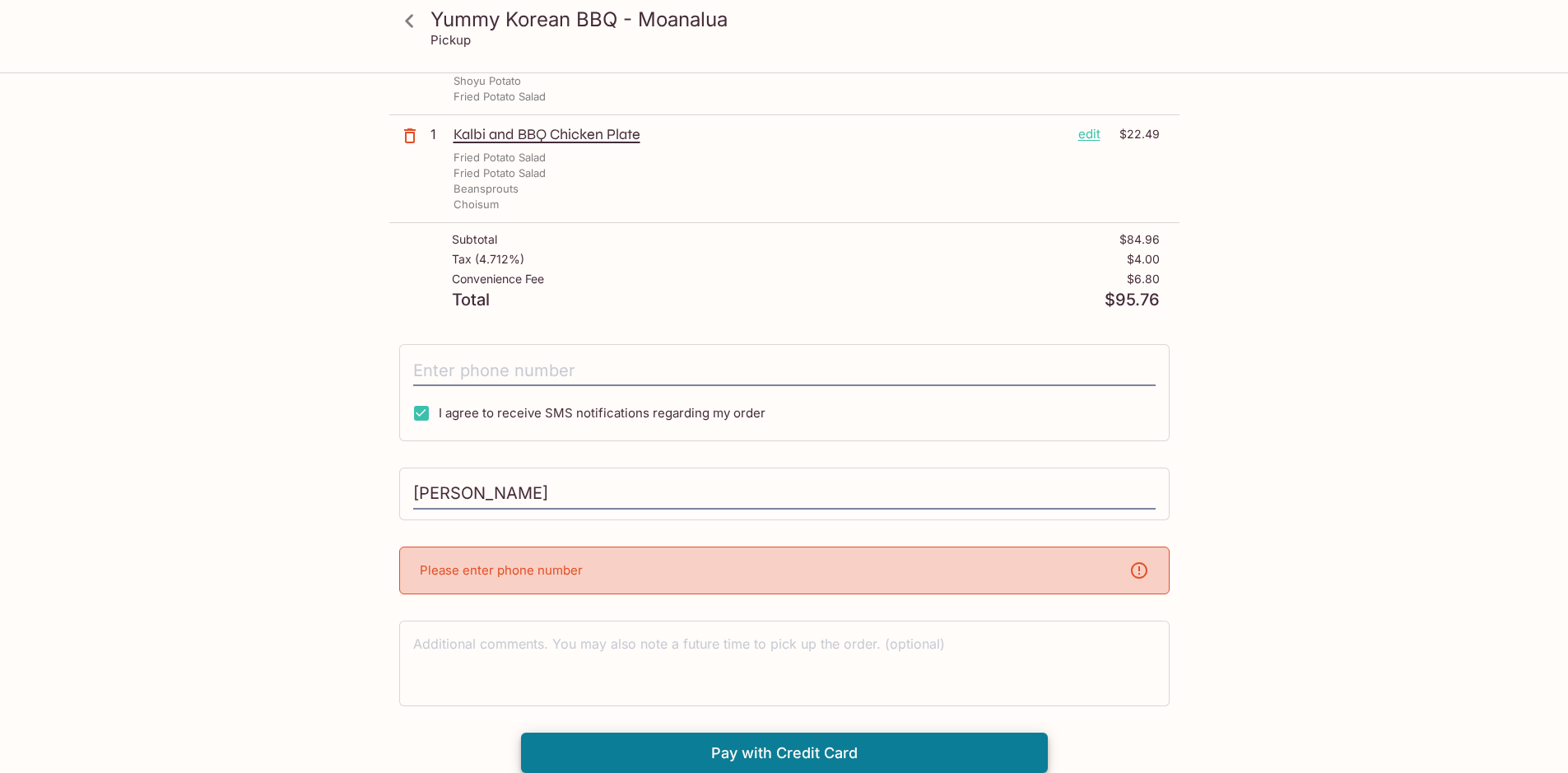
click at [560, 572] on p "Please enter phone number" at bounding box center [501, 569] width 163 height 16
drag, startPoint x: 560, startPoint y: 572, endPoint x: 591, endPoint y: 588, distance: 34.9
click at [591, 588] on div "Please enter phone number" at bounding box center [784, 570] width 771 height 47
click at [549, 563] on p "Please enter phone number" at bounding box center [501, 569] width 163 height 16
click at [547, 565] on p "Please enter phone number" at bounding box center [501, 569] width 163 height 16
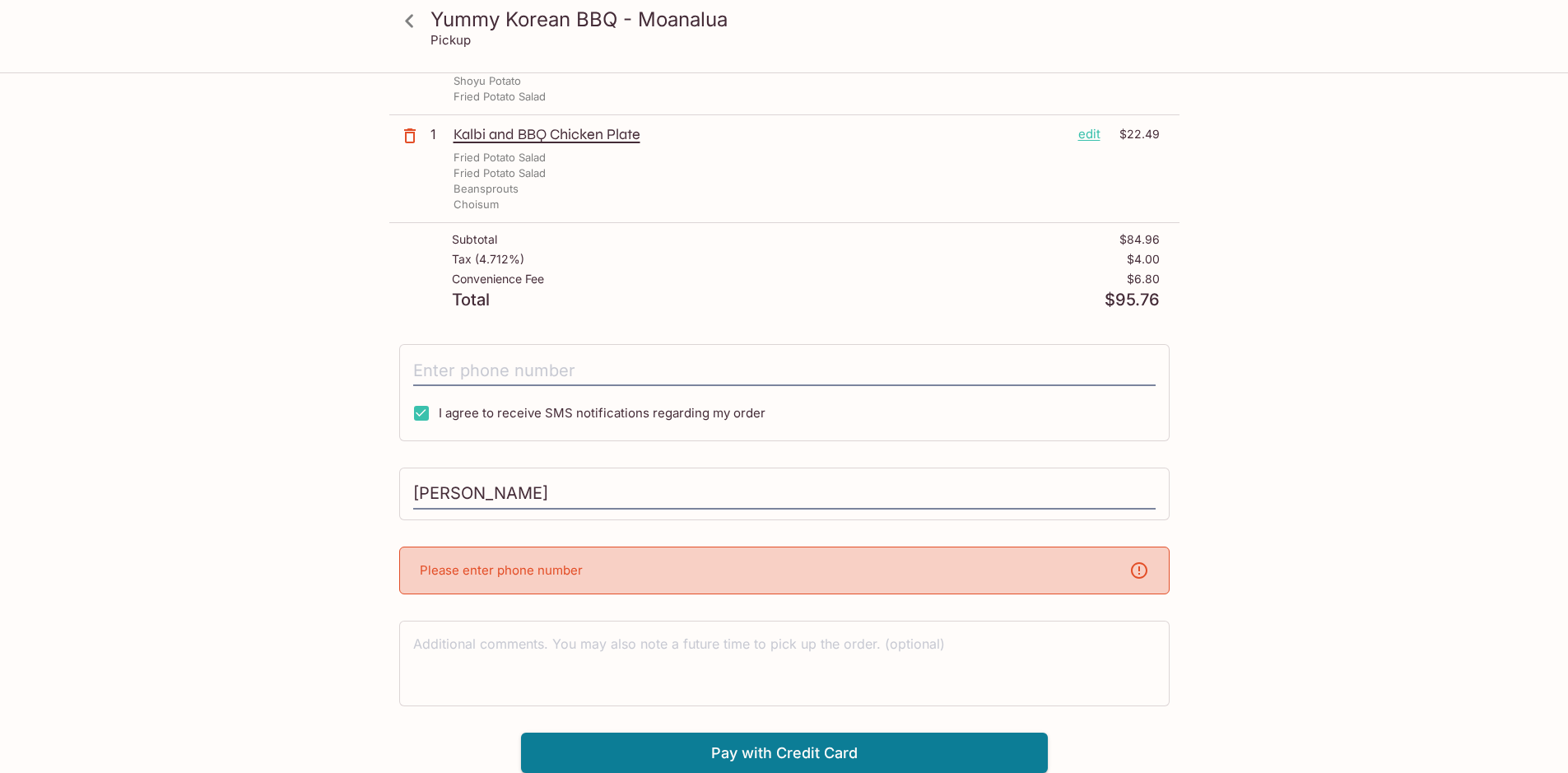
click at [547, 565] on p "Please enter phone number" at bounding box center [501, 569] width 163 height 16
click at [546, 566] on p "Please enter phone number" at bounding box center [501, 569] width 163 height 16
click at [1139, 564] on icon at bounding box center [1139, 569] width 19 height 19
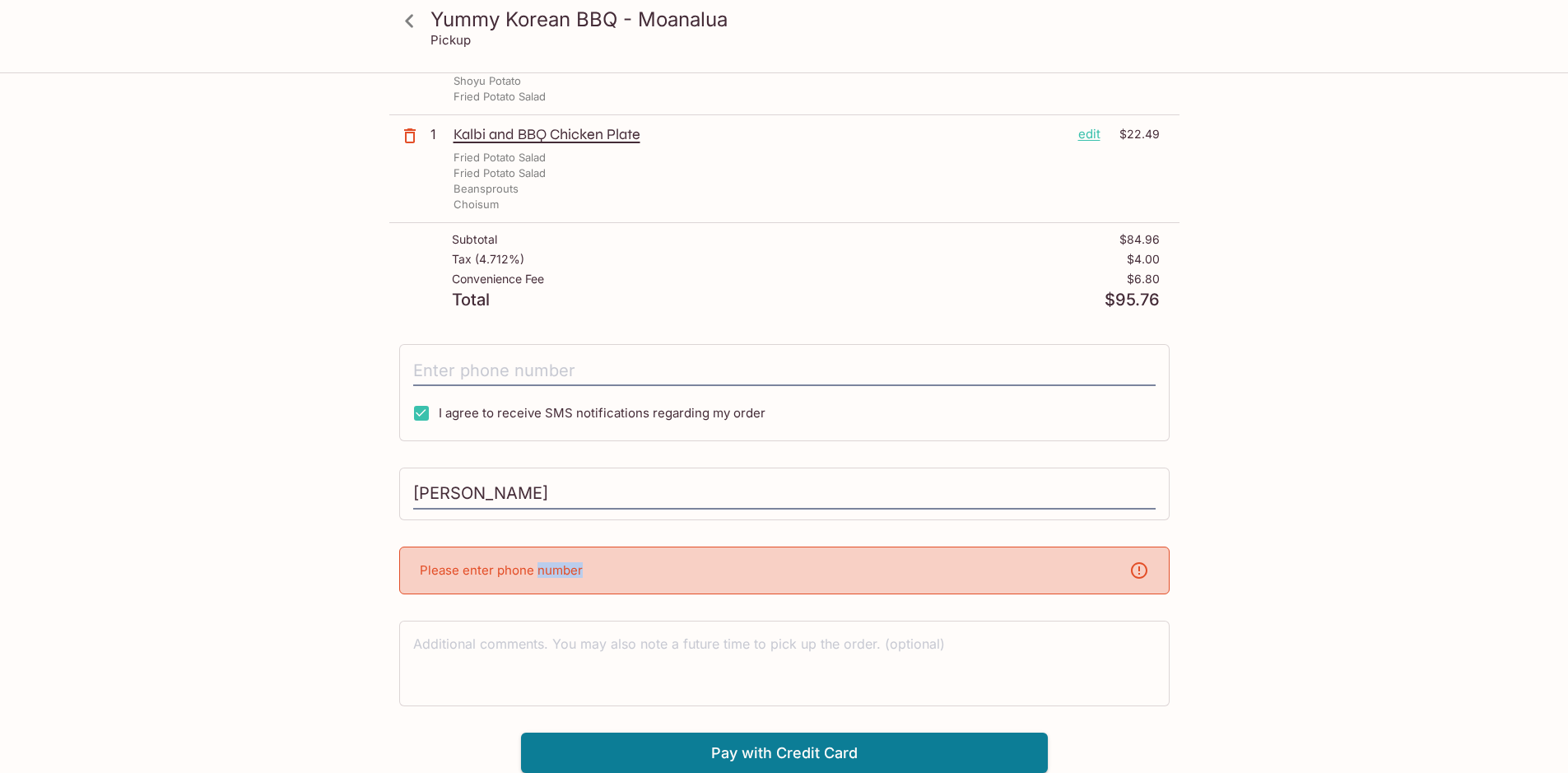
click at [478, 575] on p "Please enter phone number" at bounding box center [501, 569] width 163 height 16
click at [476, 570] on p "Please enter phone number" at bounding box center [501, 569] width 163 height 16
click at [420, 568] on p "Please enter phone number" at bounding box center [501, 569] width 163 height 16
drag, startPoint x: 364, startPoint y: 569, endPoint x: 347, endPoint y: 573, distance: 17.5
click at [347, 573] on div "Yummy Korean BBQ - Moanalua Pickup Yummy Korean BBQ - Moanalua [STREET_ADDRESS]…" at bounding box center [784, 204] width 1054 height 1136
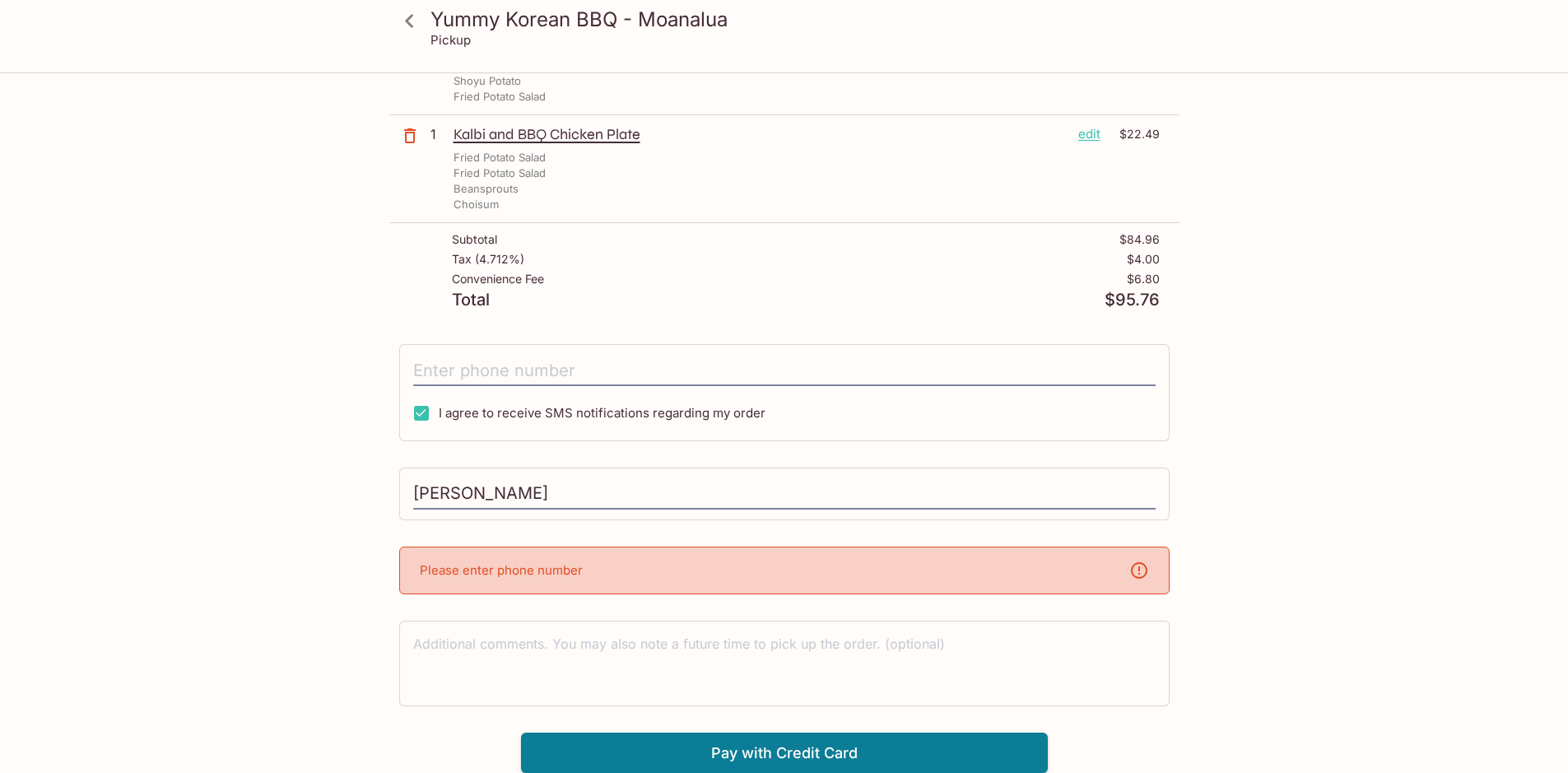
click at [491, 560] on div "Please enter phone number" at bounding box center [784, 570] width 771 height 47
click at [562, 560] on div "Please enter phone number" at bounding box center [784, 570] width 771 height 47
click at [559, 573] on p "Please enter phone number" at bounding box center [501, 569] width 163 height 16
click at [499, 359] on input "tel" at bounding box center [784, 370] width 742 height 31
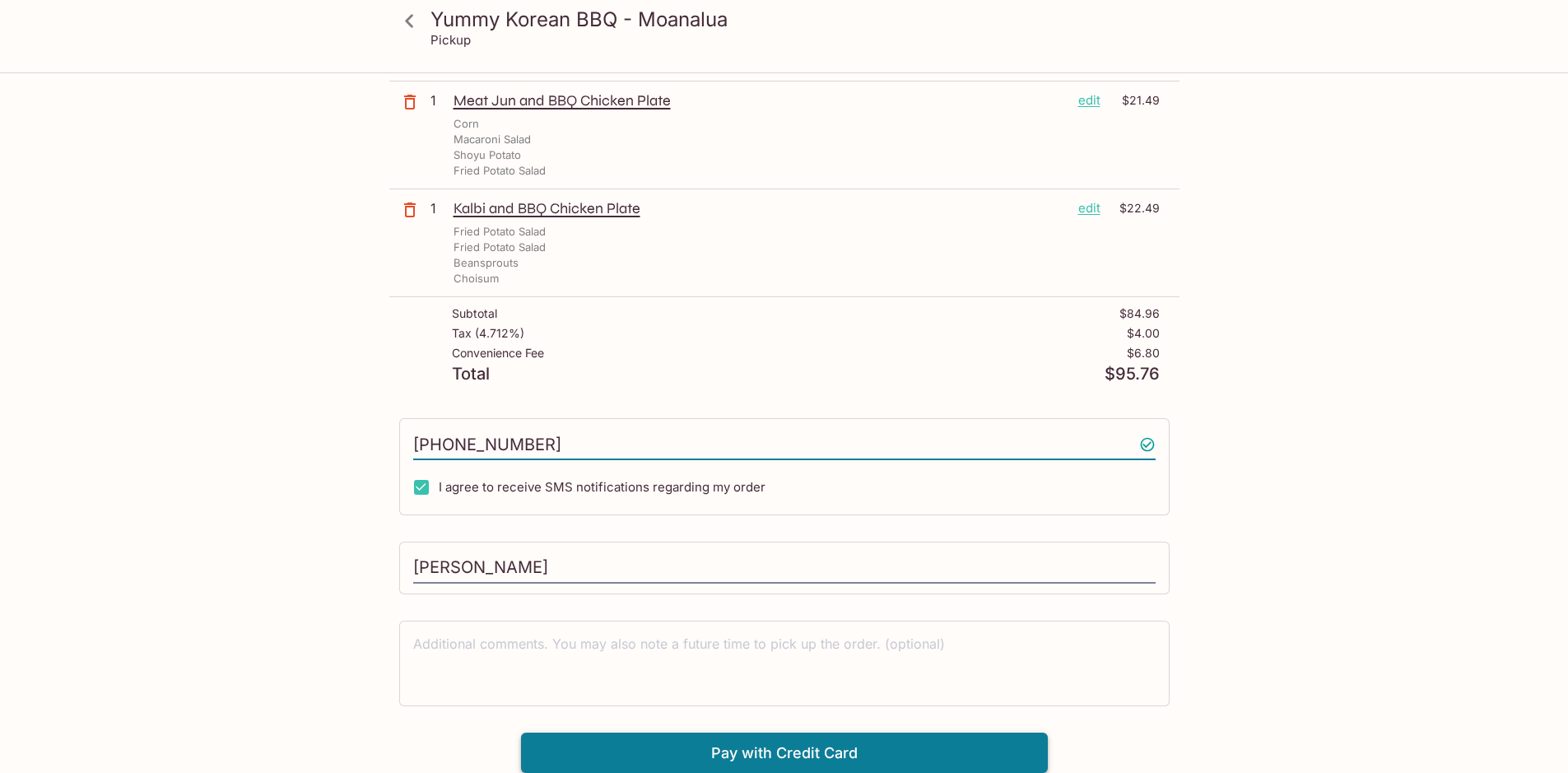
type input "[PHONE_NUMBER]"
click at [995, 752] on button "Pay with Credit Card" at bounding box center [784, 753] width 527 height 41
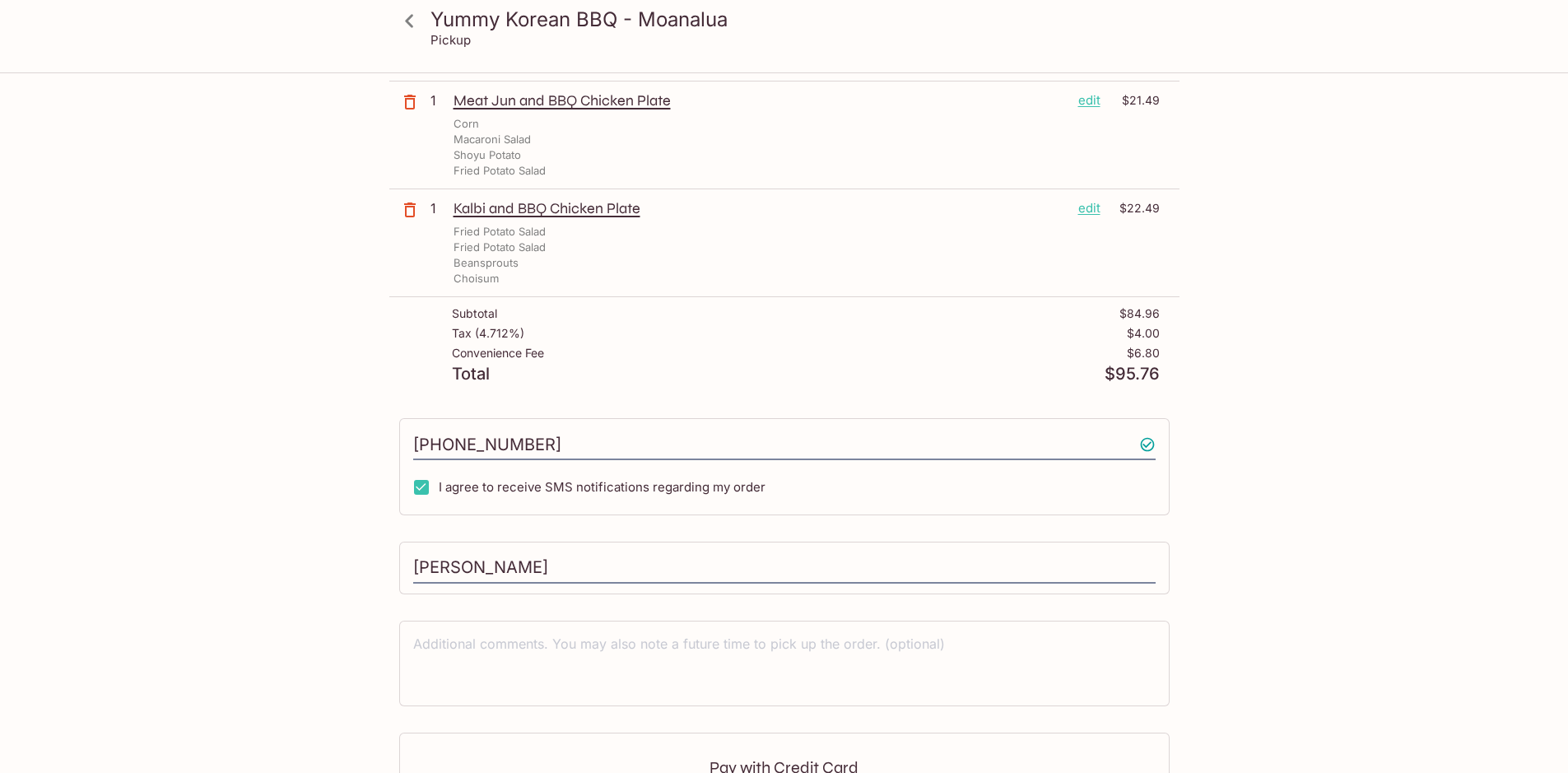
scroll to position [612, 0]
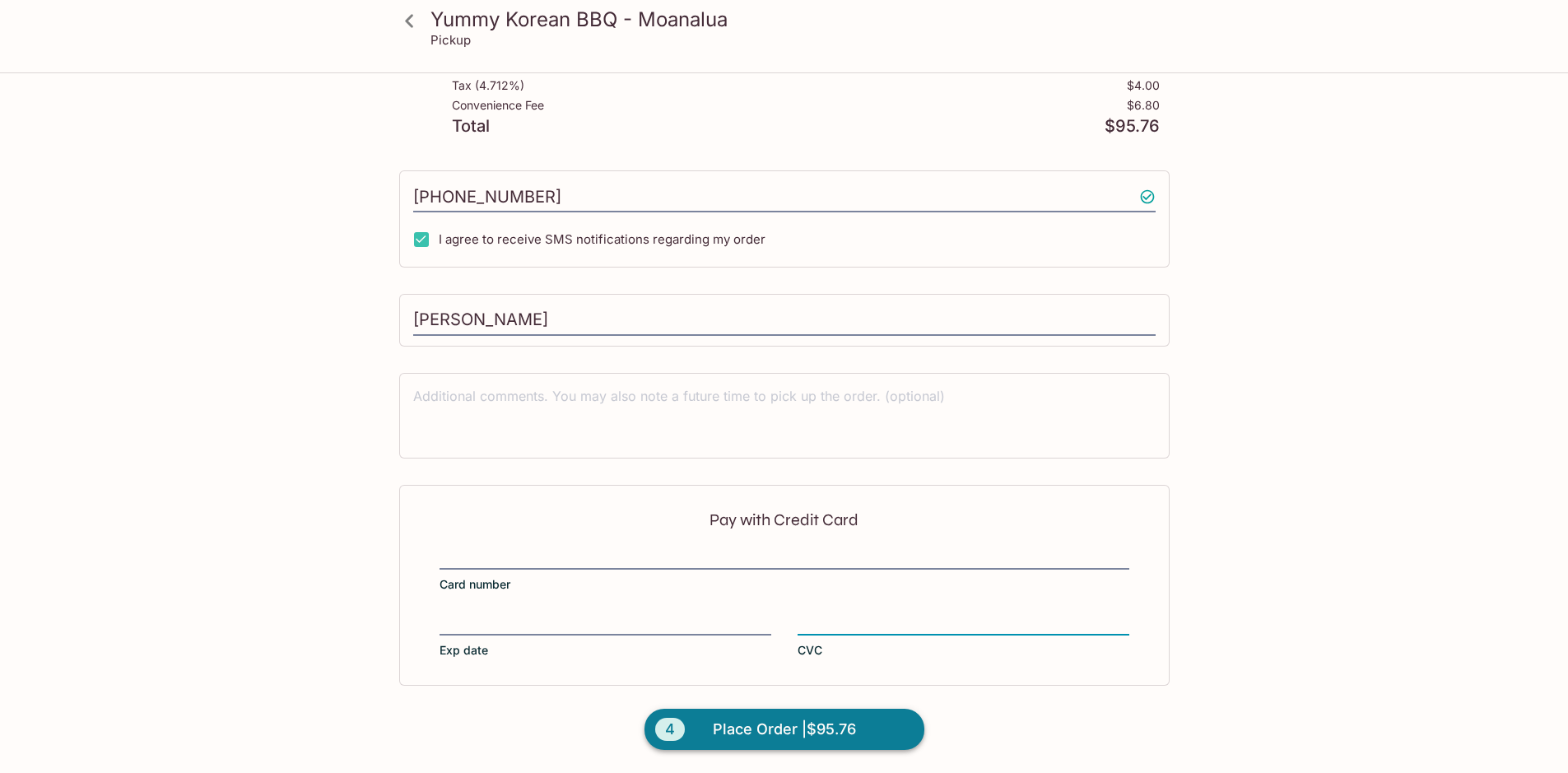
click at [708, 719] on button "4 Place Order | $95.76" at bounding box center [784, 729] width 280 height 41
